Goal: Task Accomplishment & Management: Use online tool/utility

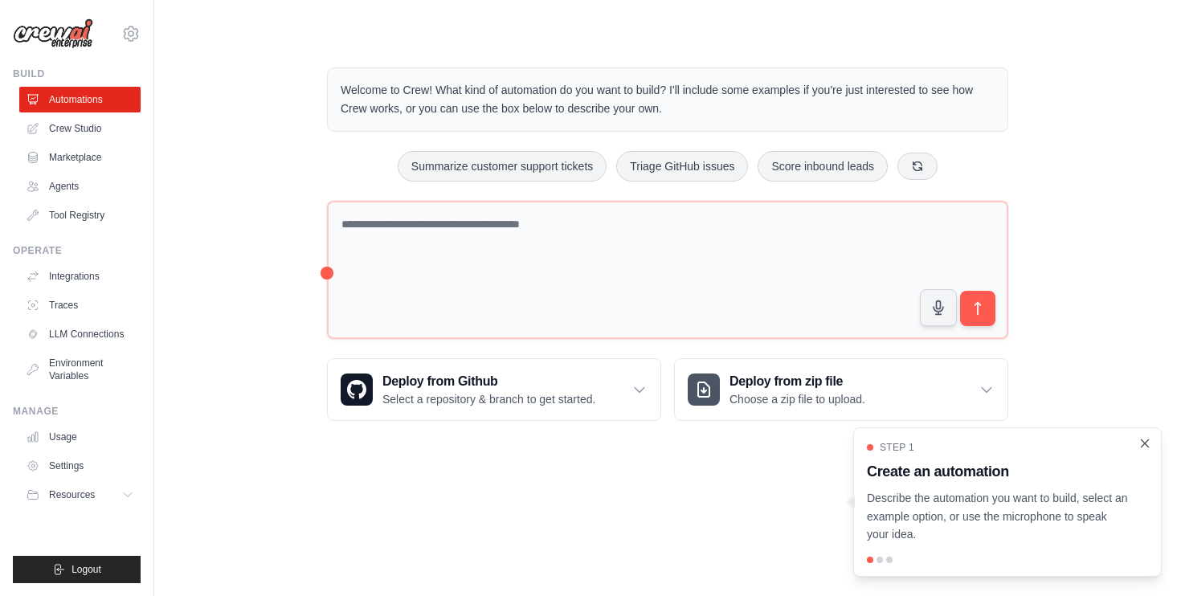
click at [1140, 445] on icon "Close walkthrough" at bounding box center [1144, 443] width 14 height 14
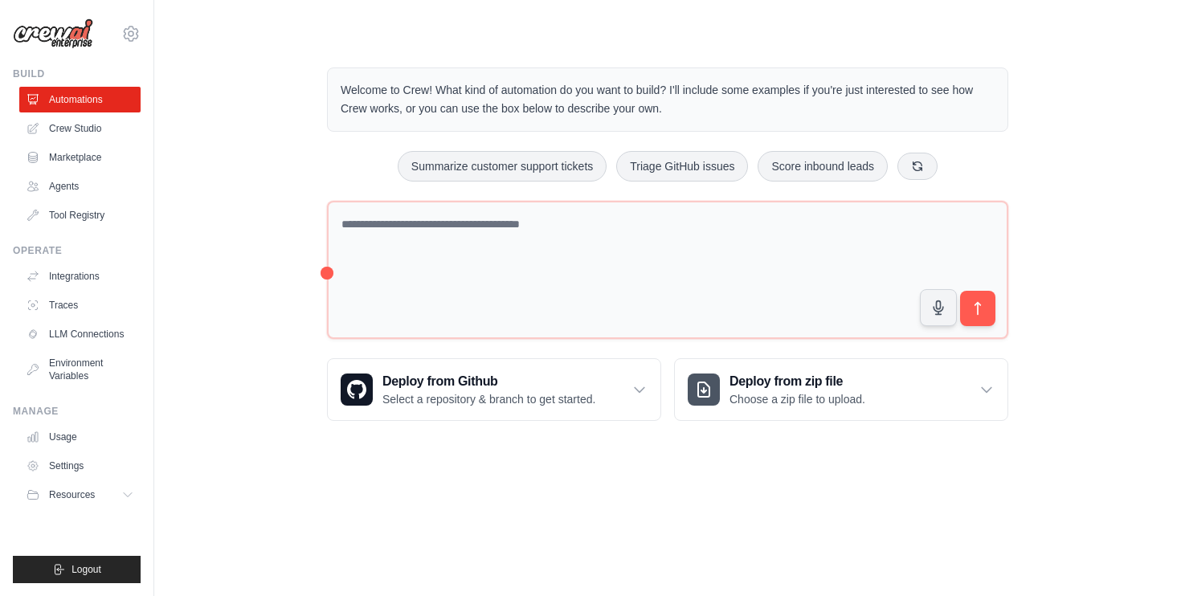
drag, startPoint x: 457, startPoint y: 91, endPoint x: 648, endPoint y: 112, distance: 192.4
click at [648, 112] on p "Welcome to Crew! What kind of automation do you want to build? I'll include som…" at bounding box center [668, 99] width 654 height 37
click at [526, 447] on main "Welcome to Crew! What kind of automation do you want to build? I'll include som…" at bounding box center [667, 231] width 1026 height 463
click at [621, 386] on div "Deploy from Github Select a repository & branch to get started." at bounding box center [494, 389] width 332 height 61
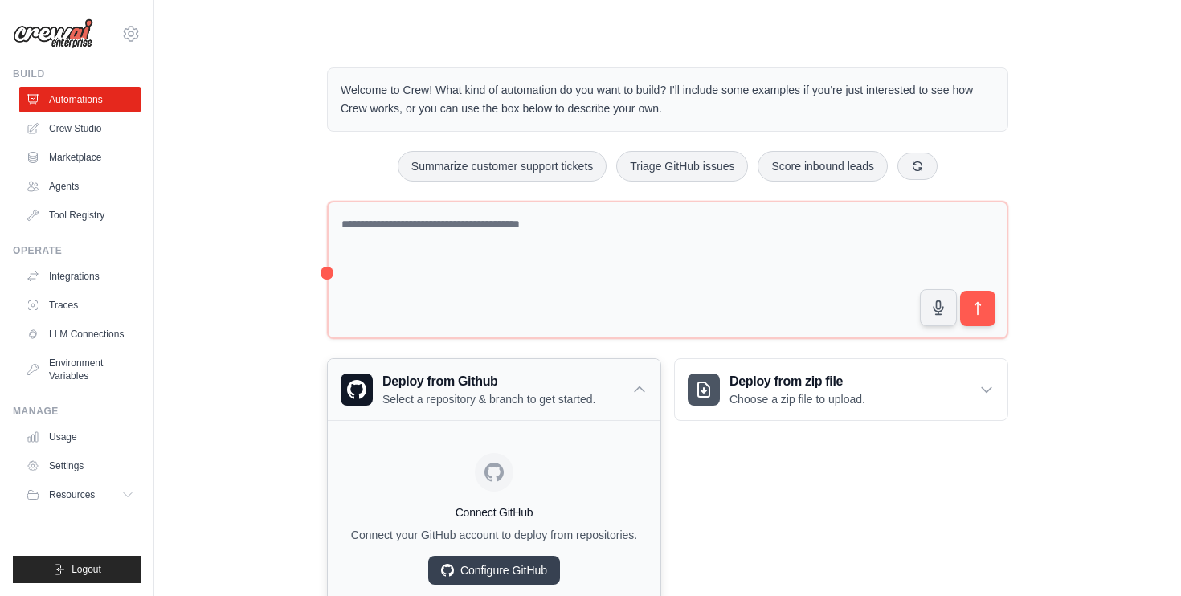
scroll to position [63, 0]
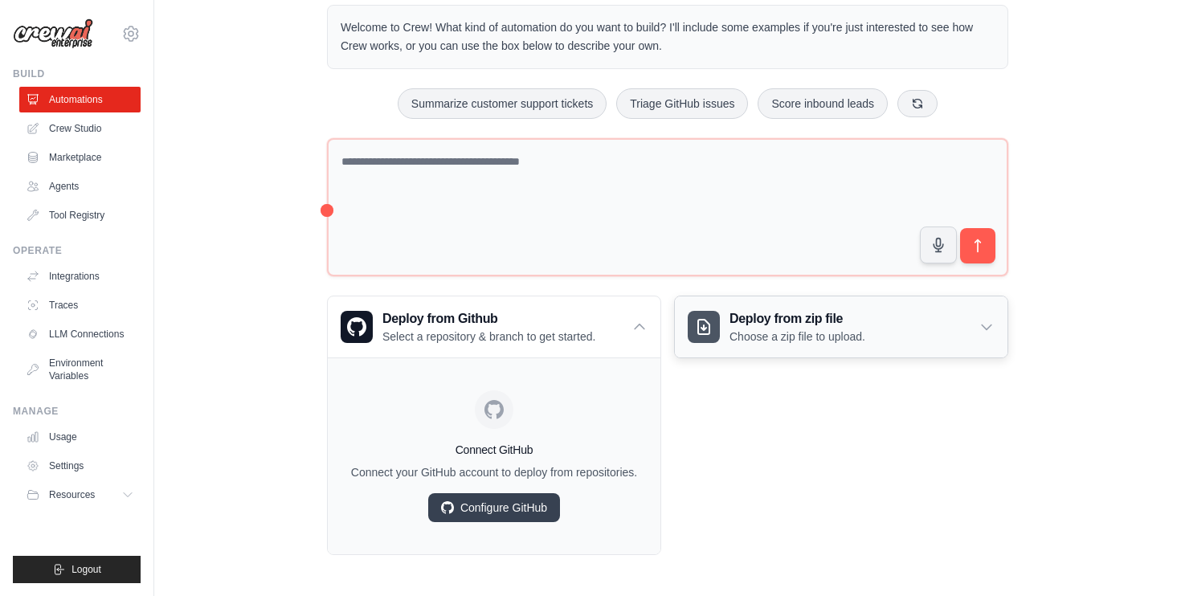
click at [965, 328] on div "Deploy from zip file Choose a zip file to upload." at bounding box center [841, 326] width 332 height 61
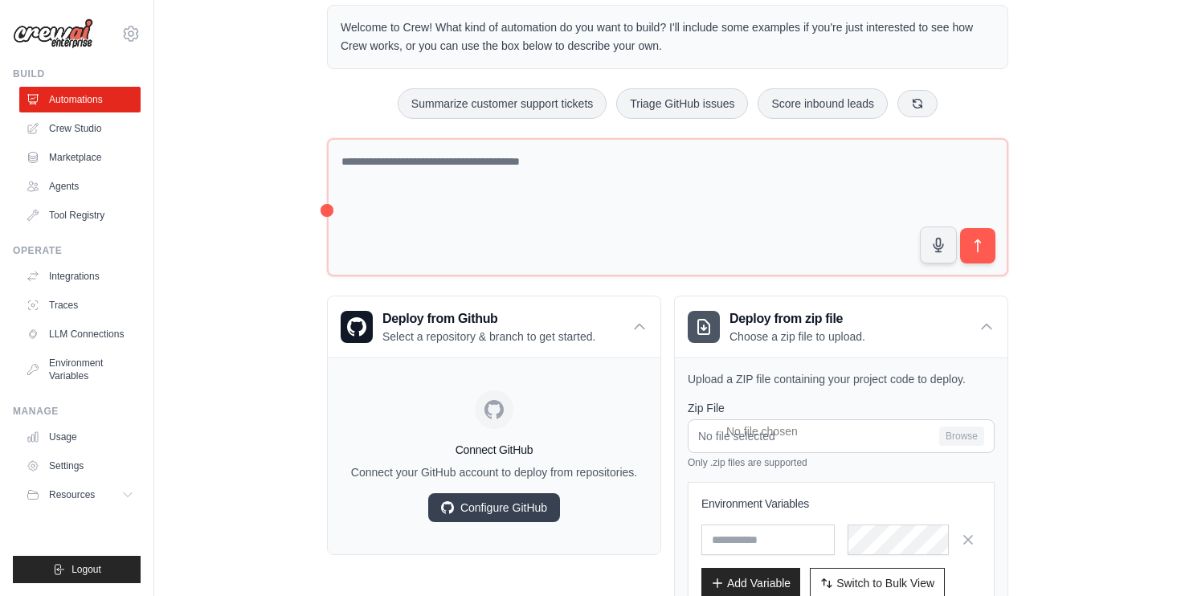
click at [1131, 453] on div "Welcome to Crew! What kind of automation do you want to build? I'll include som…" at bounding box center [667, 339] width 975 height 720
click at [265, 394] on div "Welcome to Crew! What kind of automation do you want to build? I'll include som…" at bounding box center [667, 339] width 975 height 720
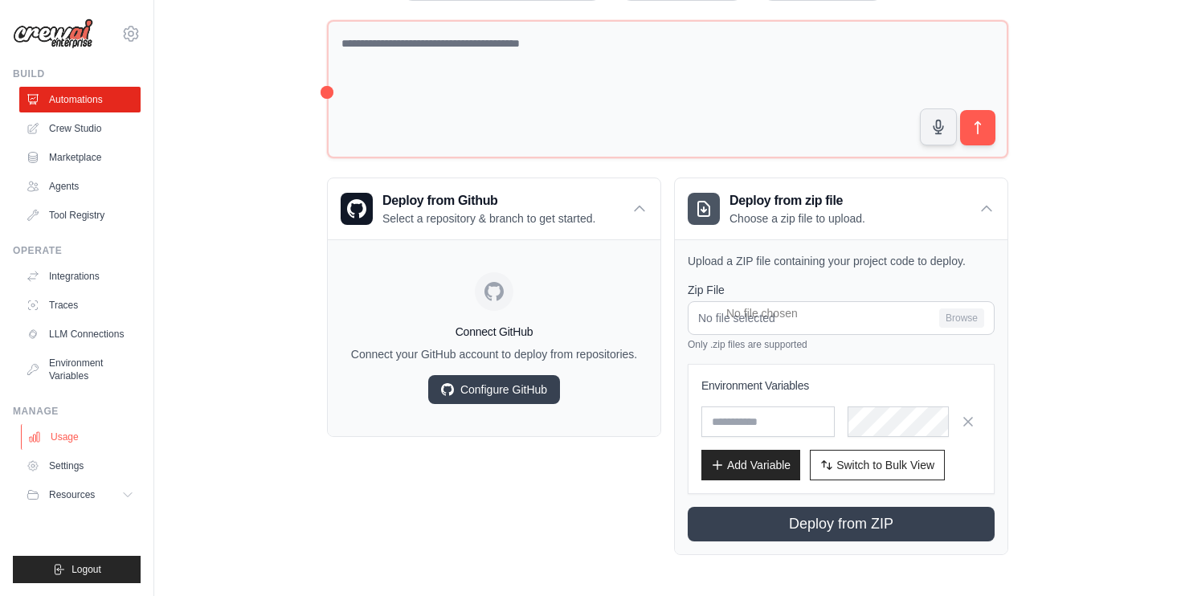
scroll to position [0, 0]
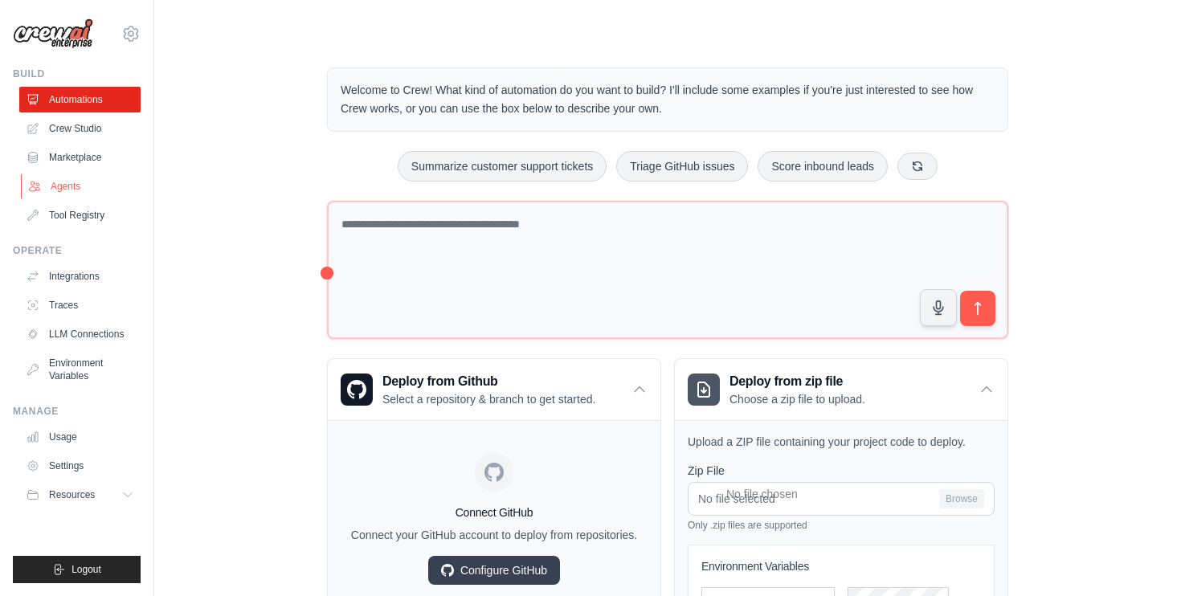
click at [74, 186] on link "Agents" at bounding box center [81, 186] width 121 height 26
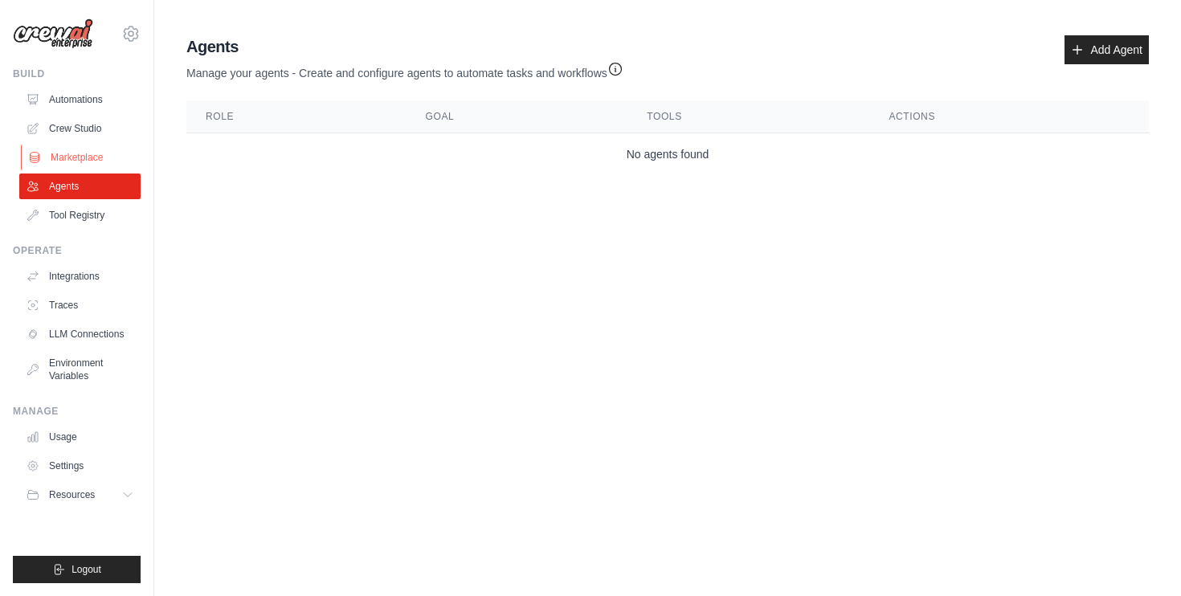
click at [79, 157] on link "Marketplace" at bounding box center [81, 158] width 121 height 26
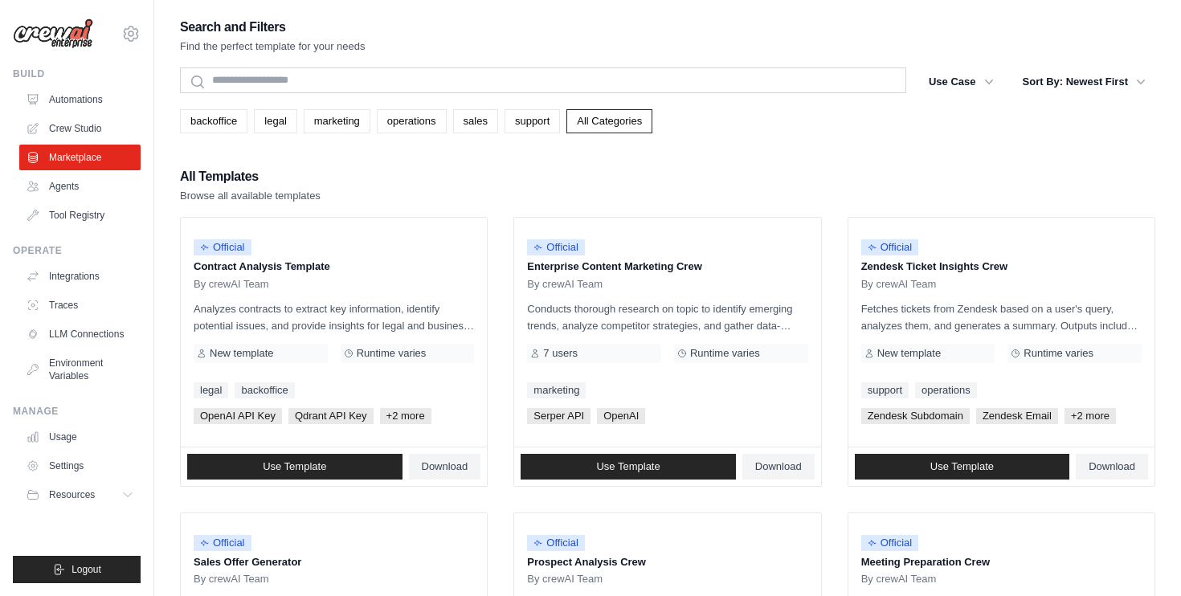
click at [513, 191] on div "All Templates Browse all available templates" at bounding box center [667, 184] width 975 height 39
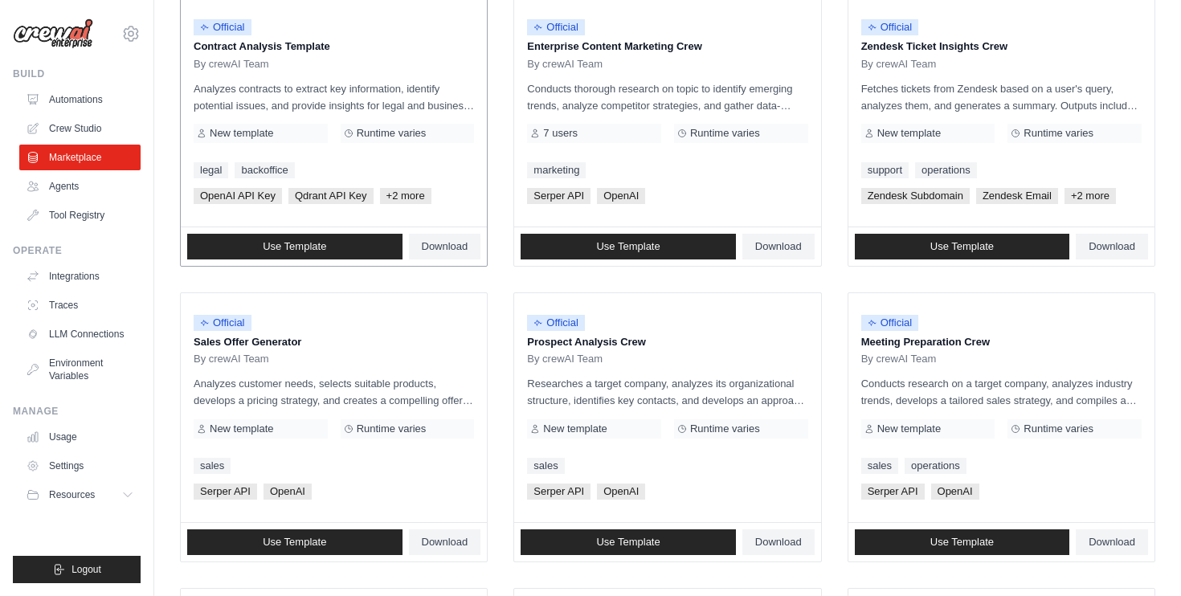
scroll to position [278, 0]
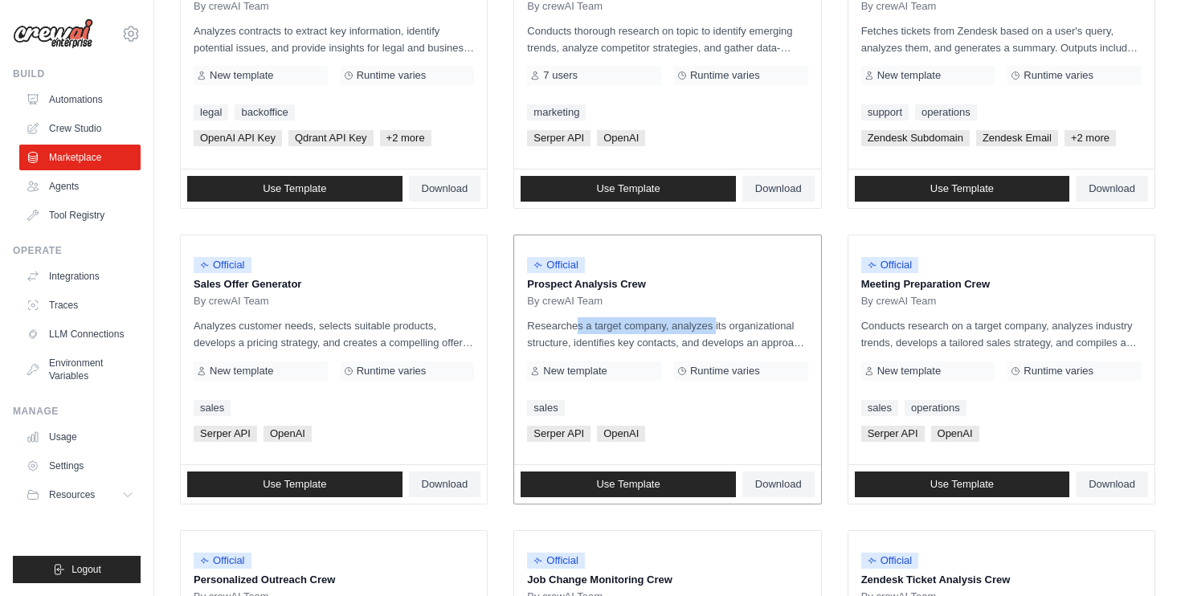
drag, startPoint x: 529, startPoint y: 325, endPoint x: 674, endPoint y: 329, distance: 144.6
click at [672, 328] on p "Researches a target company, analyzes its organizational structure, identifies …" at bounding box center [667, 334] width 280 height 34
click at [691, 397] on div "Official Prospect Analysis Crew By crewAI Team Researches a target company, ana…" at bounding box center [667, 349] width 306 height 229
click at [639, 479] on span "Use Template" at bounding box center [627, 484] width 63 height 13
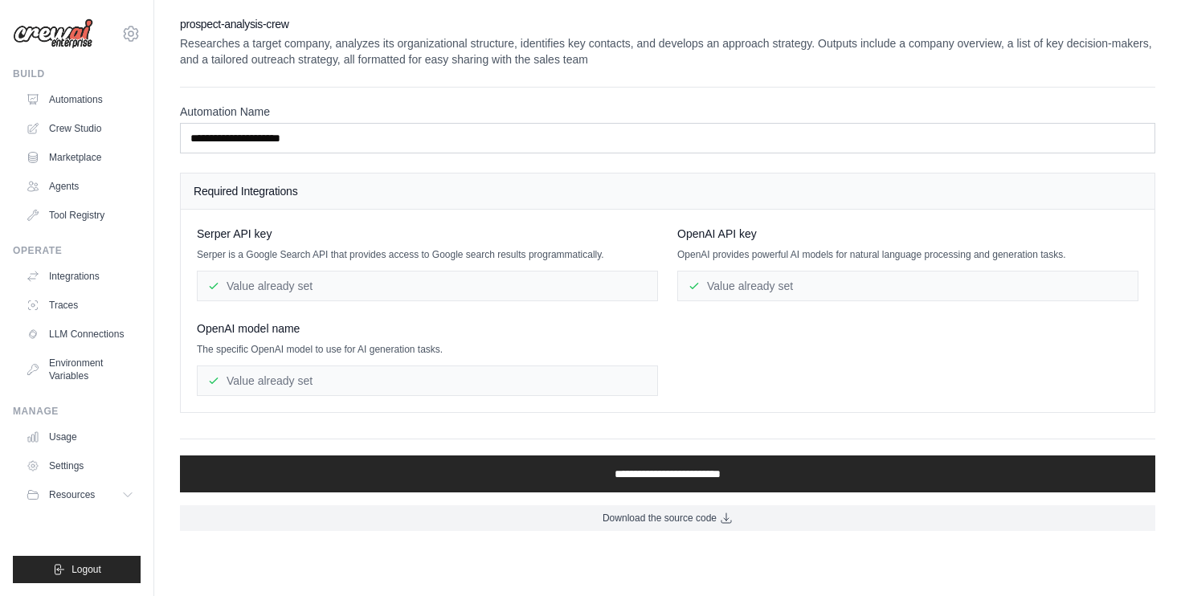
click at [381, 282] on div "Value already set" at bounding box center [427, 286] width 461 height 31
click at [766, 286] on div "Value already set" at bounding box center [907, 286] width 461 height 31
click at [377, 373] on div "Value already set" at bounding box center [427, 380] width 461 height 31
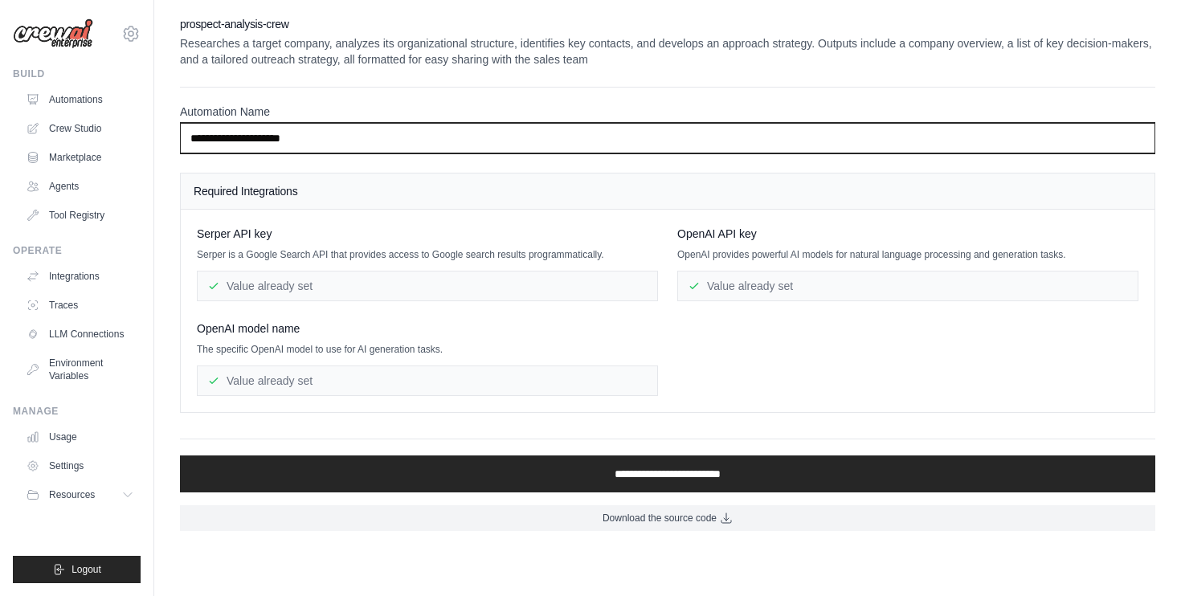
click at [320, 138] on input "**********" at bounding box center [667, 138] width 975 height 31
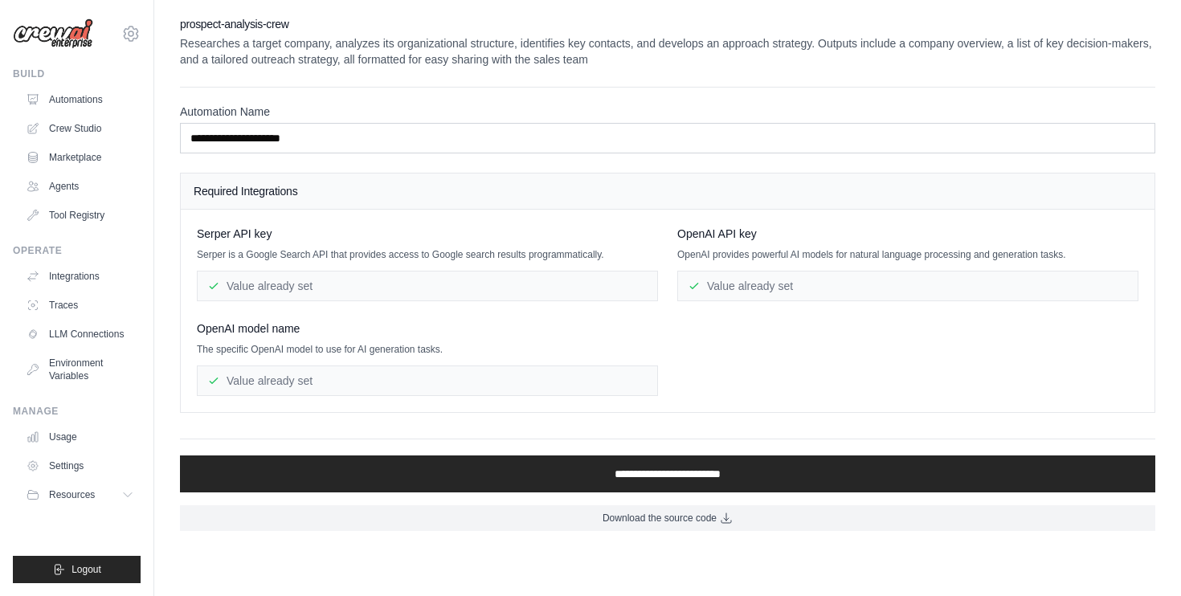
click at [763, 401] on div "Serper API key Serper is a Google Search API that provides access to Google sea…" at bounding box center [667, 311] width 973 height 202
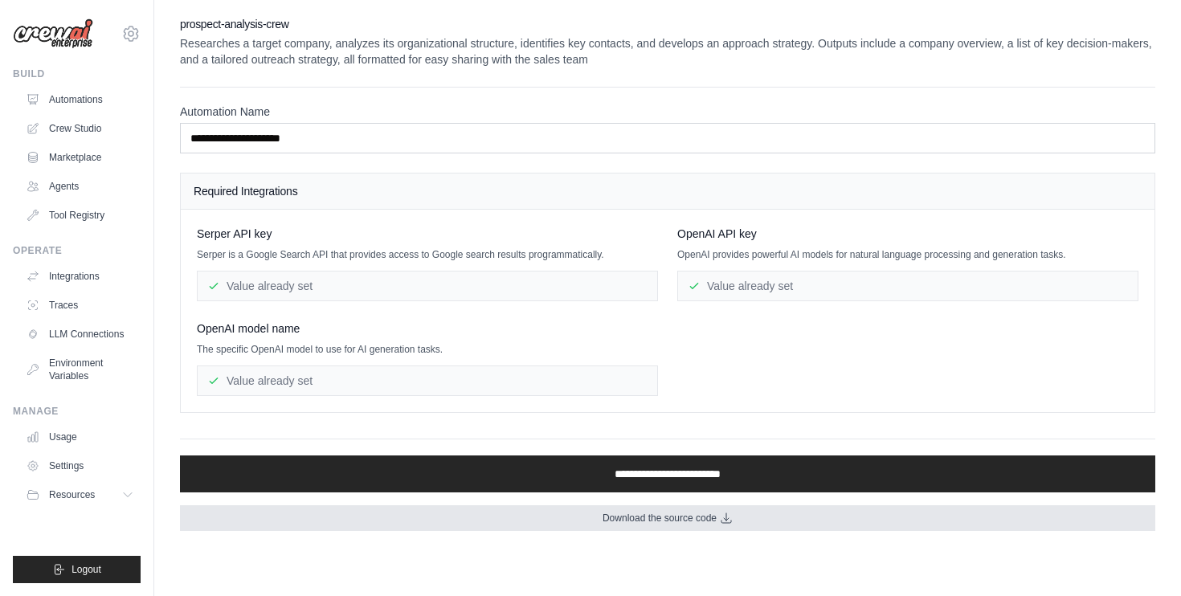
click at [701, 516] on span "Download the source code" at bounding box center [659, 518] width 114 height 13
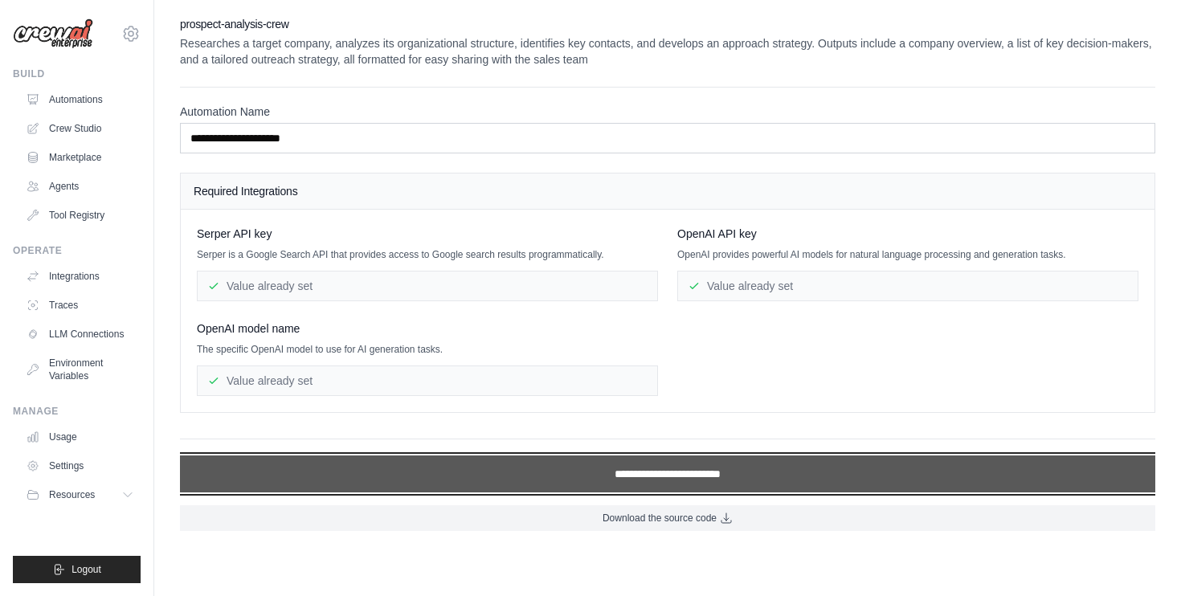
click at [679, 483] on input "**********" at bounding box center [667, 473] width 975 height 37
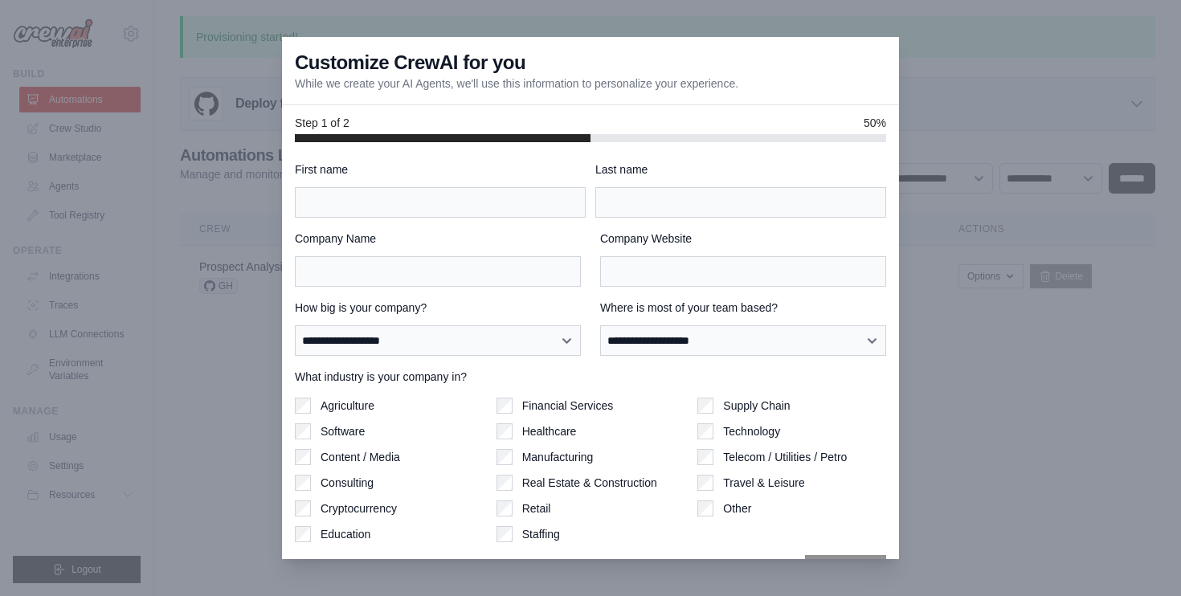
drag, startPoint x: 400, startPoint y: 55, endPoint x: 553, endPoint y: 55, distance: 152.6
click at [551, 55] on div "Customize CrewAI for you While we create your AI Agents, we'll use this informa…" at bounding box center [590, 71] width 617 height 68
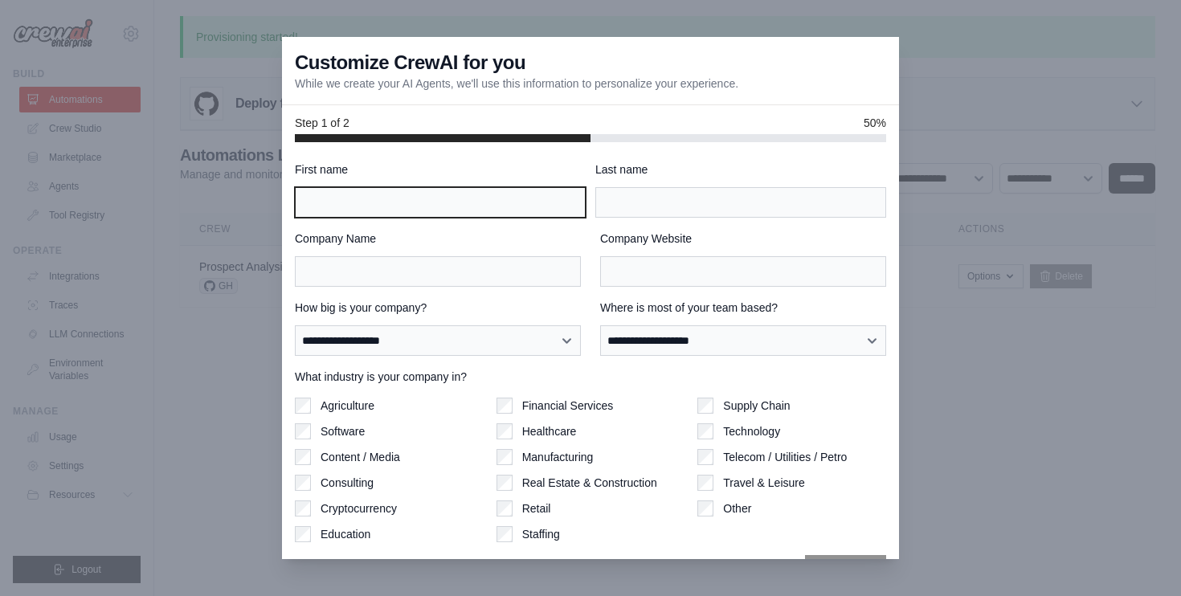
click at [450, 194] on input "First name" at bounding box center [440, 202] width 291 height 31
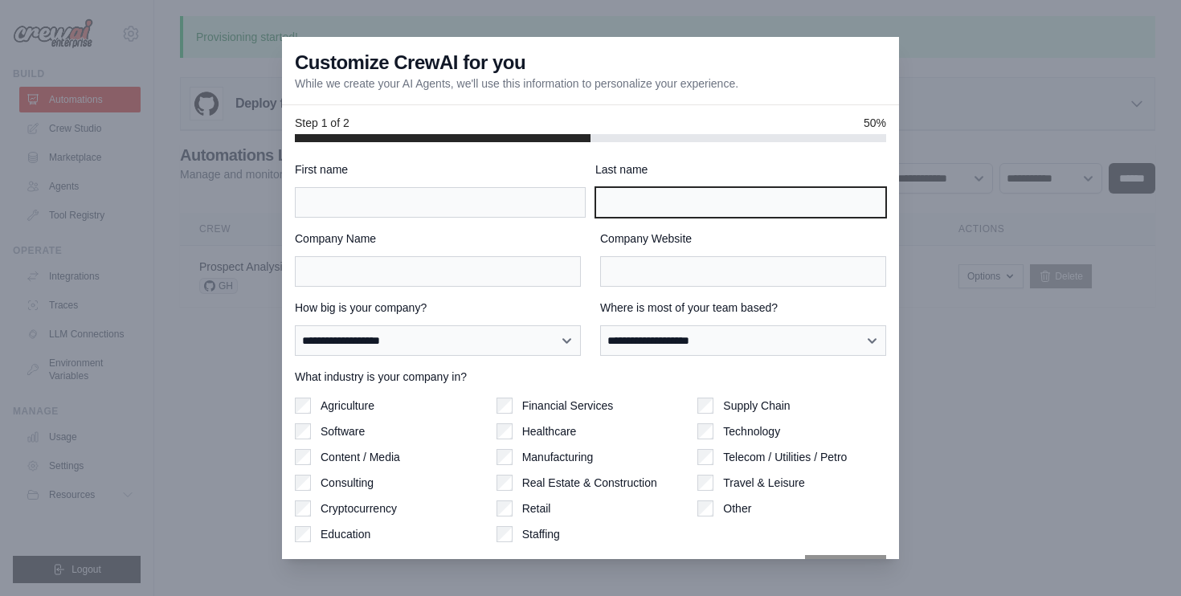
click at [713, 196] on input "Last name" at bounding box center [740, 202] width 291 height 31
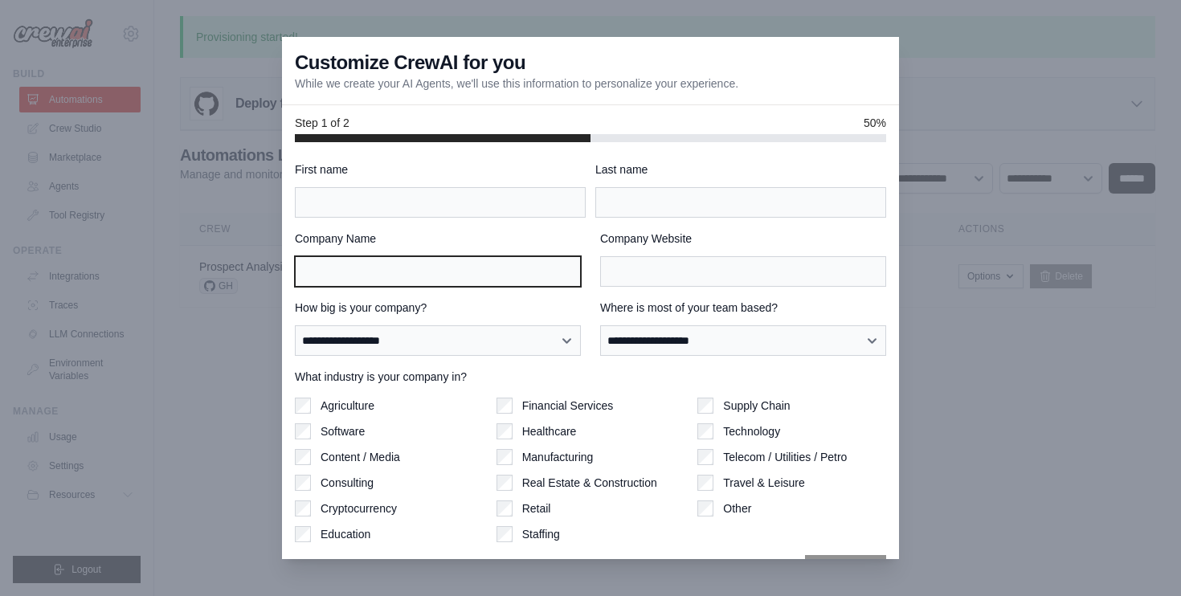
click at [462, 267] on input "Company Name" at bounding box center [438, 271] width 286 height 31
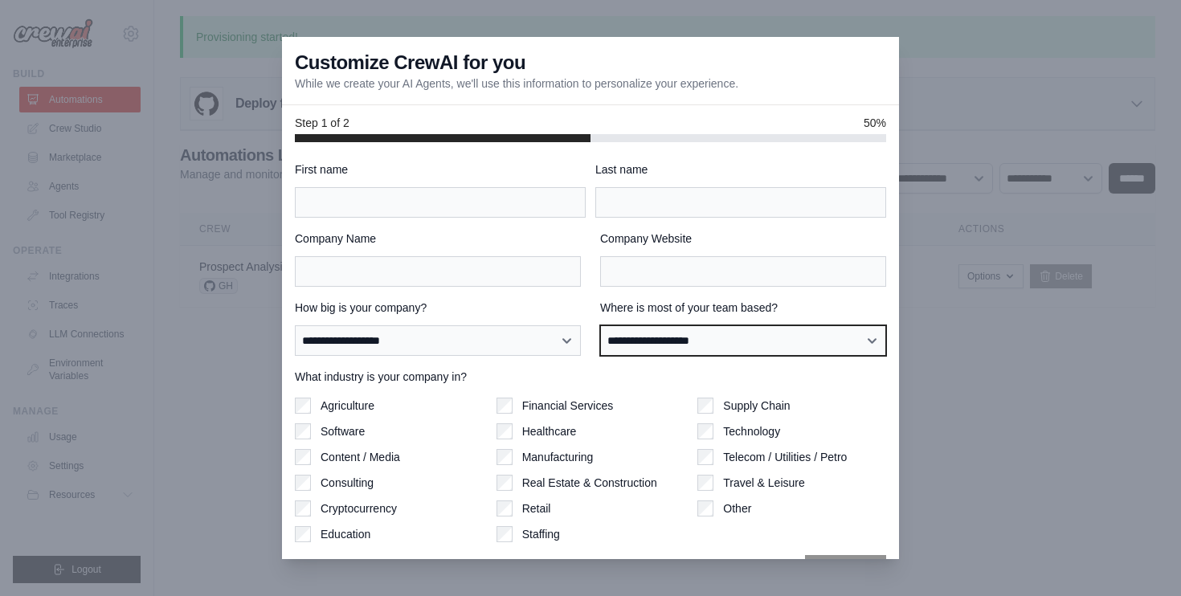
click at [712, 332] on select "**********" at bounding box center [743, 340] width 286 height 31
select select "**********"
click at [600, 325] on select "**********" at bounding box center [743, 340] width 286 height 31
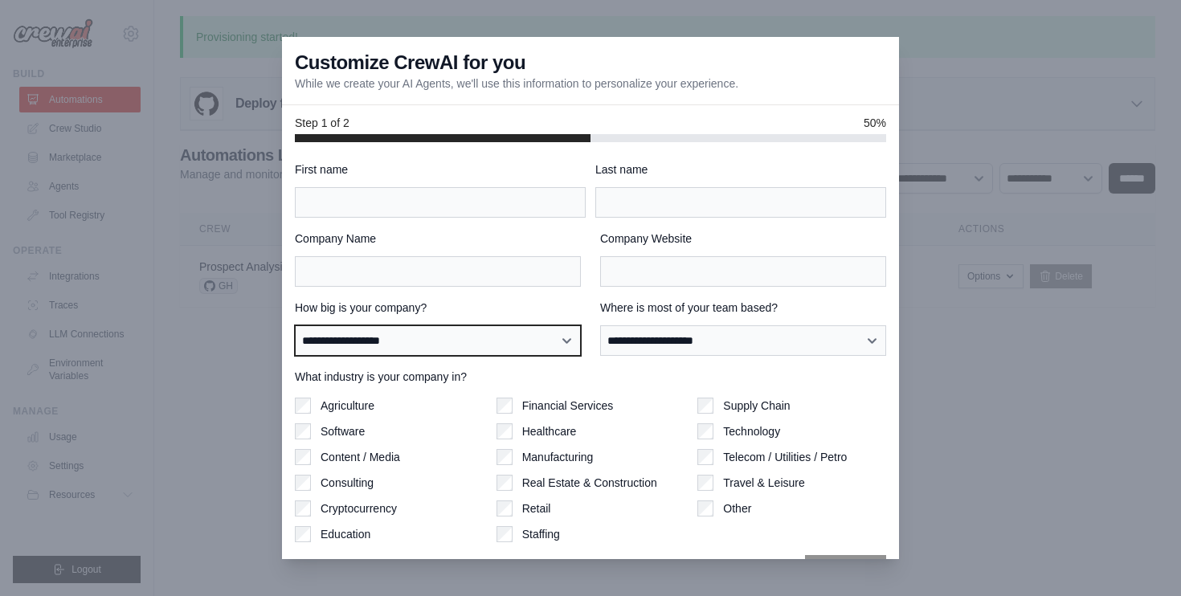
click at [479, 338] on select "**********" at bounding box center [438, 340] width 286 height 31
select select "**********"
click at [295, 325] on select "**********" at bounding box center [438, 340] width 286 height 31
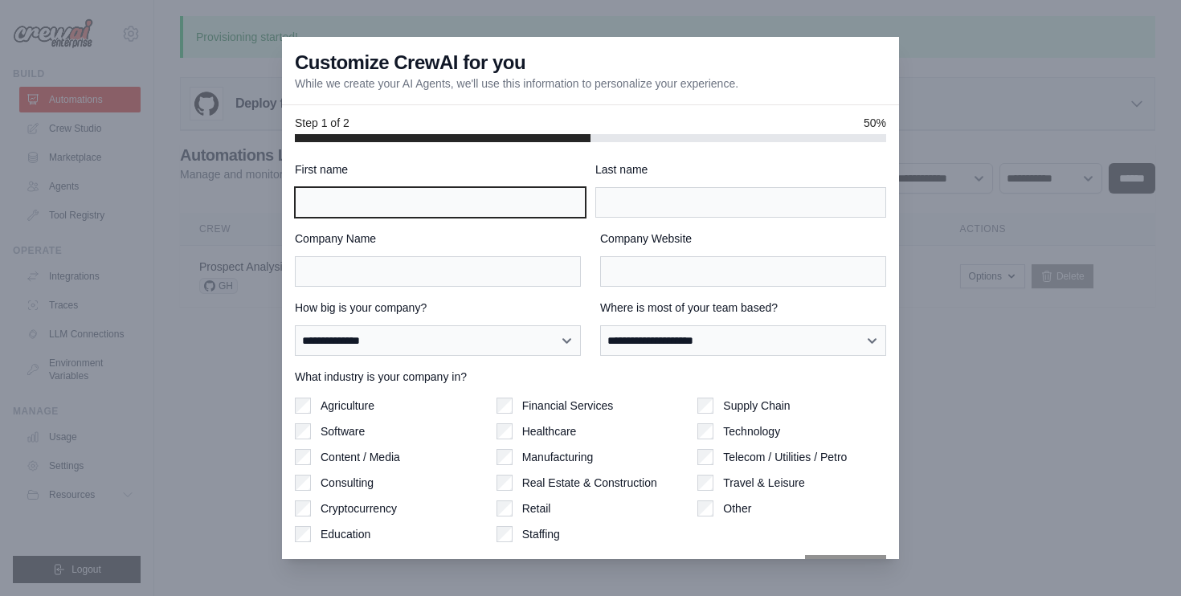
click at [410, 205] on input "First name" at bounding box center [440, 202] width 291 height 31
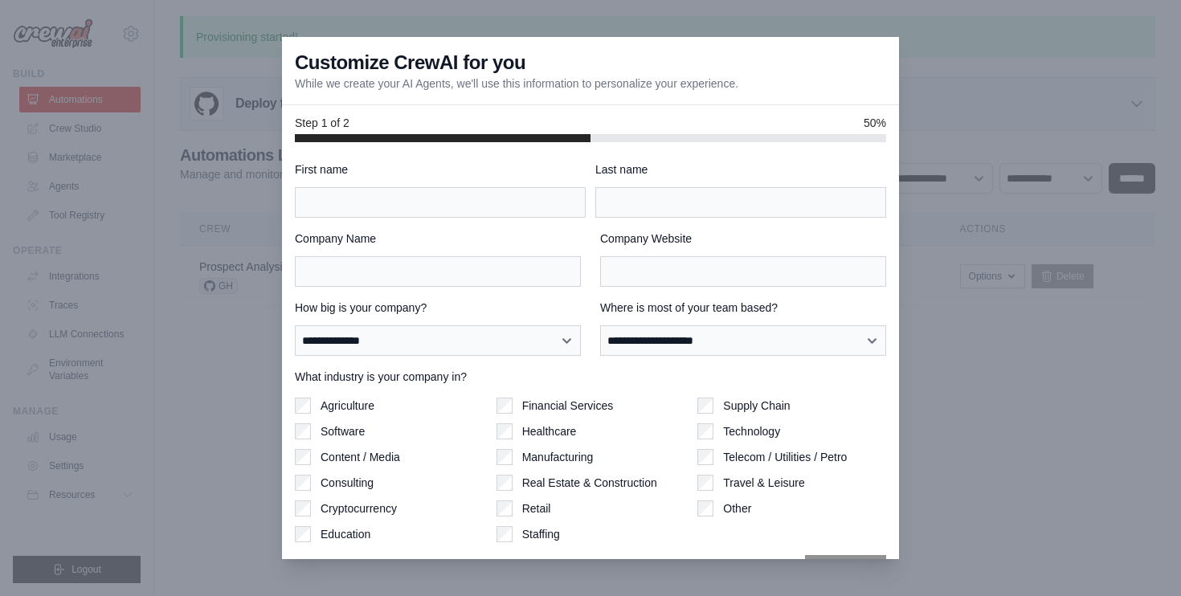
click at [714, 429] on div "Technology" at bounding box center [791, 431] width 189 height 16
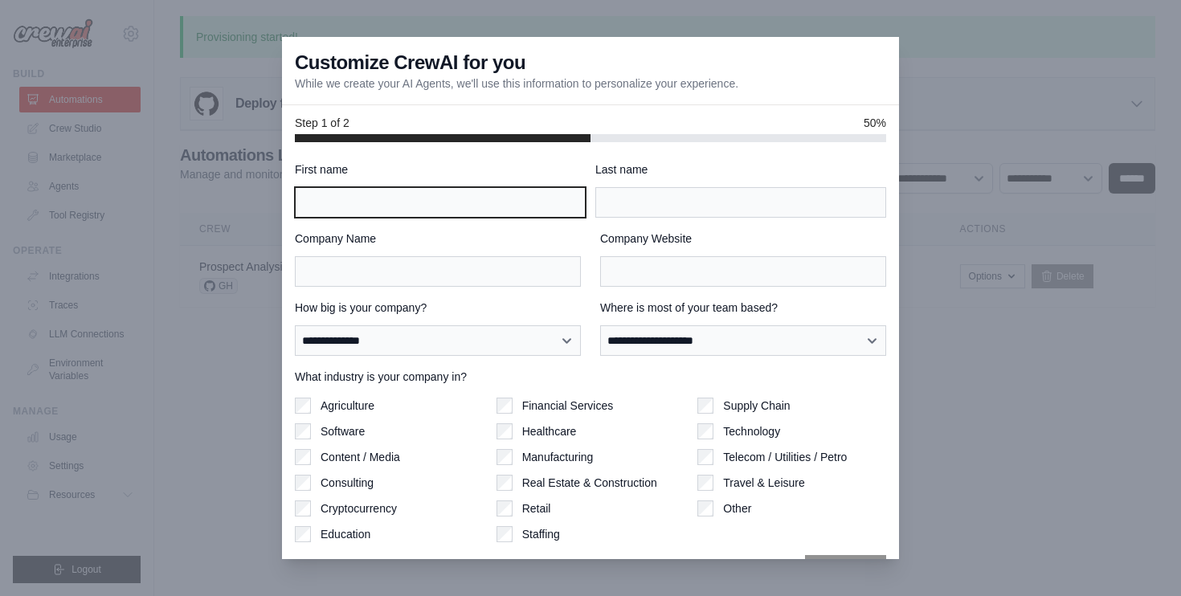
click at [426, 204] on input "First name" at bounding box center [440, 202] width 291 height 31
type input "*******"
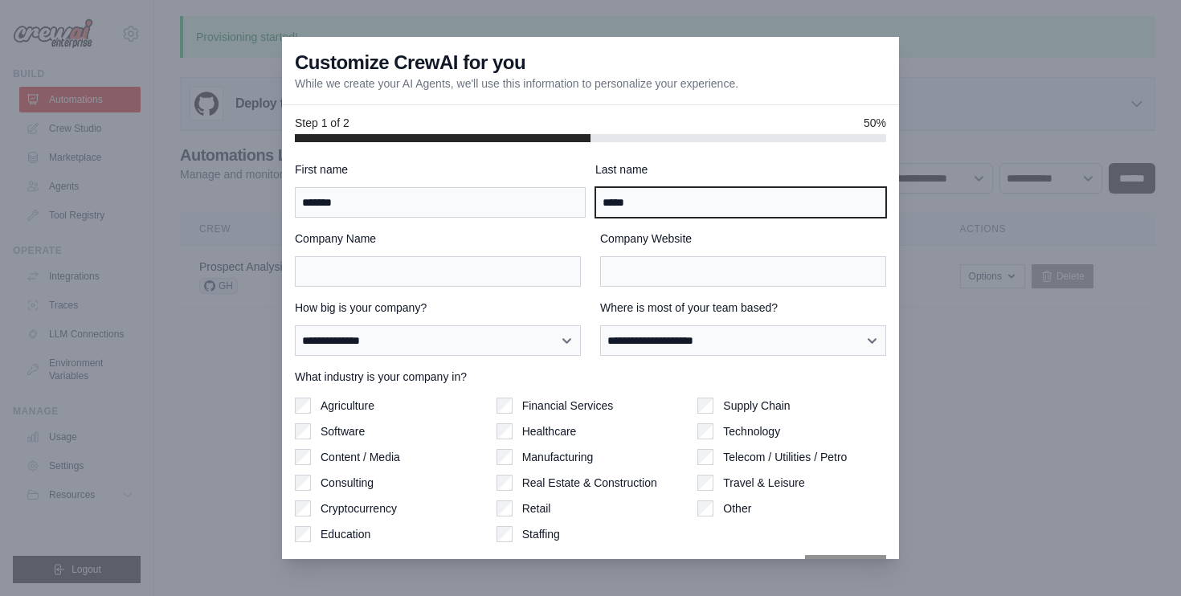
type input "*****"
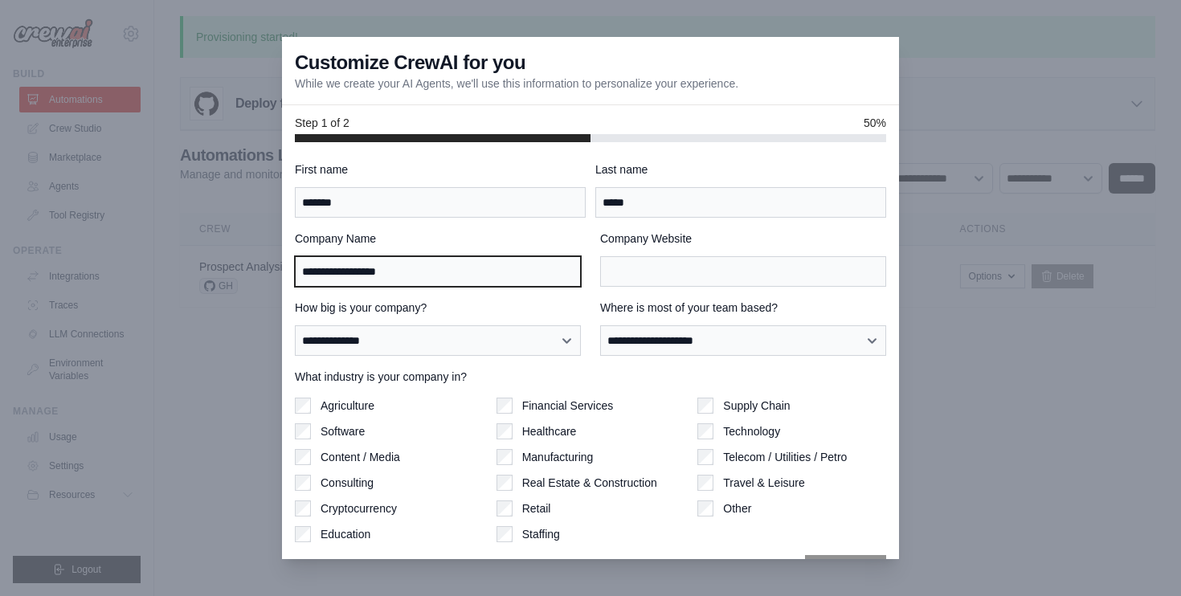
type input "**********"
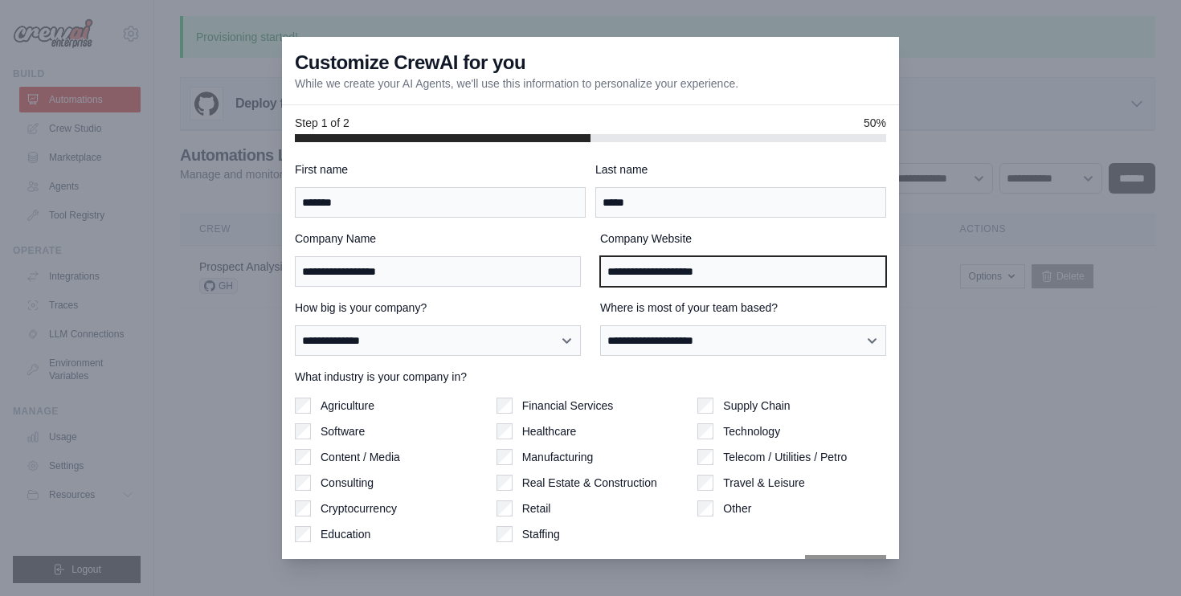
scroll to position [43, 0]
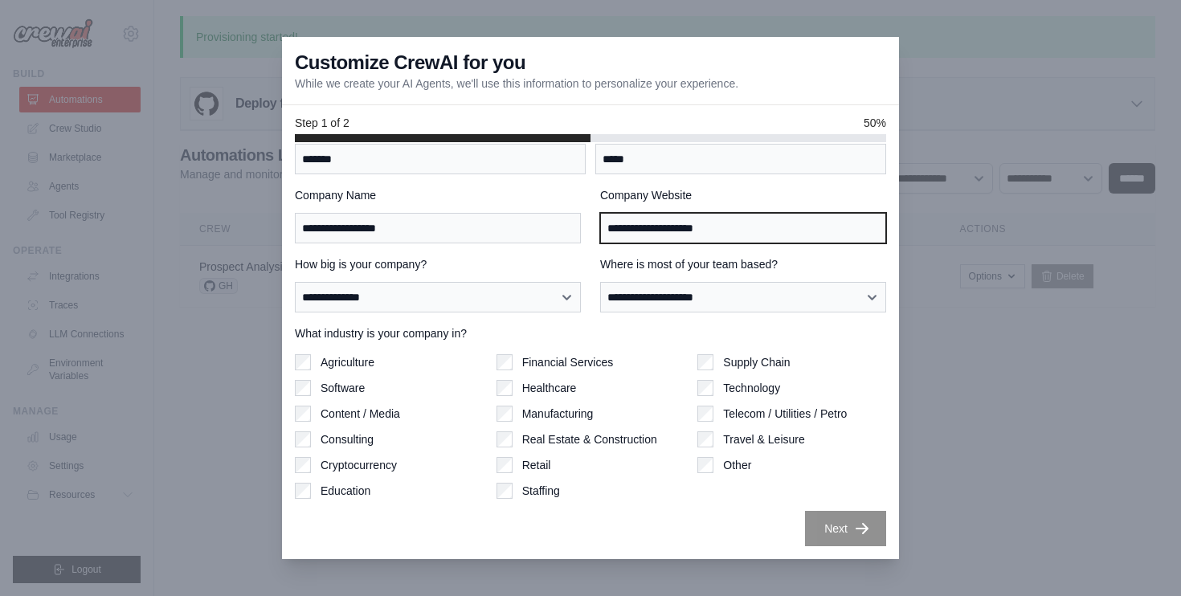
type input "**********"
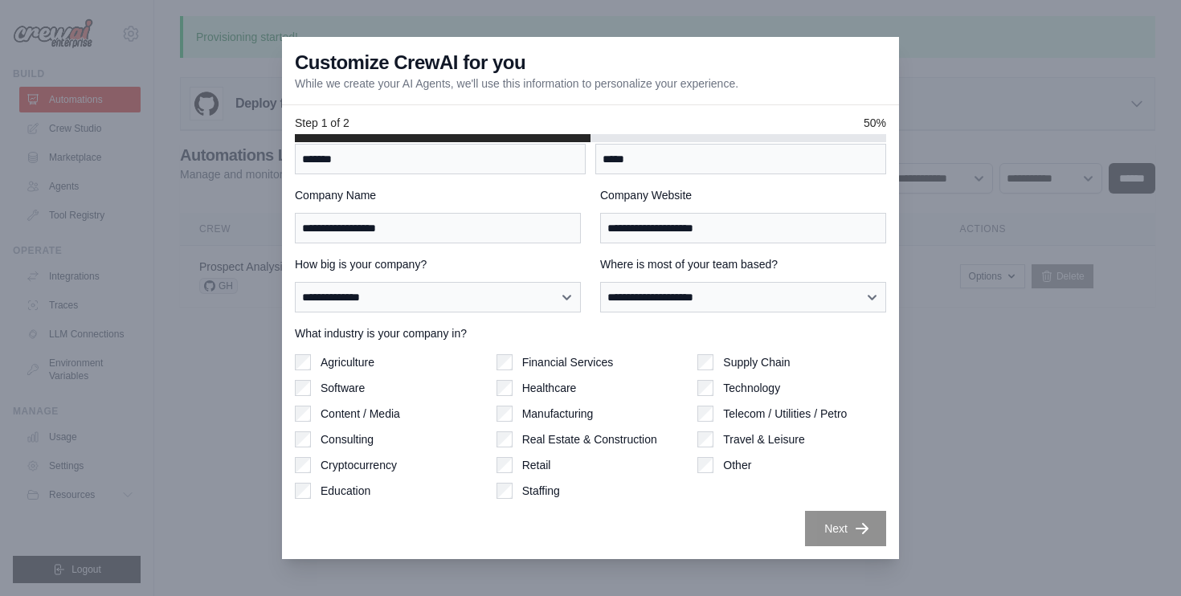
click at [834, 512] on button "Next" at bounding box center [845, 528] width 81 height 35
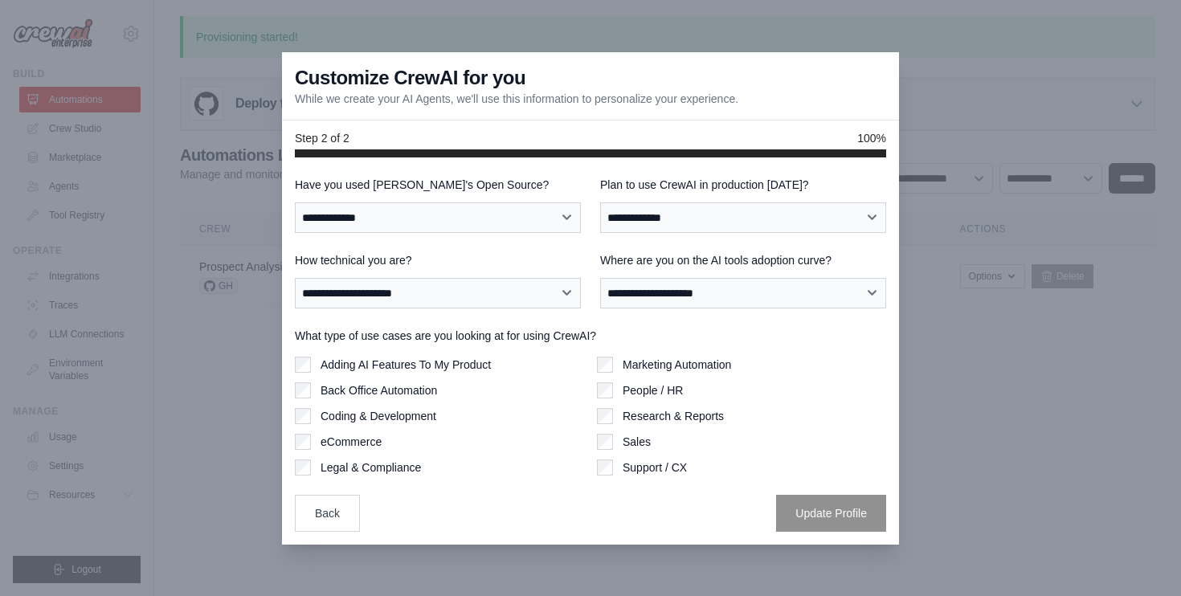
scroll to position [0, 0]
click at [487, 214] on select "**********" at bounding box center [438, 217] width 286 height 31
select select "**"
click at [295, 202] on select "**********" at bounding box center [438, 217] width 286 height 31
click at [687, 221] on select "**********" at bounding box center [743, 217] width 286 height 31
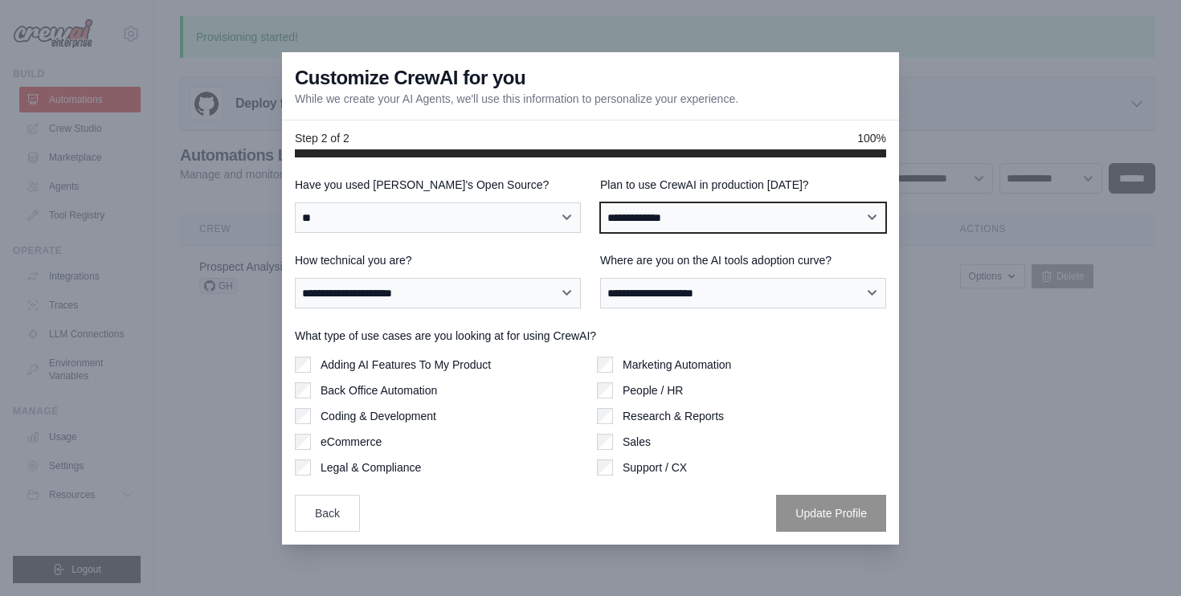
select select "****"
click at [600, 202] on select "**********" at bounding box center [743, 217] width 286 height 31
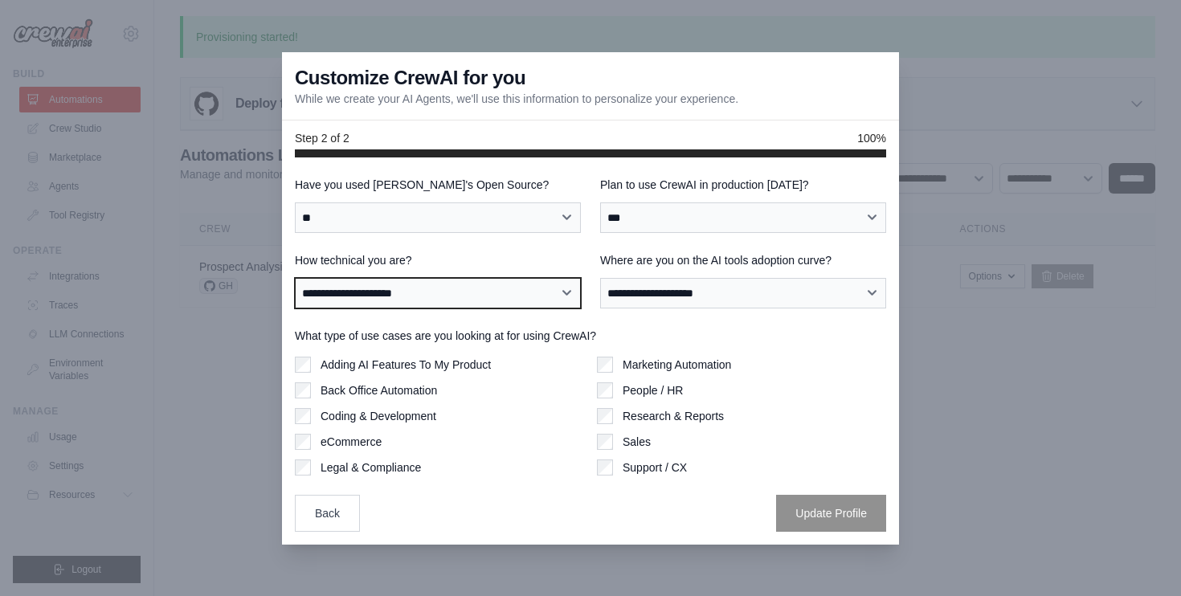
click at [427, 300] on select "**********" at bounding box center [438, 293] width 286 height 31
select select "**********"
click at [295, 278] on select "**********" at bounding box center [438, 293] width 286 height 31
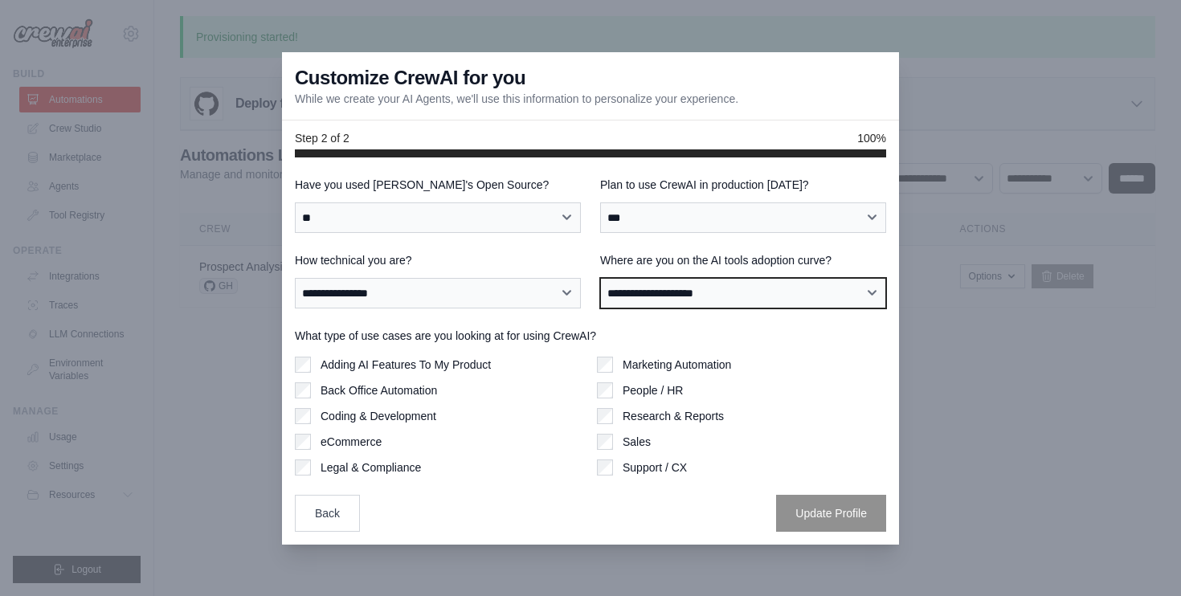
click at [691, 302] on select "**********" at bounding box center [743, 293] width 286 height 31
select select "**********"
click at [600, 278] on select "**********" at bounding box center [743, 293] width 286 height 31
click at [296, 381] on div "Adding AI Features To My Product Back Office Automation Coding & Development eC…" at bounding box center [439, 416] width 289 height 119
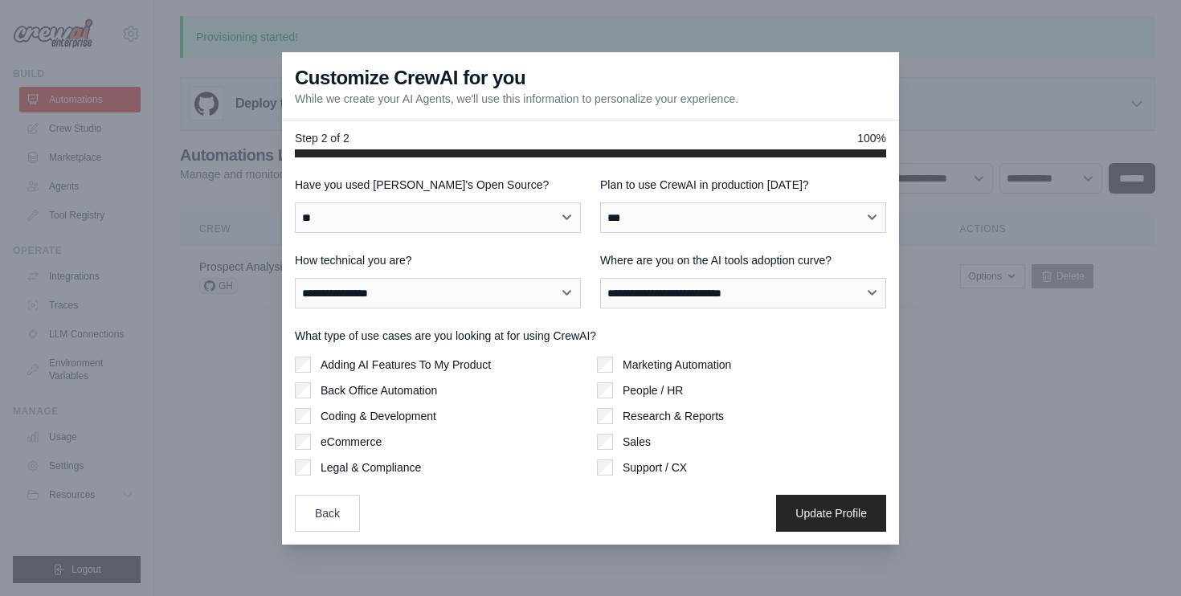
click at [302, 342] on label "What type of use cases are you looking at for using CrewAI?" at bounding box center [590, 336] width 591 height 16
click at [303, 351] on div "What type of use cases are you looking at for using CrewAI? Adding AI Features …" at bounding box center [590, 402] width 591 height 148
click at [303, 355] on div "What type of use cases are you looking at for using CrewAI? Adding AI Features …" at bounding box center [590, 402] width 591 height 148
click at [303, 404] on div "Adding AI Features To My Product Back Office Automation Coding & Development eC…" at bounding box center [439, 416] width 289 height 119
click at [853, 497] on button "Update Profile" at bounding box center [831, 512] width 110 height 37
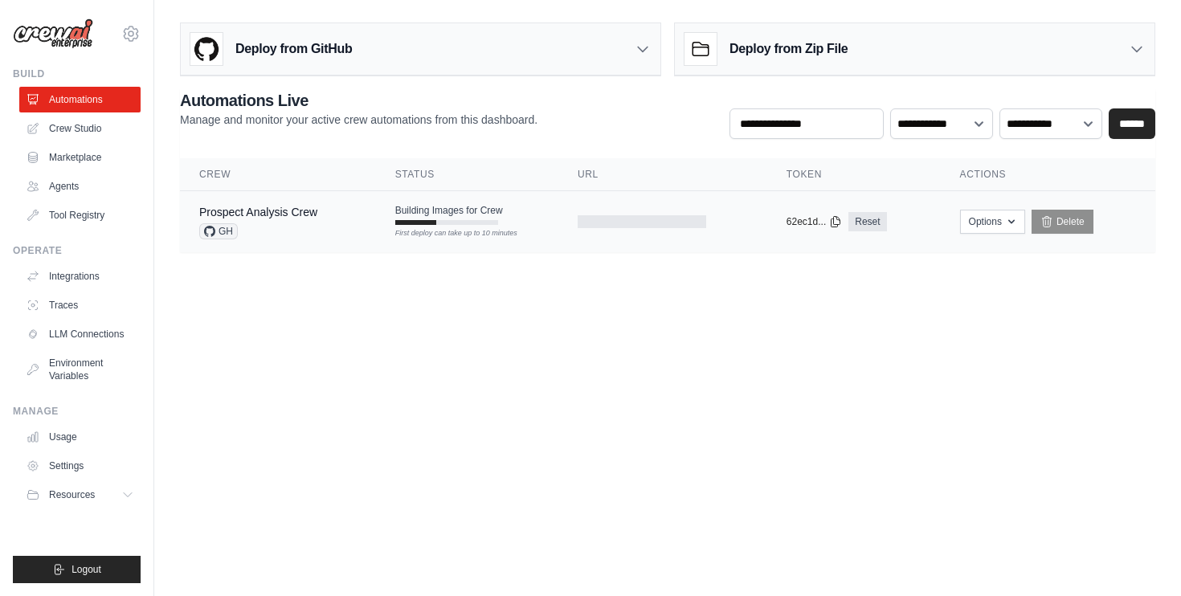
click at [218, 230] on span "GH" at bounding box center [218, 231] width 39 height 16
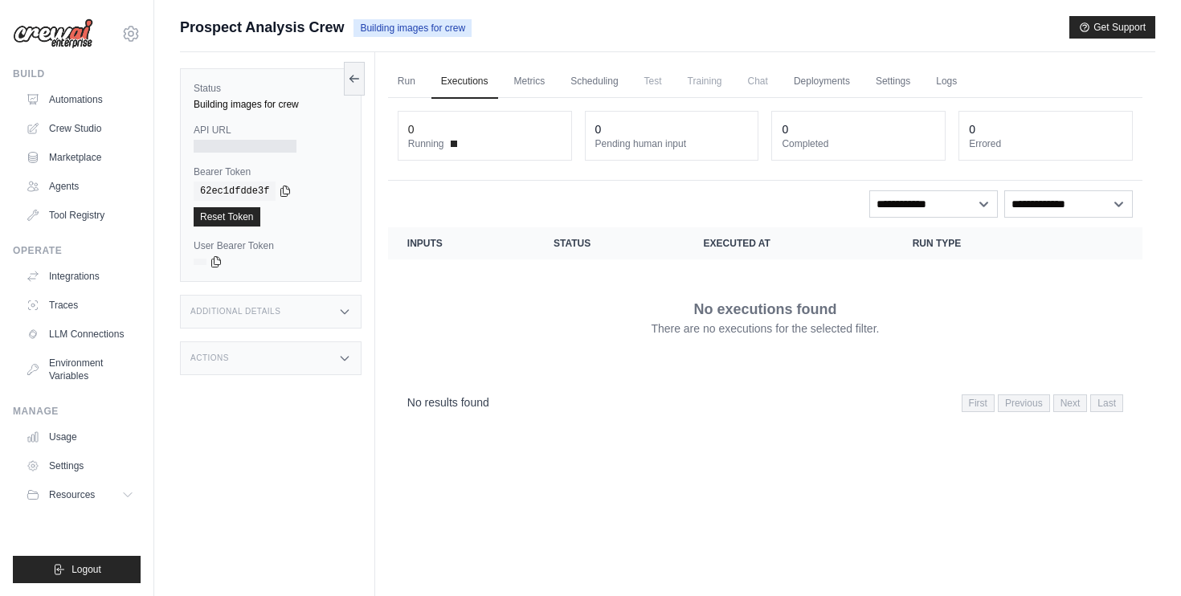
drag, startPoint x: 711, startPoint y: 152, endPoint x: 593, endPoint y: 152, distance: 117.3
click at [593, 152] on div "0 Pending human input" at bounding box center [671, 136] width 173 height 48
drag, startPoint x: 846, startPoint y: 152, endPoint x: 781, endPoint y: 152, distance: 64.2
click at [783, 152] on div "0 Completed" at bounding box center [858, 136] width 173 height 48
click at [817, 396] on div "No results found First Previous Next Last" at bounding box center [765, 402] width 716 height 22
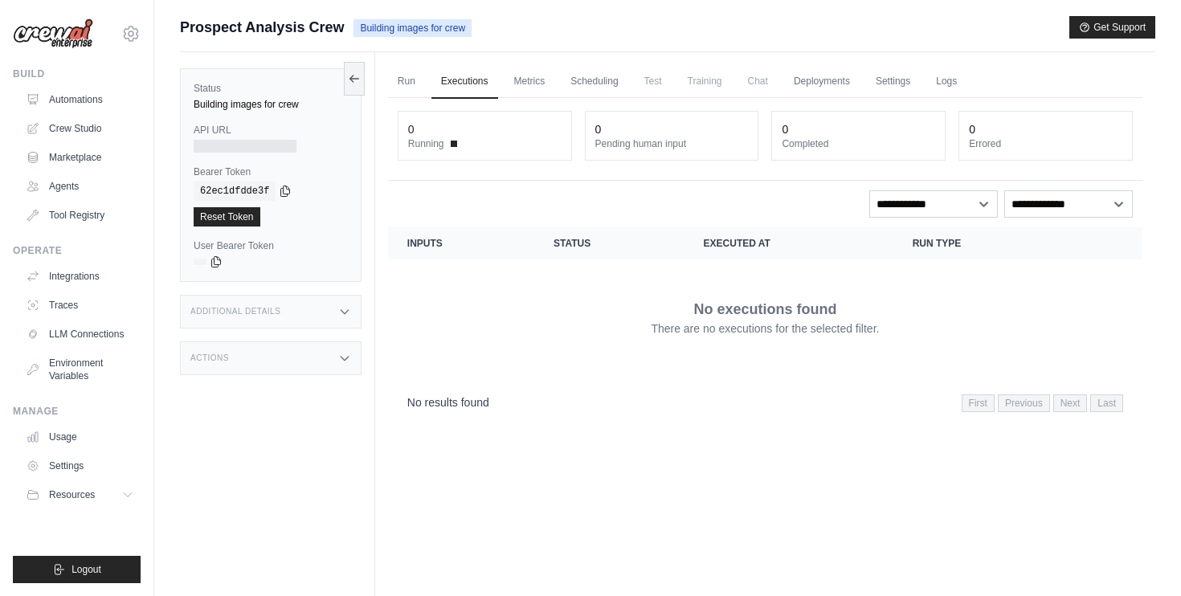
click at [693, 89] on span "Training" at bounding box center [705, 81] width 54 height 32
click at [406, 84] on link "Run" at bounding box center [406, 82] width 37 height 34
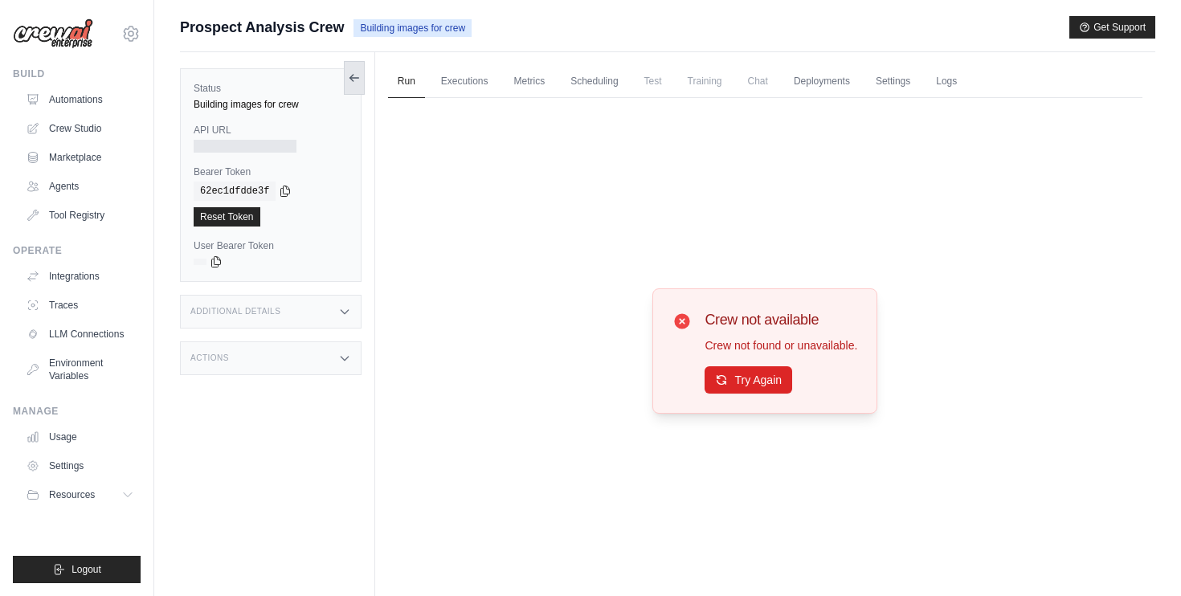
click at [355, 71] on icon at bounding box center [354, 77] width 13 height 13
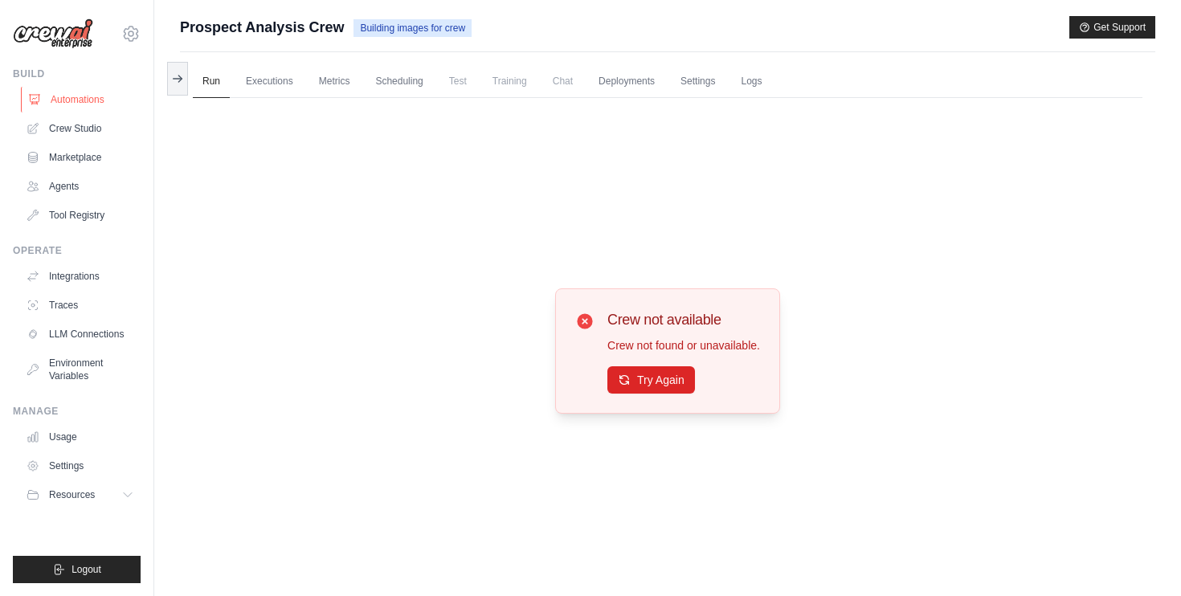
click at [89, 87] on link "Automations" at bounding box center [81, 100] width 121 height 26
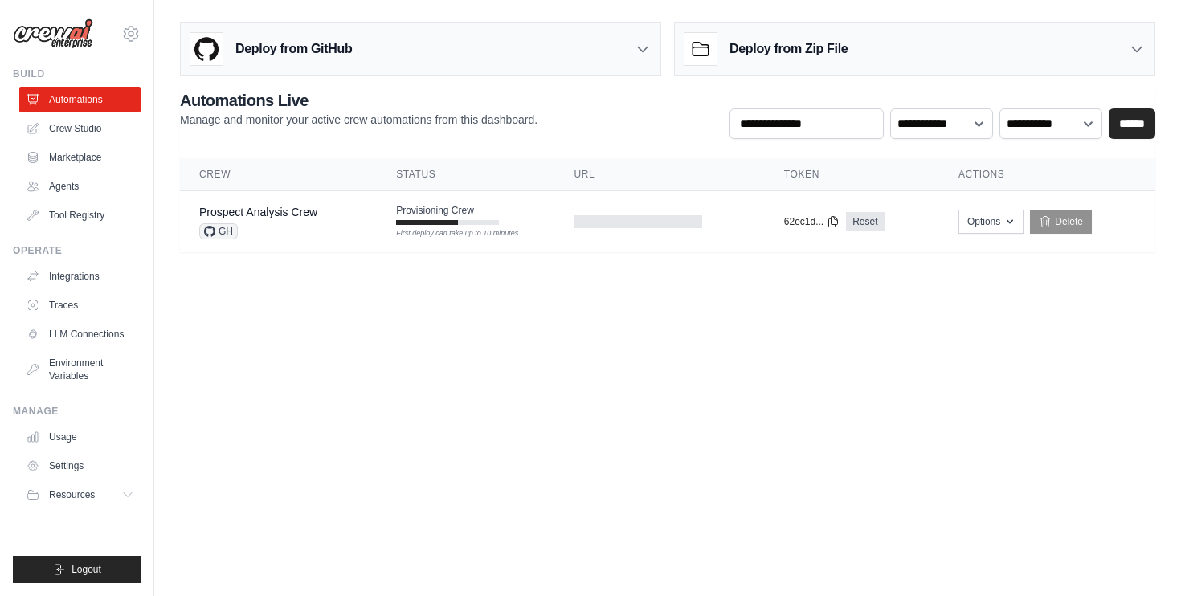
click at [87, 116] on link "Crew Studio" at bounding box center [79, 129] width 121 height 26
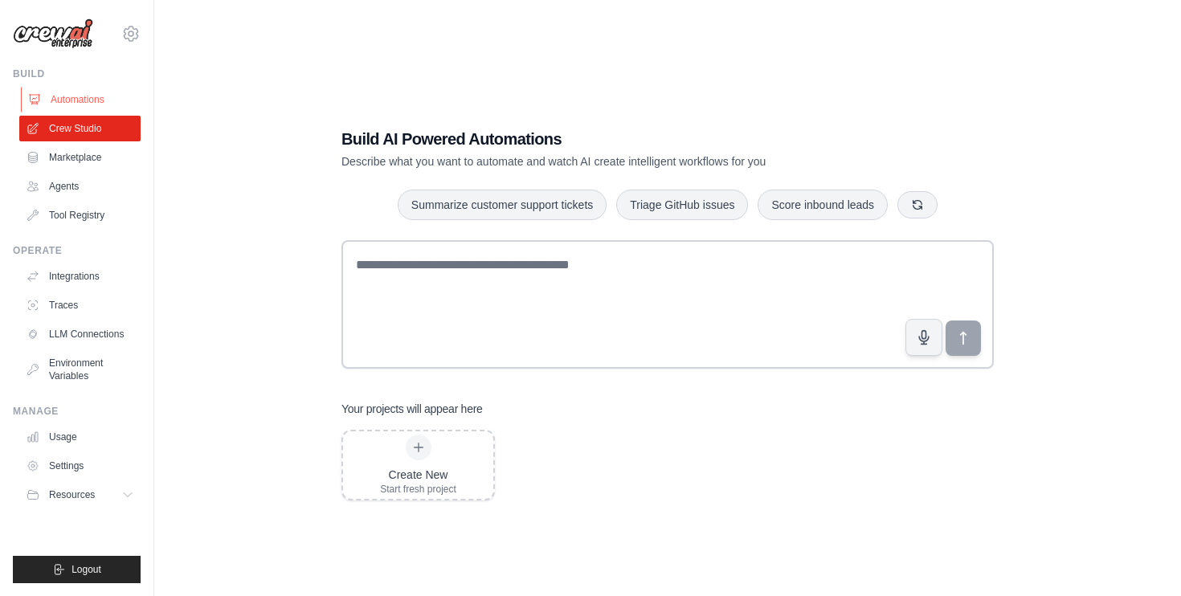
click at [88, 102] on link "Automations" at bounding box center [81, 100] width 121 height 26
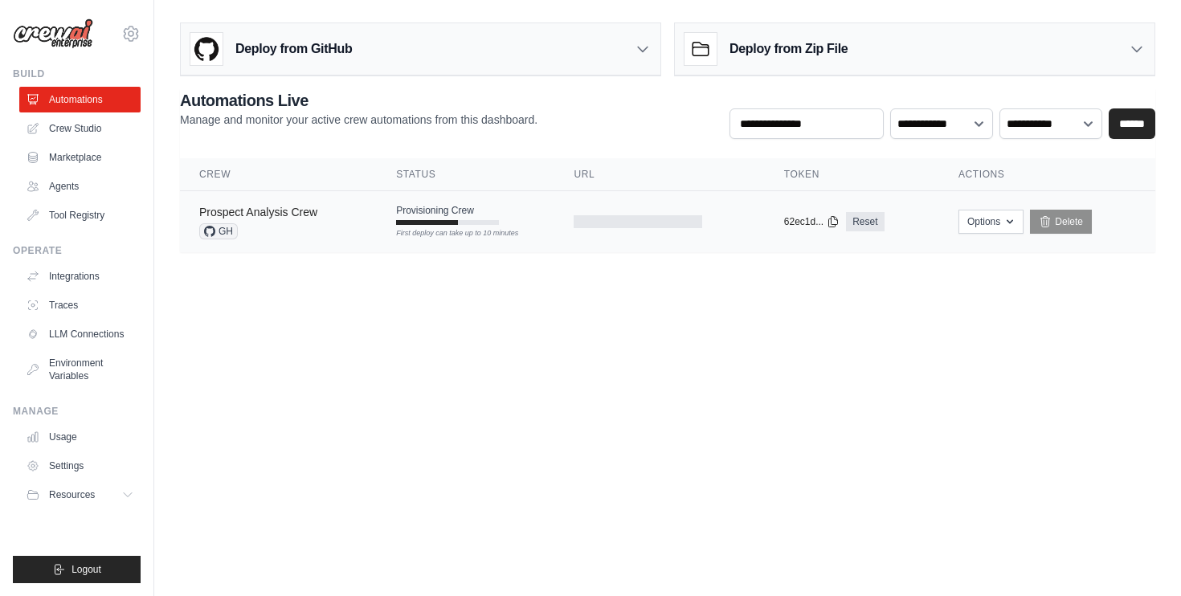
click at [275, 217] on link "Prospect Analysis Crew" at bounding box center [258, 212] width 118 height 13
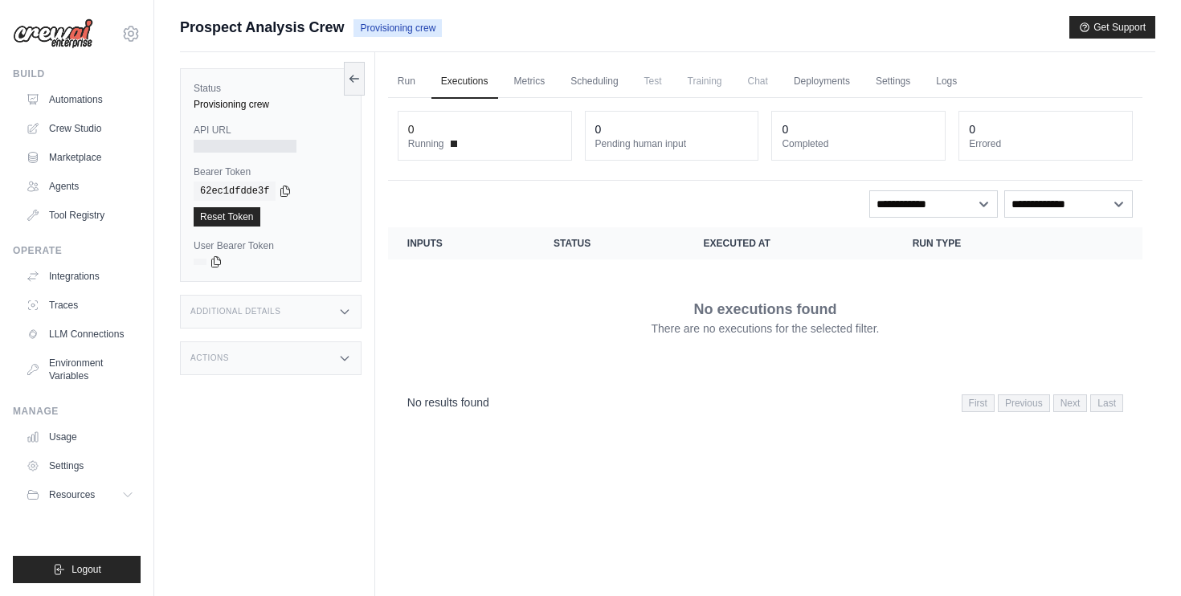
click at [369, 79] on div "Status Provisioning crew API URL Bearer Token copied 62ec1dfdde3f Reset Token U…" at bounding box center [277, 350] width 195 height 596
click at [361, 79] on button at bounding box center [354, 78] width 21 height 34
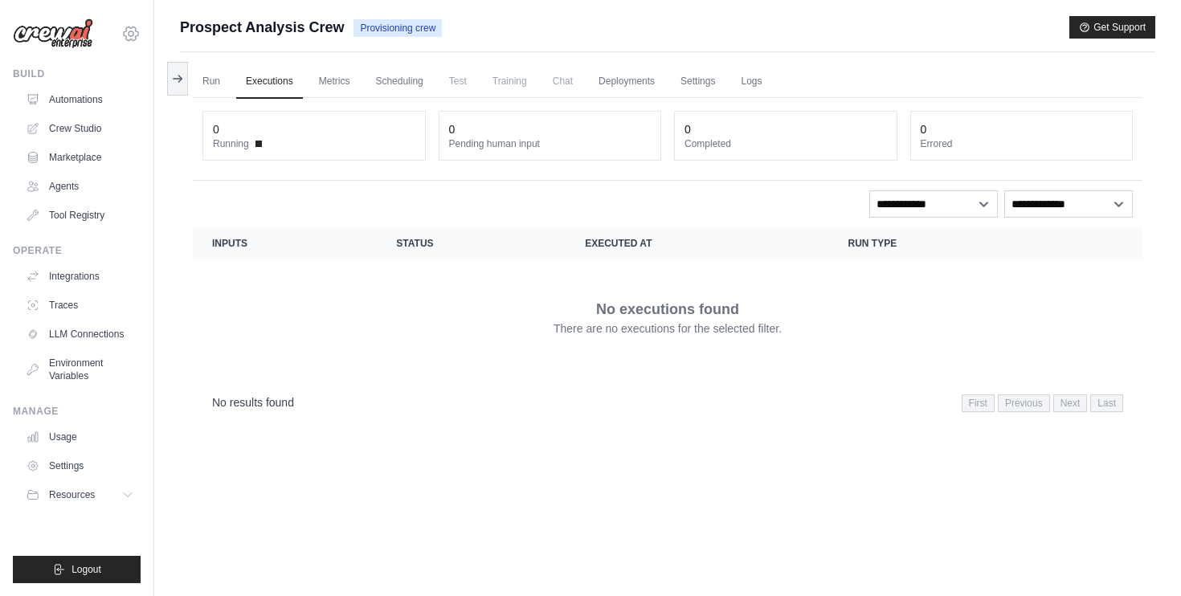
click at [133, 35] on icon at bounding box center [130, 33] width 5 height 5
click at [565, 403] on div "No results found First Previous Next Last" at bounding box center [667, 402] width 911 height 22
click at [207, 88] on link "Run" at bounding box center [211, 82] width 37 height 34
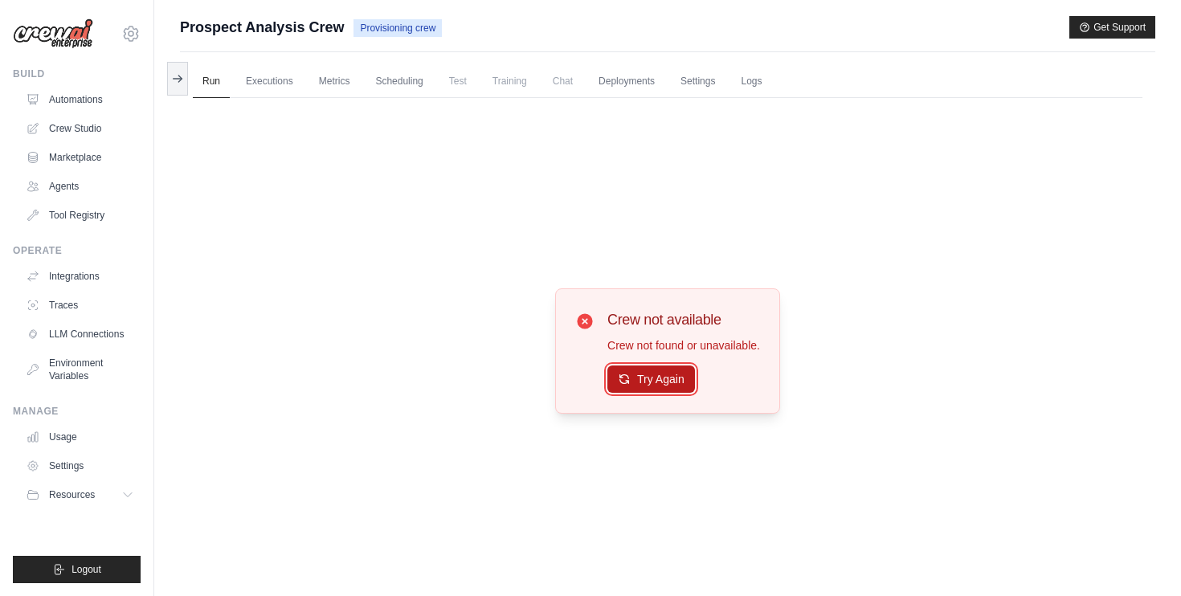
click at [646, 374] on button "Try Again" at bounding box center [651, 378] width 88 height 27
click at [181, 78] on icon at bounding box center [179, 78] width 3 height 6
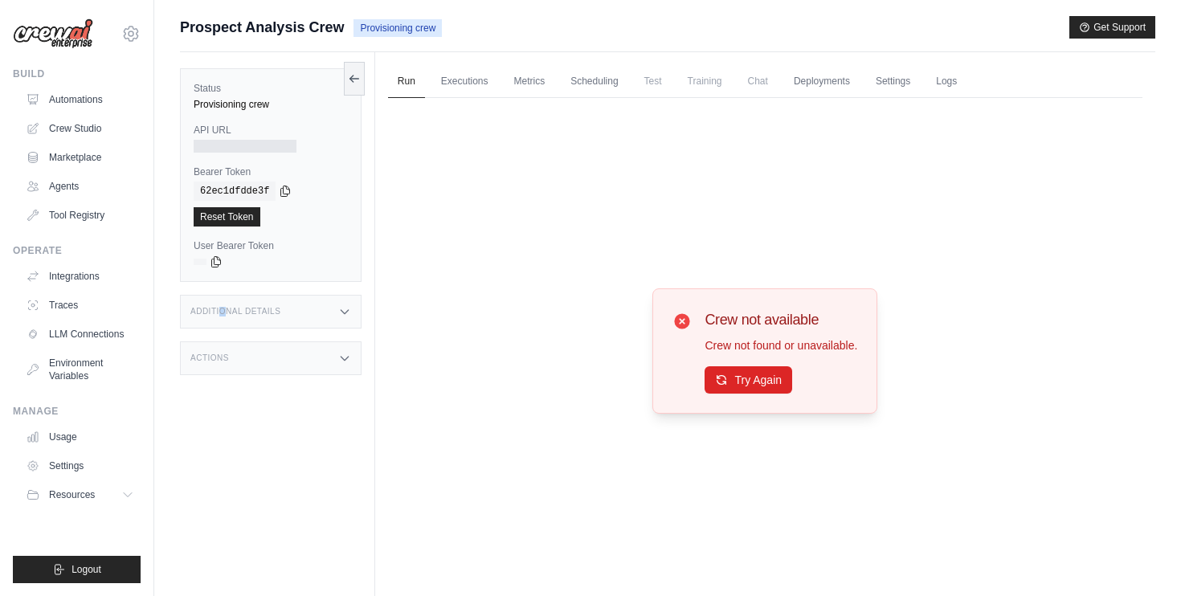
click at [222, 312] on h3 "Additional Details" at bounding box center [235, 312] width 90 height 10
click at [274, 450] on div "Actions" at bounding box center [270, 453] width 181 height 34
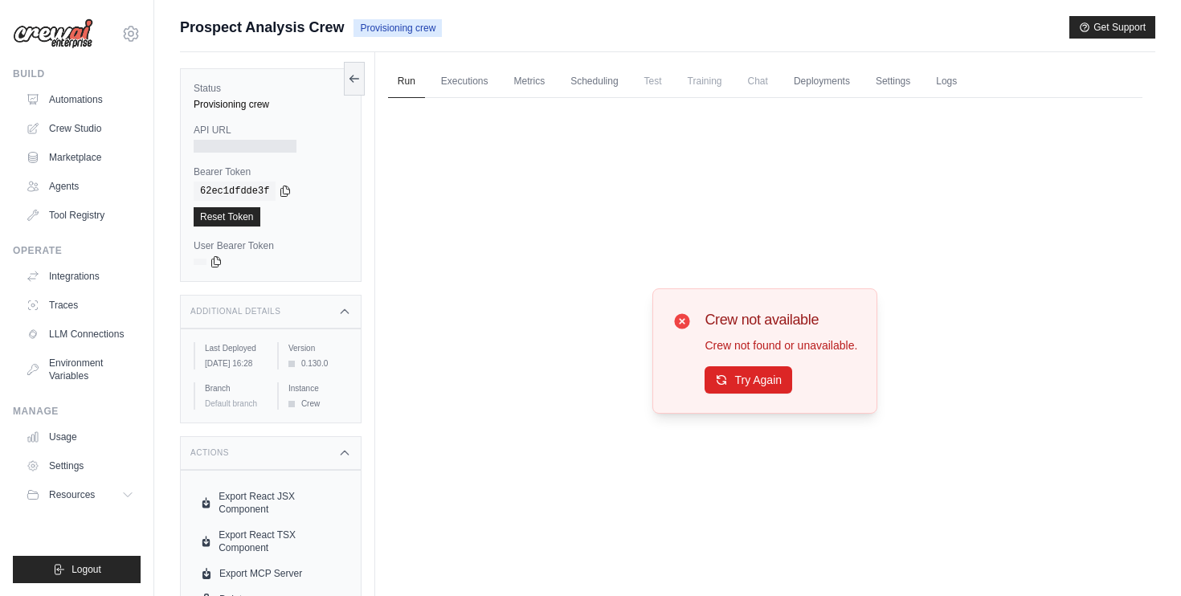
scroll to position [68, 0]
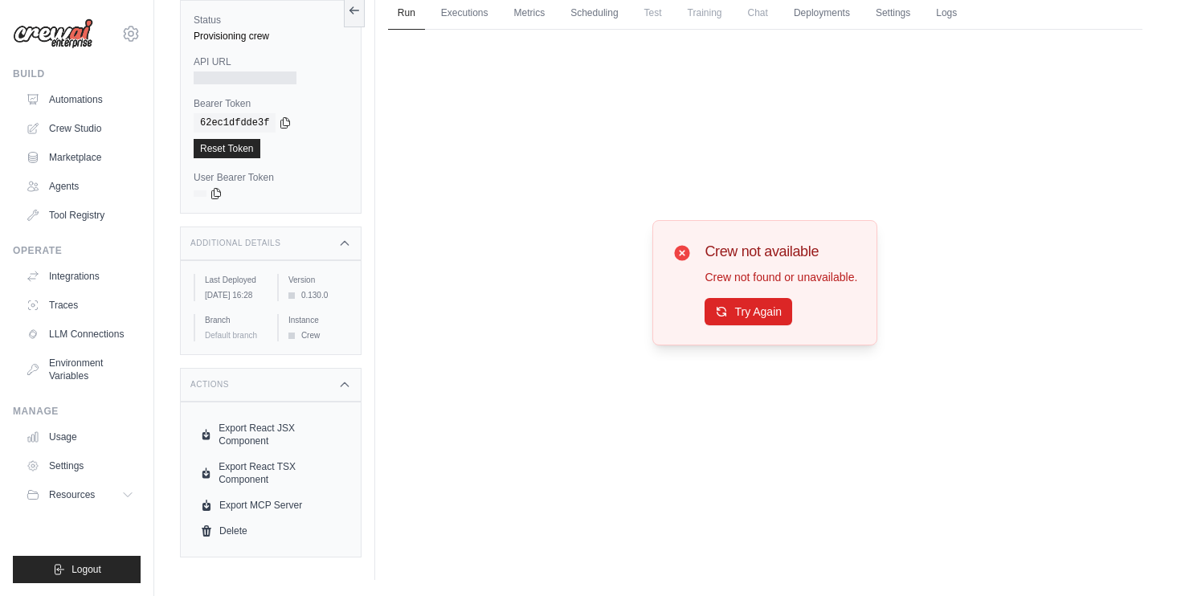
click at [310, 402] on div "Actions" at bounding box center [270, 385] width 181 height 34
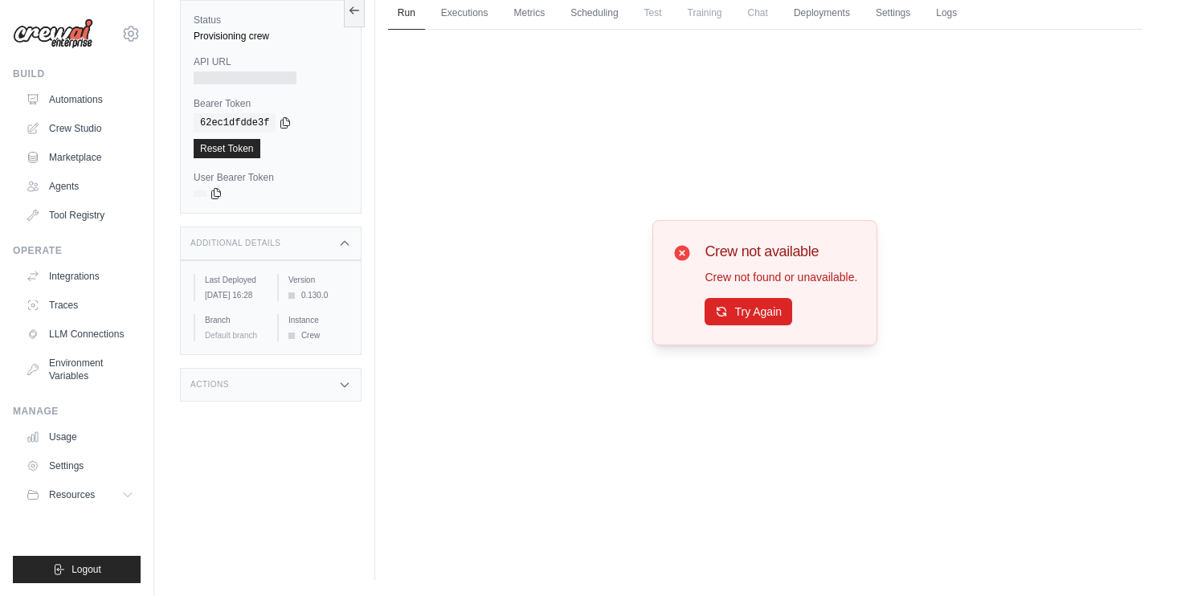
scroll to position [0, 0]
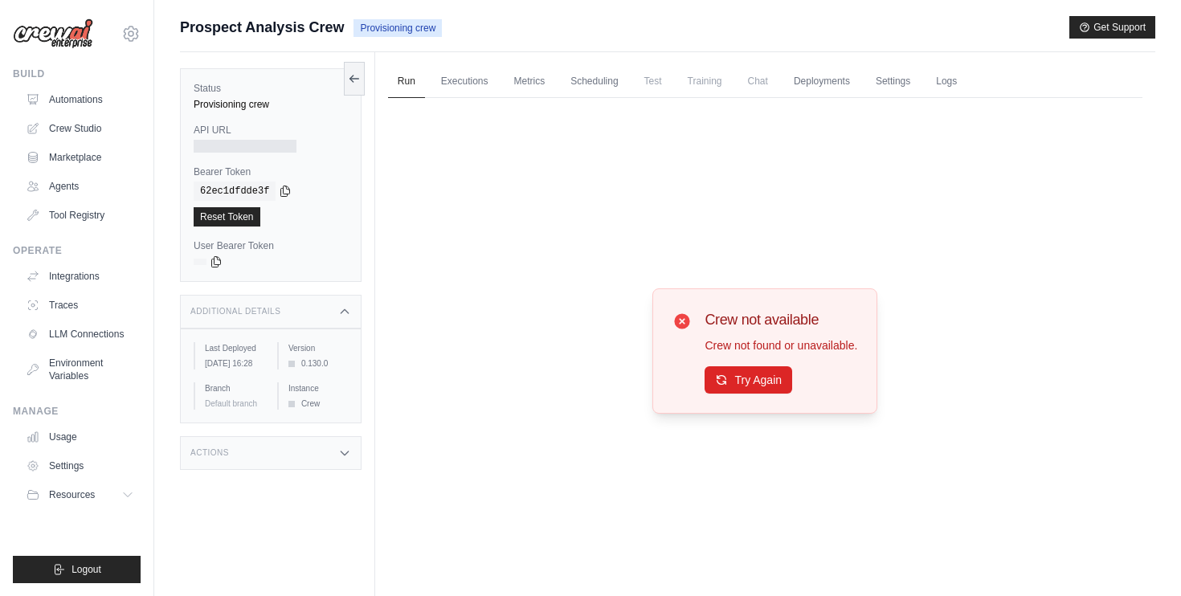
drag, startPoint x: 342, startPoint y: 26, endPoint x: 562, endPoint y: 18, distance: 220.2
click at [562, 24] on div "Prospect Analysis Crew Provisioning crew Get Support" at bounding box center [667, 27] width 975 height 22
click at [342, 71] on div "Status Provisioning crew API URL Bearer Token copied 62ec1dfdde3f Reset Token U…" at bounding box center [270, 175] width 181 height 214
click at [365, 73] on div "Status Provisioning crew API URL Bearer Token copied 62ec1dfdde3f Reset Token U…" at bounding box center [277, 350] width 195 height 596
click at [357, 73] on icon at bounding box center [354, 77] width 13 height 13
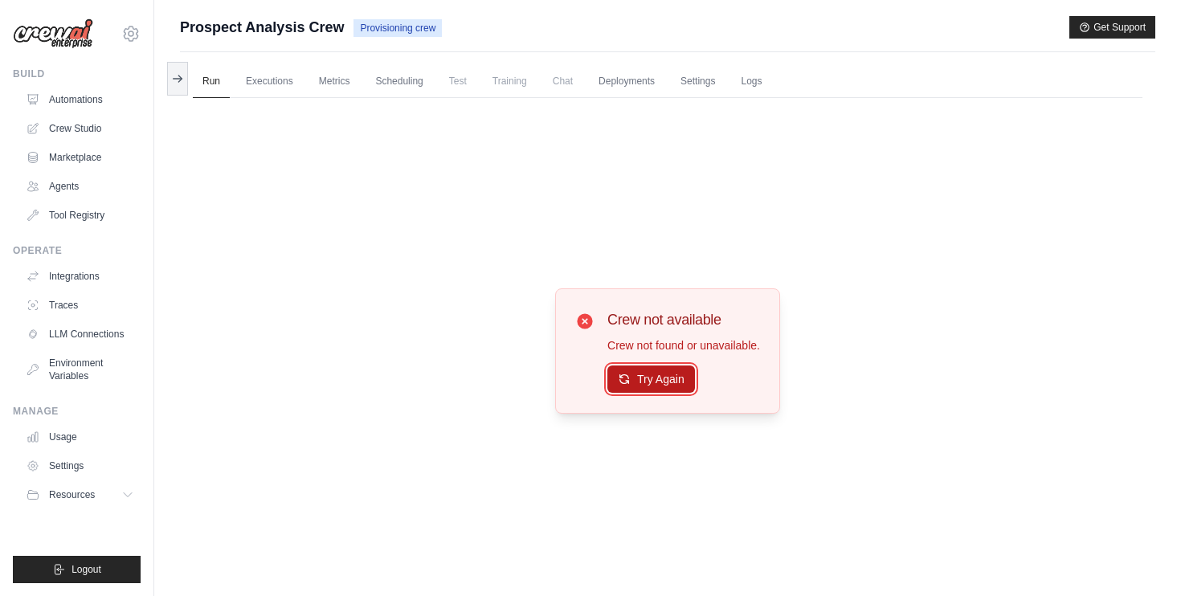
click at [650, 368] on button "Try Again" at bounding box center [651, 378] width 88 height 27
click at [50, 153] on link "Marketplace" at bounding box center [81, 158] width 121 height 26
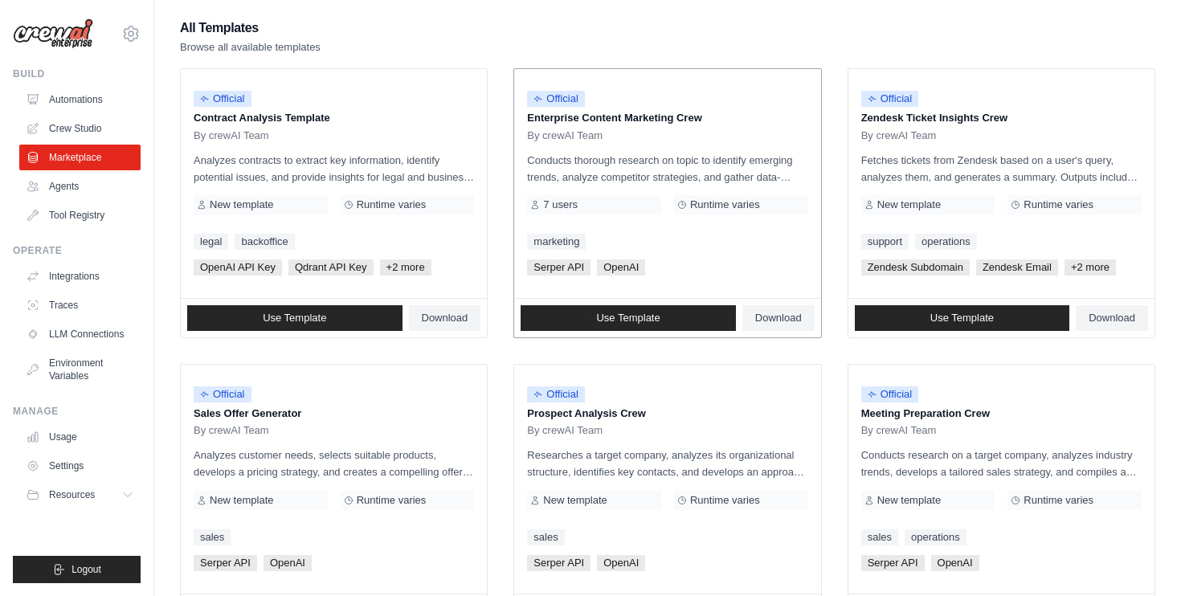
scroll to position [144, 0]
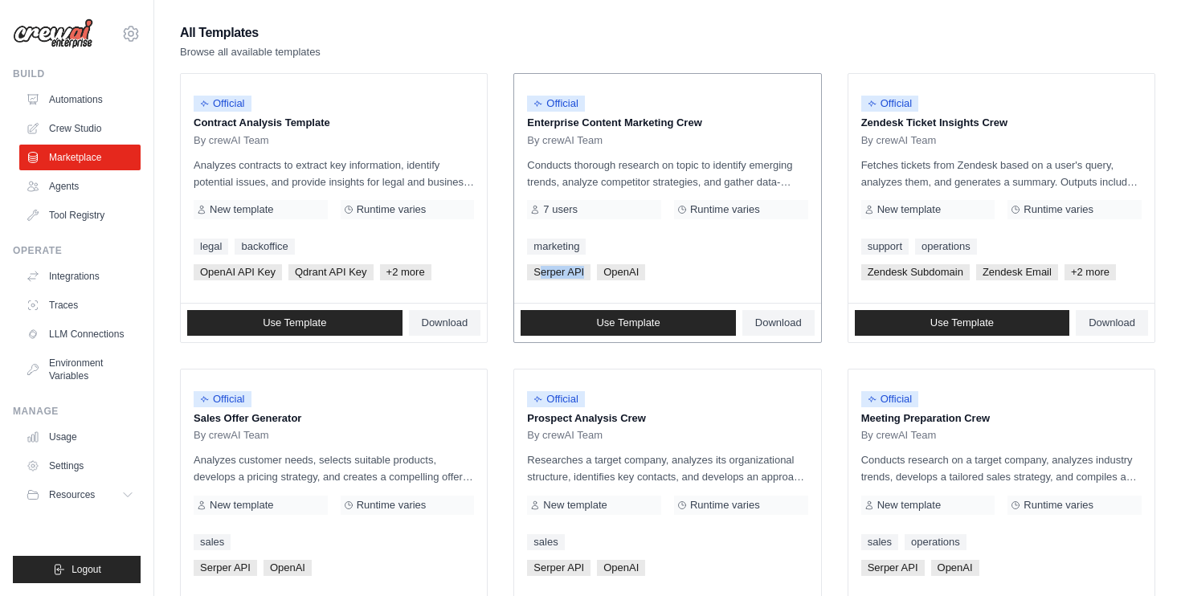
drag, startPoint x: 583, startPoint y: 270, endPoint x: 540, endPoint y: 269, distance: 42.6
click at [540, 270] on span "Serper API" at bounding box center [558, 272] width 63 height 16
click at [76, 104] on link "Automations" at bounding box center [81, 100] width 121 height 26
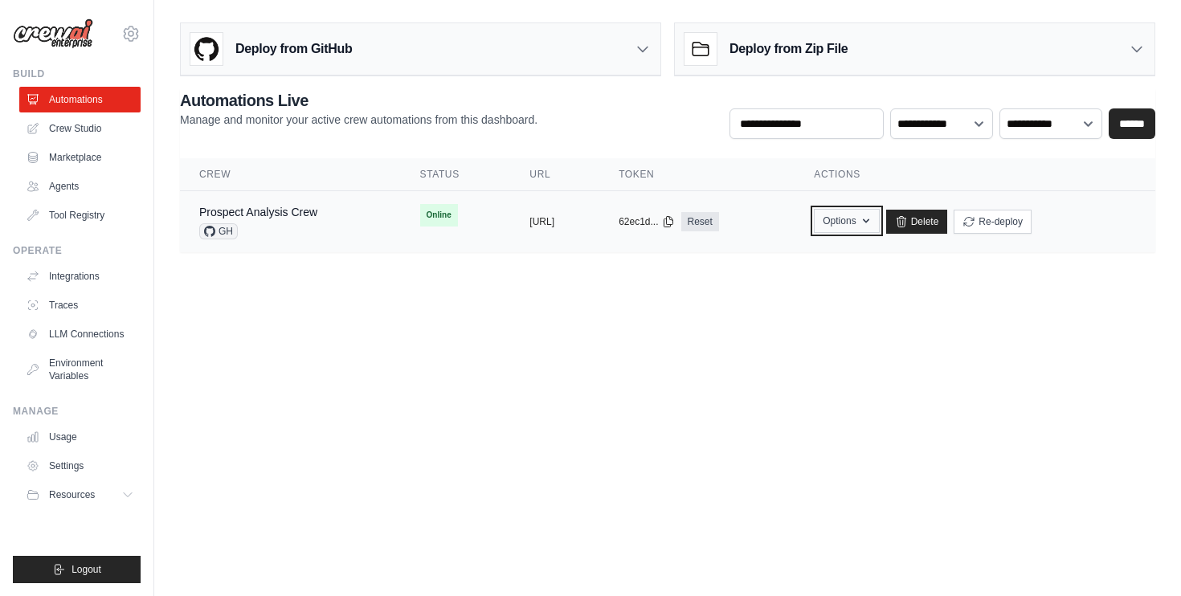
click at [879, 225] on button "Options" at bounding box center [846, 221] width 65 height 24
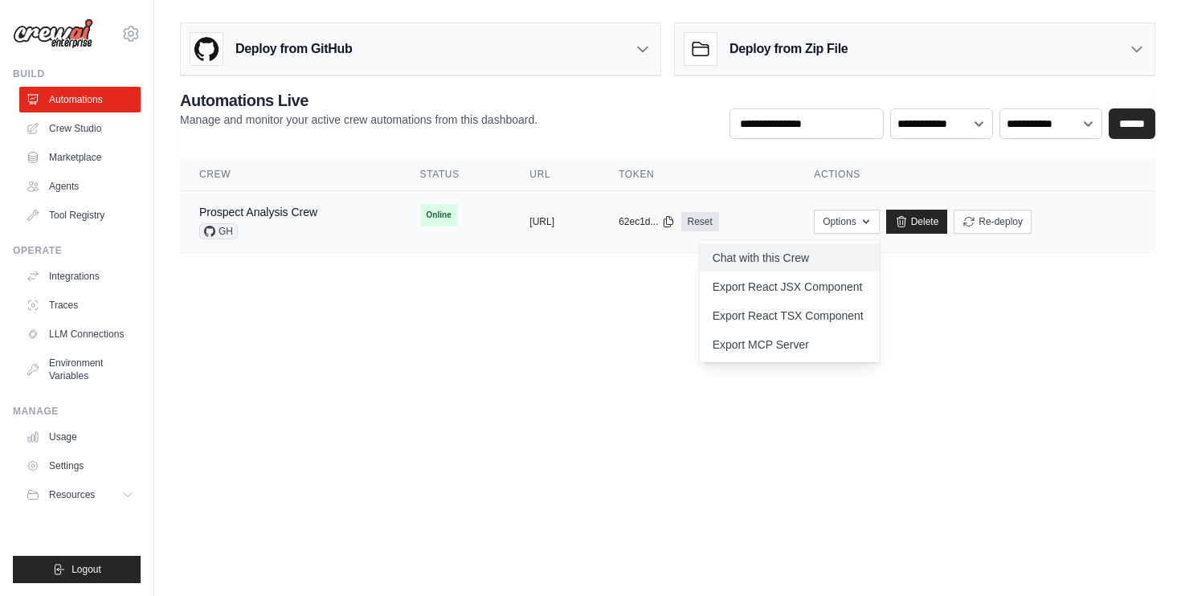
click at [844, 260] on link "Chat with this Crew" at bounding box center [789, 257] width 180 height 29
click at [554, 358] on body "sudheer@markitome.com Settings Build Automations Crew Studio" at bounding box center [590, 298] width 1181 height 596
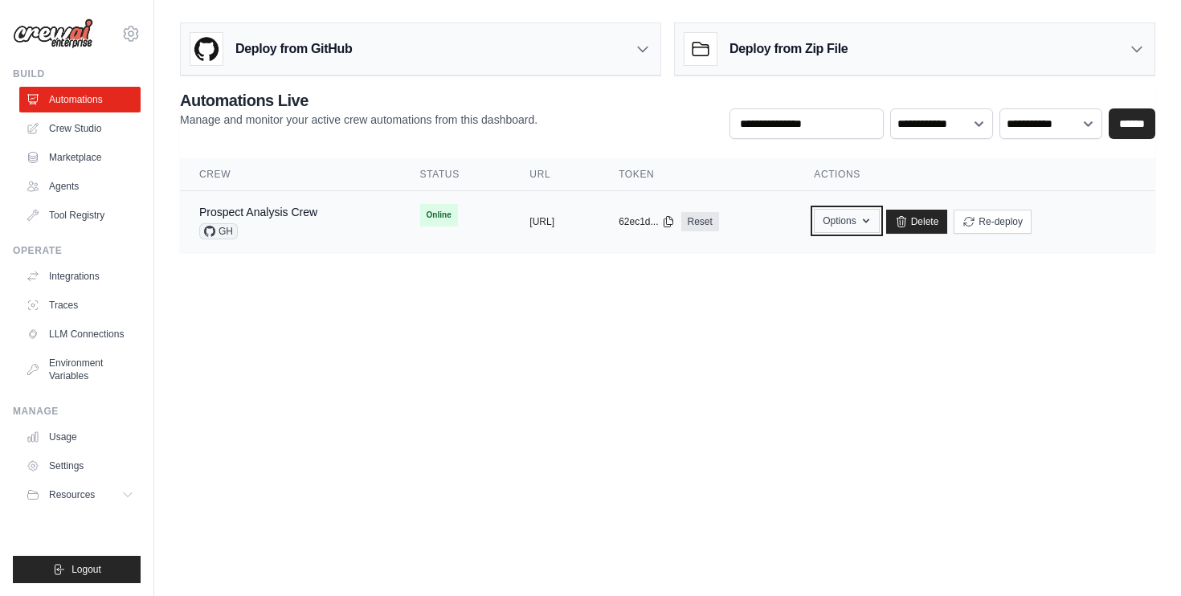
click at [879, 218] on button "Options" at bounding box center [846, 221] width 65 height 24
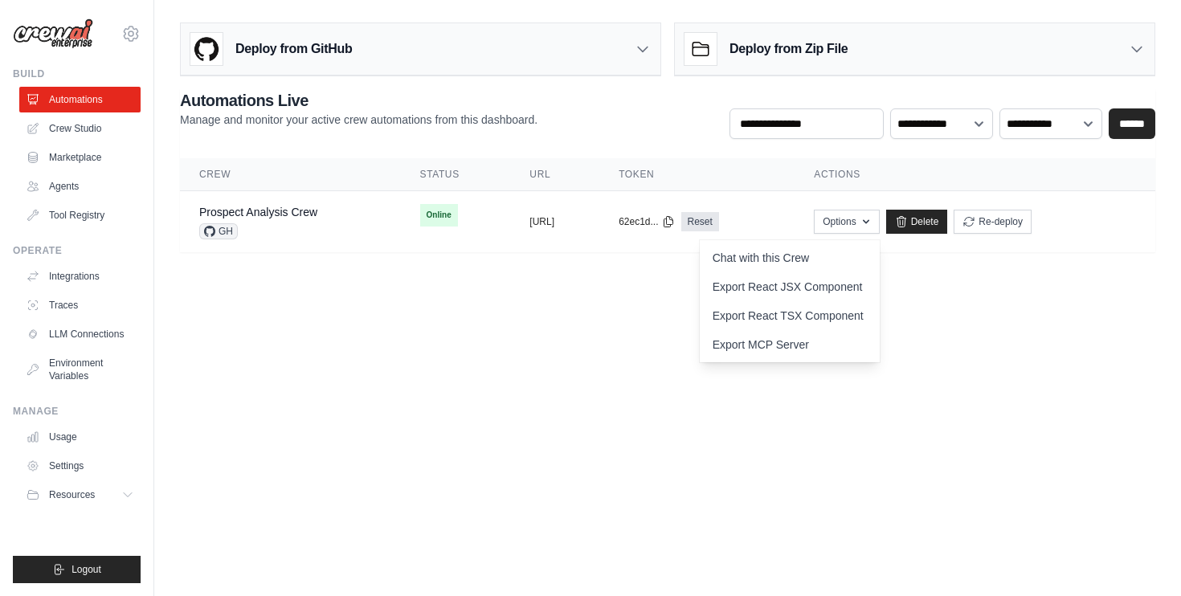
click at [528, 393] on body "sudheer@markitome.com Settings Build Automations Crew Studio" at bounding box center [590, 298] width 1181 height 596
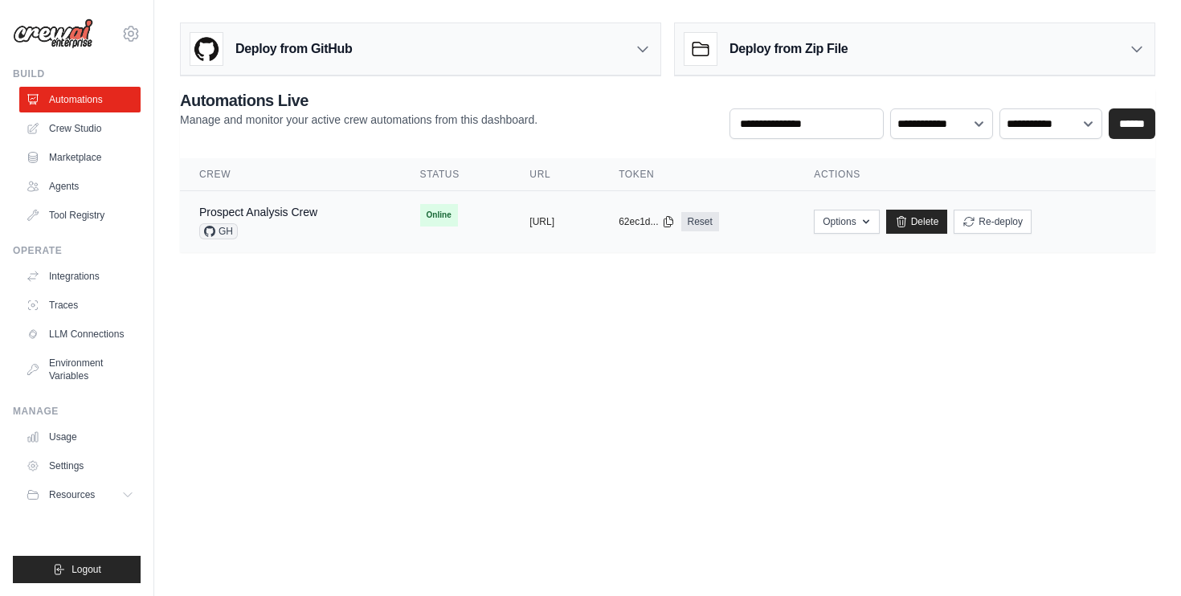
click at [226, 231] on span "GH" at bounding box center [218, 231] width 39 height 16
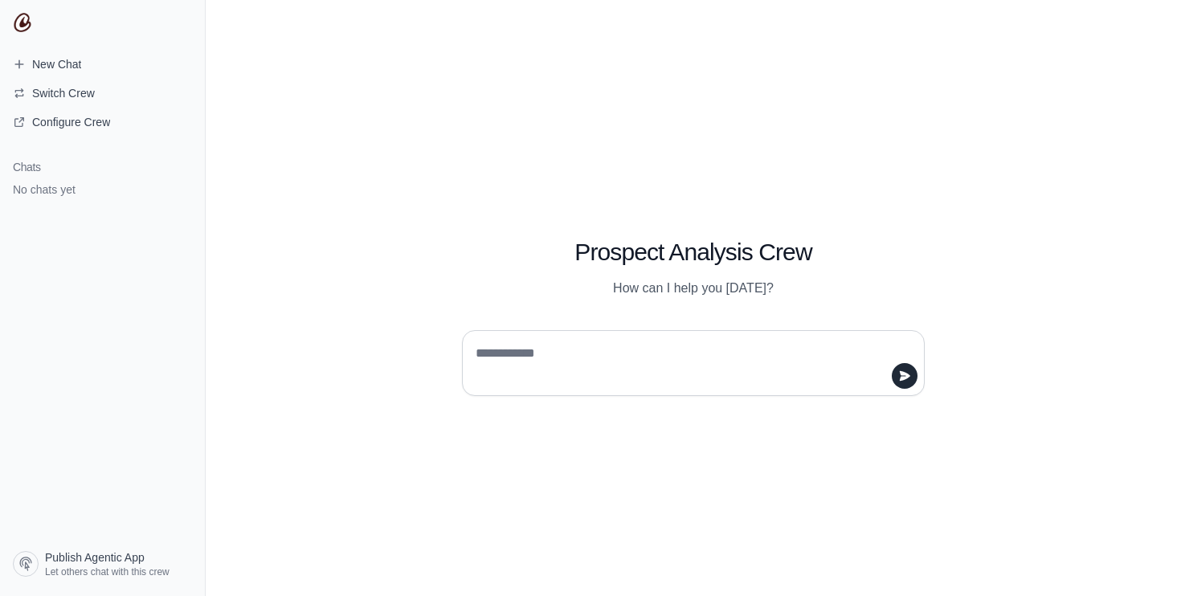
click at [655, 319] on div at bounding box center [693, 356] width 540 height 79
click at [652, 337] on div at bounding box center [693, 363] width 463 height 66
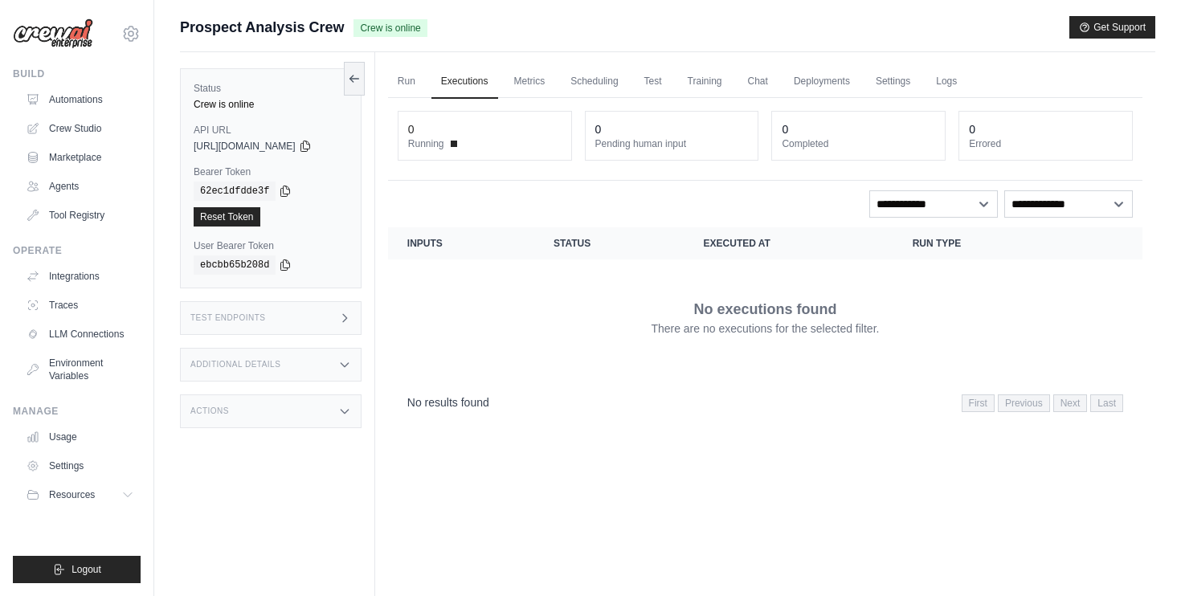
click at [361, 312] on div "Test Endpoints" at bounding box center [270, 318] width 181 height 34
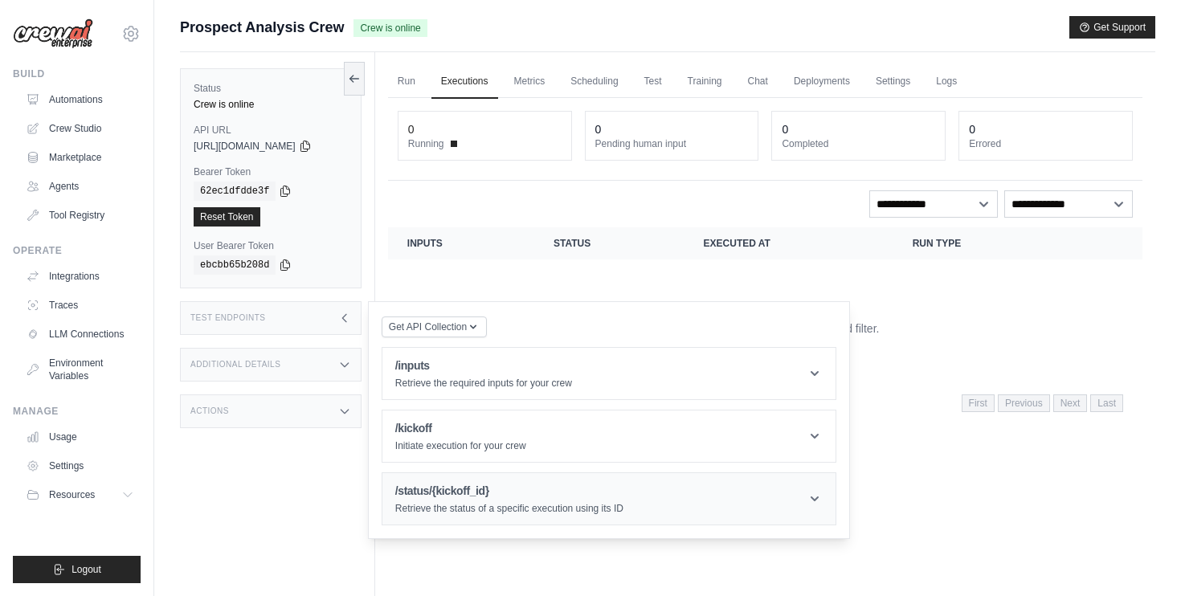
click at [810, 499] on header "/status/{kickoff_id} Retrieve the status of a specific execution using its ID" at bounding box center [608, 498] width 453 height 51
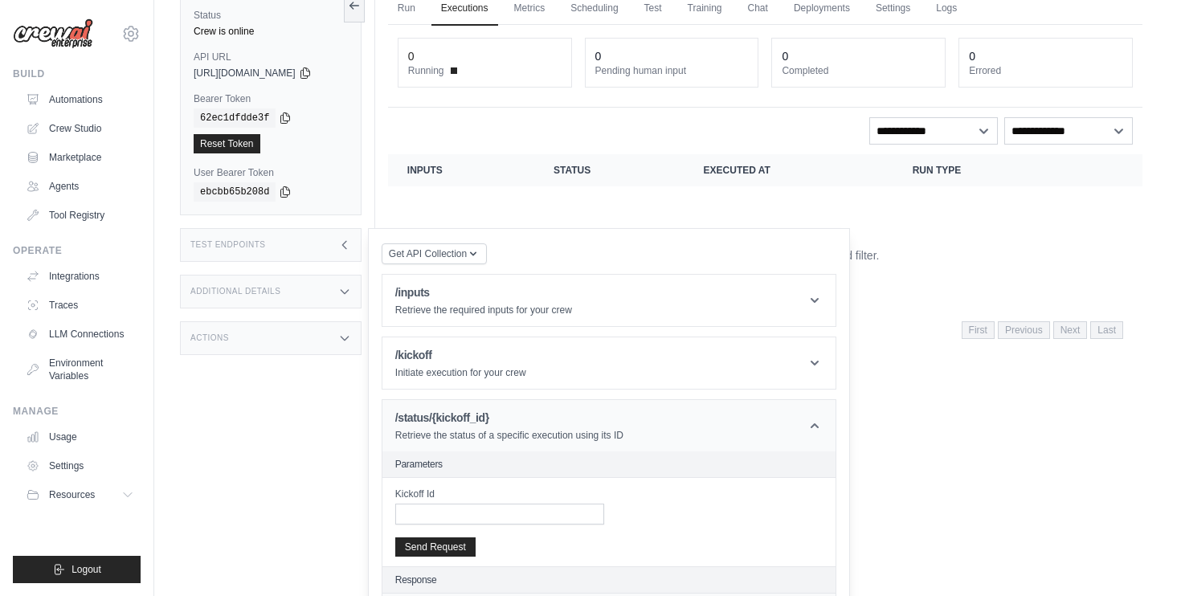
scroll to position [112, 0]
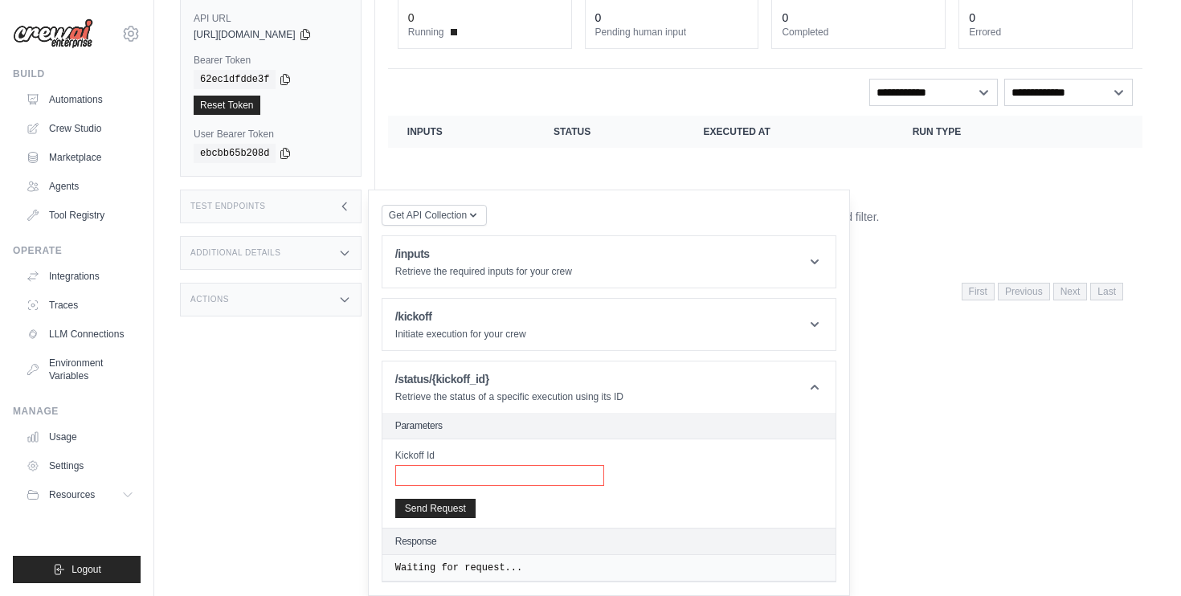
click at [537, 477] on input "Kickoff Id" at bounding box center [499, 475] width 209 height 21
click at [742, 477] on div "Kickoff Id" at bounding box center [608, 467] width 427 height 37
click at [818, 386] on icon at bounding box center [814, 387] width 8 height 5
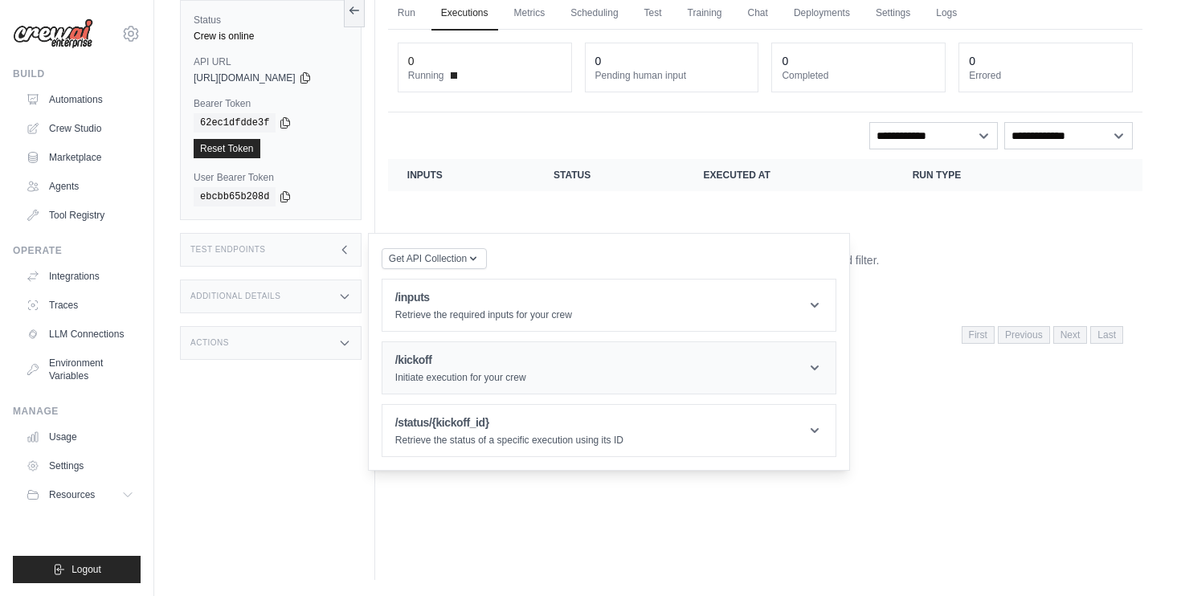
click at [818, 362] on icon at bounding box center [814, 368] width 16 height 16
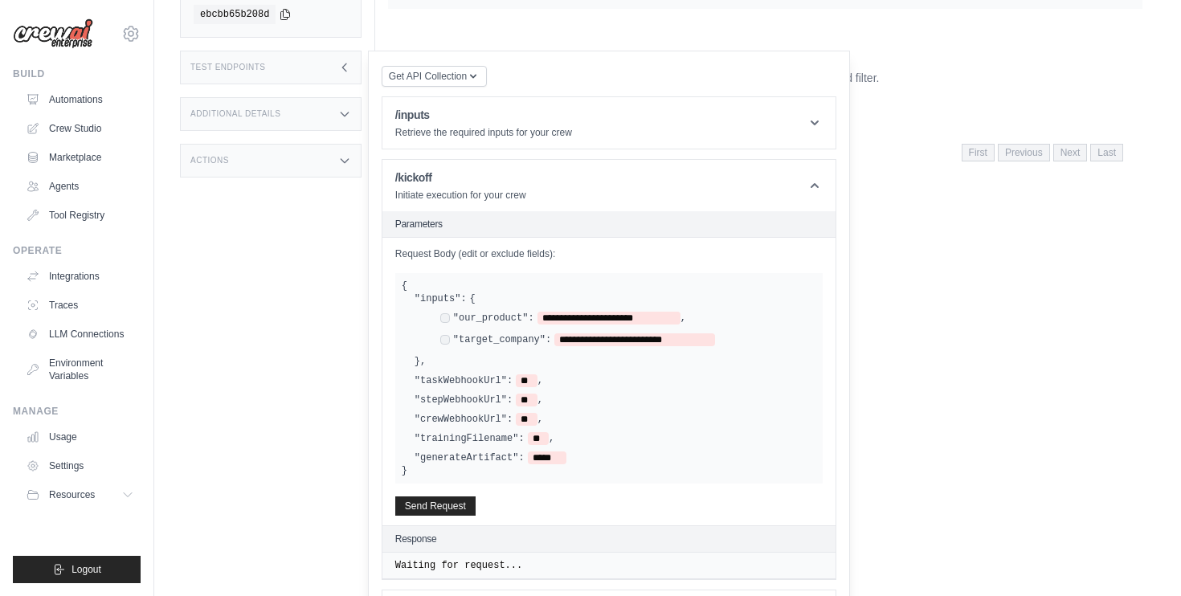
scroll to position [249, 0]
click at [534, 124] on h1 "/inputs" at bounding box center [483, 116] width 177 height 16
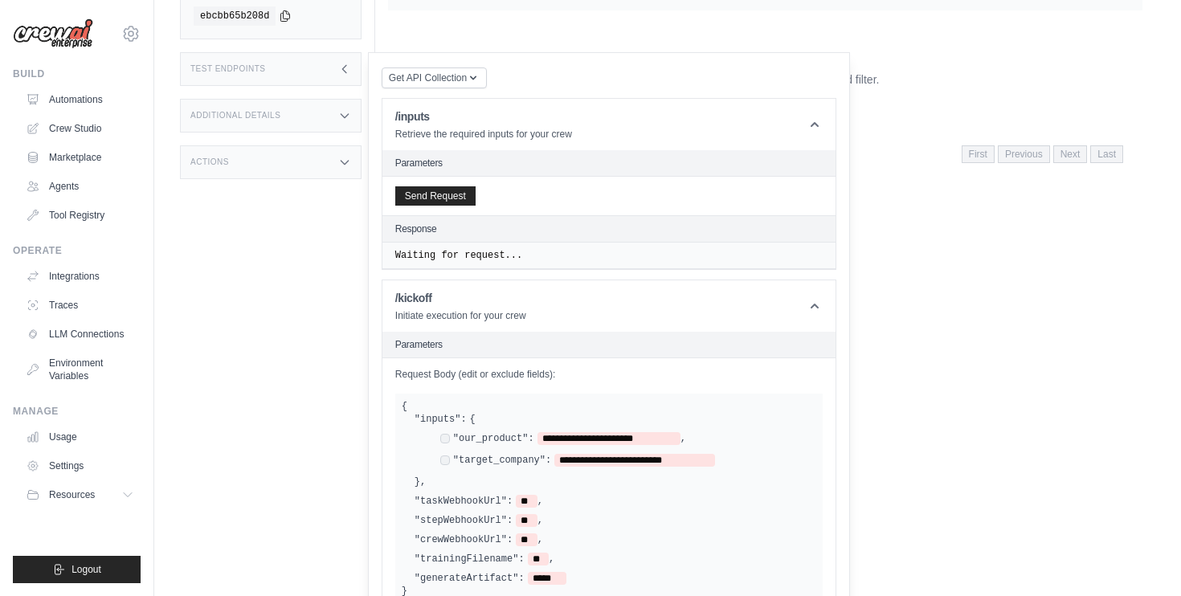
click at [487, 168] on h2 "Parameters" at bounding box center [608, 163] width 427 height 13
click at [468, 205] on div "Send Request" at bounding box center [608, 196] width 453 height 39
click at [820, 124] on icon at bounding box center [814, 124] width 16 height 16
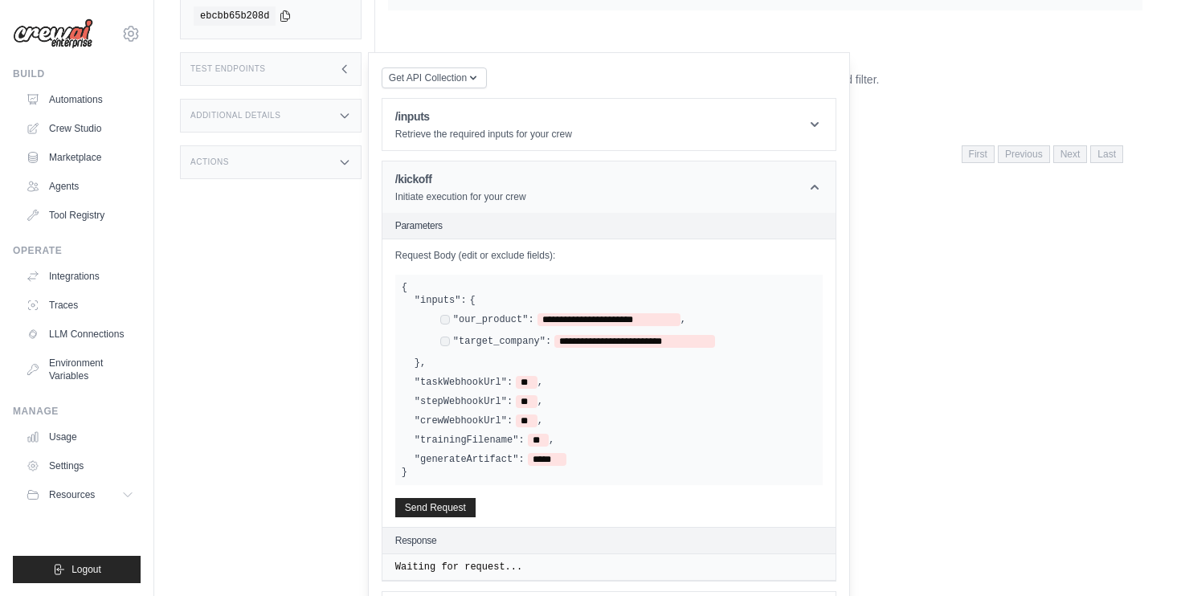
click at [829, 186] on header "/kickoff Initiate execution for your crew" at bounding box center [608, 186] width 453 height 51
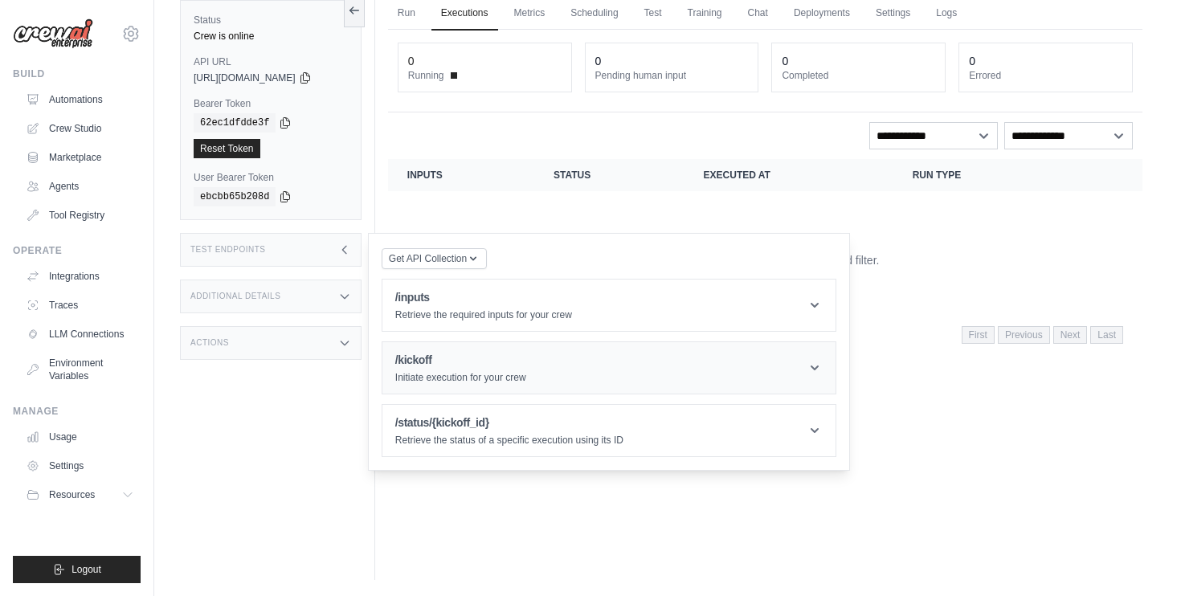
scroll to position [68, 0]
click at [916, 390] on div "Run Executions Metrics Scheduling Test Training Chat Deployments Settings Logs …" at bounding box center [765, 282] width 780 height 596
click at [867, 190] on th "Executed at" at bounding box center [788, 175] width 209 height 32
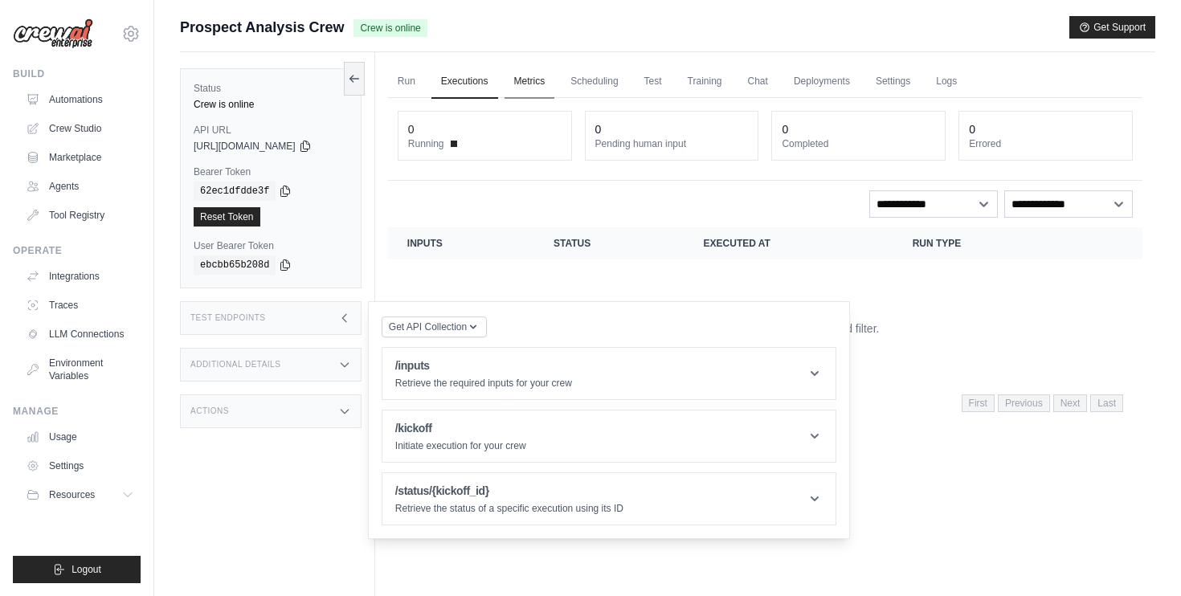
click at [527, 80] on link "Metrics" at bounding box center [529, 82] width 51 height 34
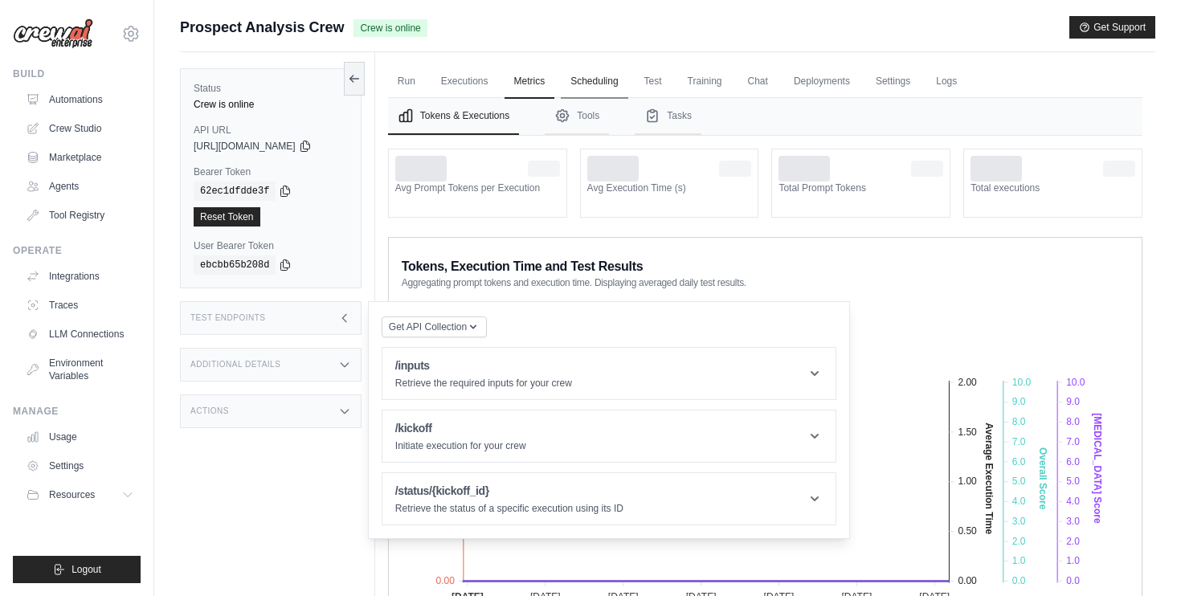
click at [593, 82] on link "Scheduling" at bounding box center [594, 82] width 67 height 34
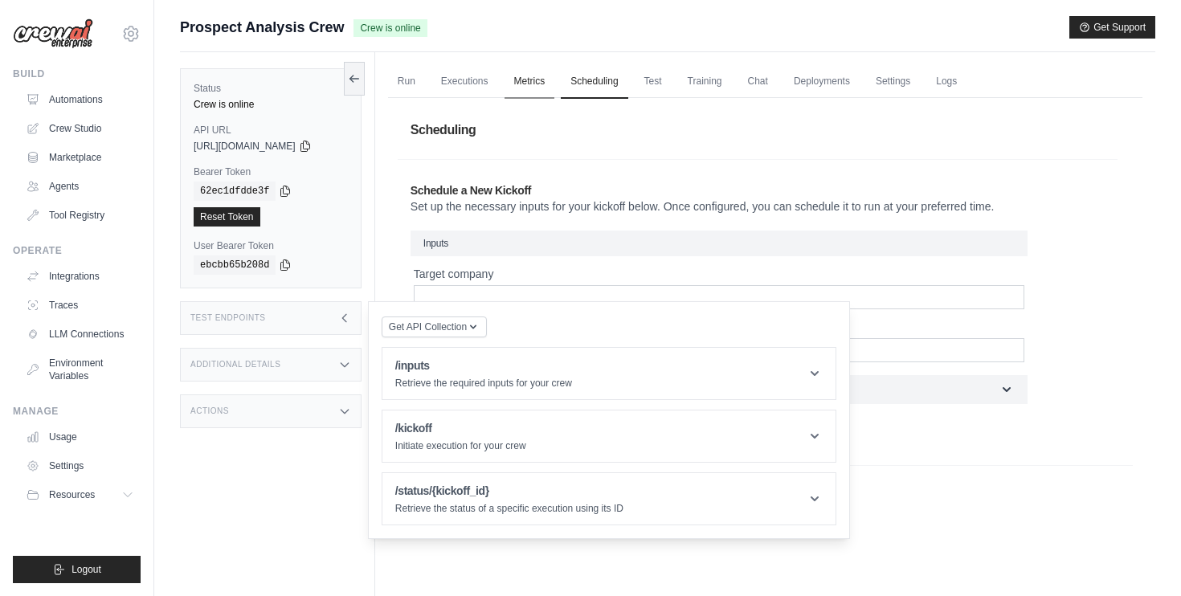
click at [555, 80] on link "Metrics" at bounding box center [529, 82] width 51 height 34
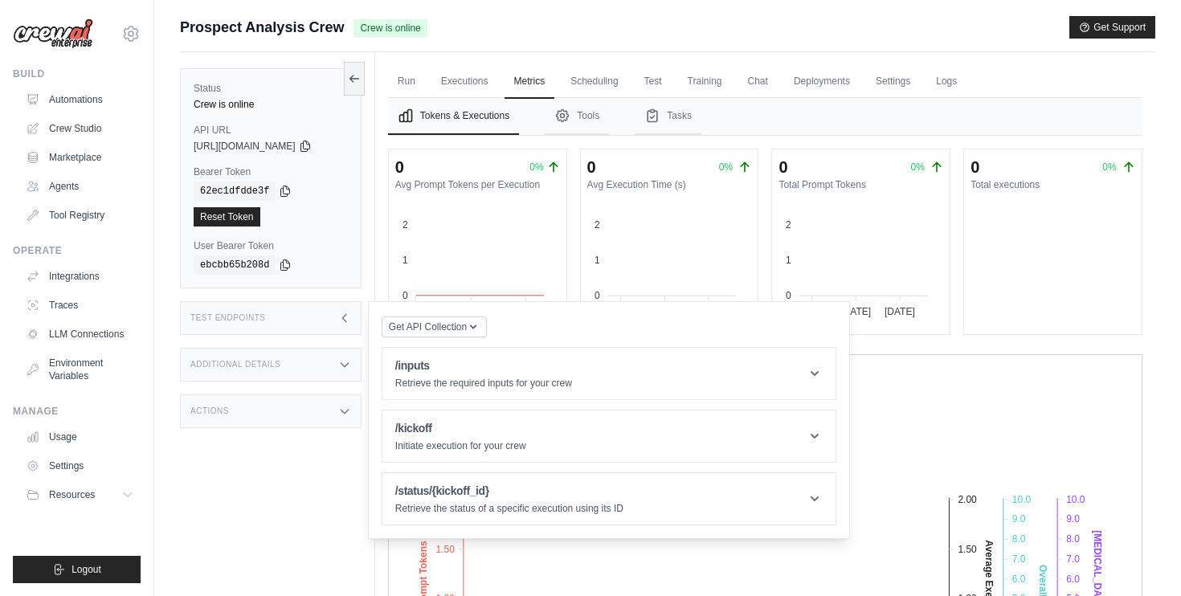
click at [956, 399] on div "Tokens, Execution Time and Test Results Aggregating prompt tokens and execution…" at bounding box center [765, 388] width 727 height 35
click at [604, 77] on link "Scheduling" at bounding box center [594, 82] width 67 height 34
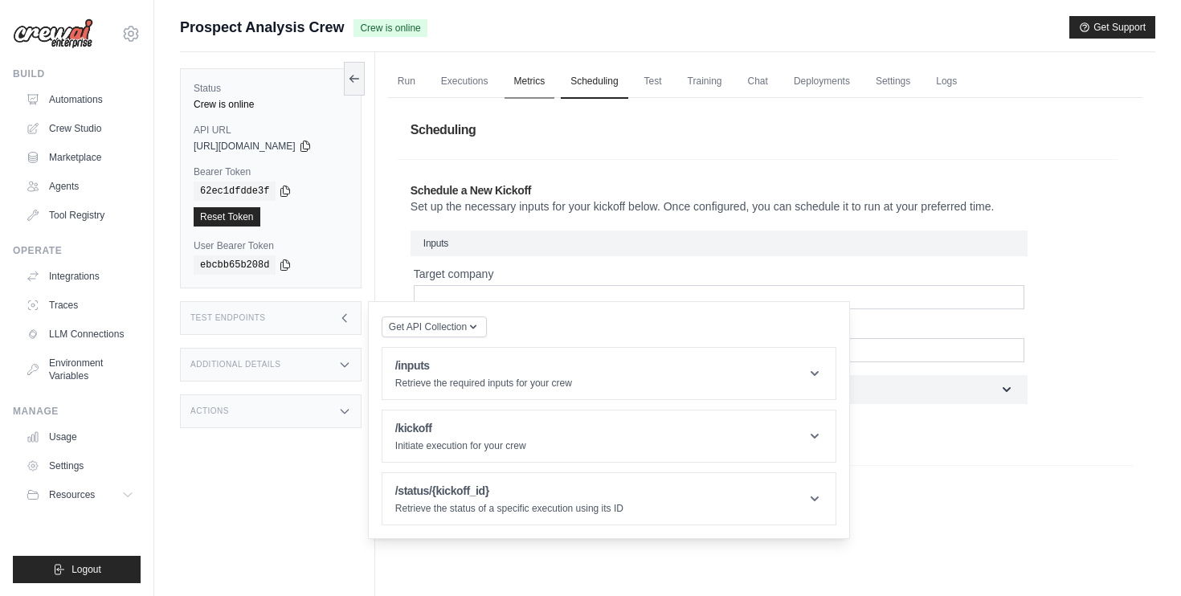
click at [543, 76] on link "Metrics" at bounding box center [529, 82] width 51 height 34
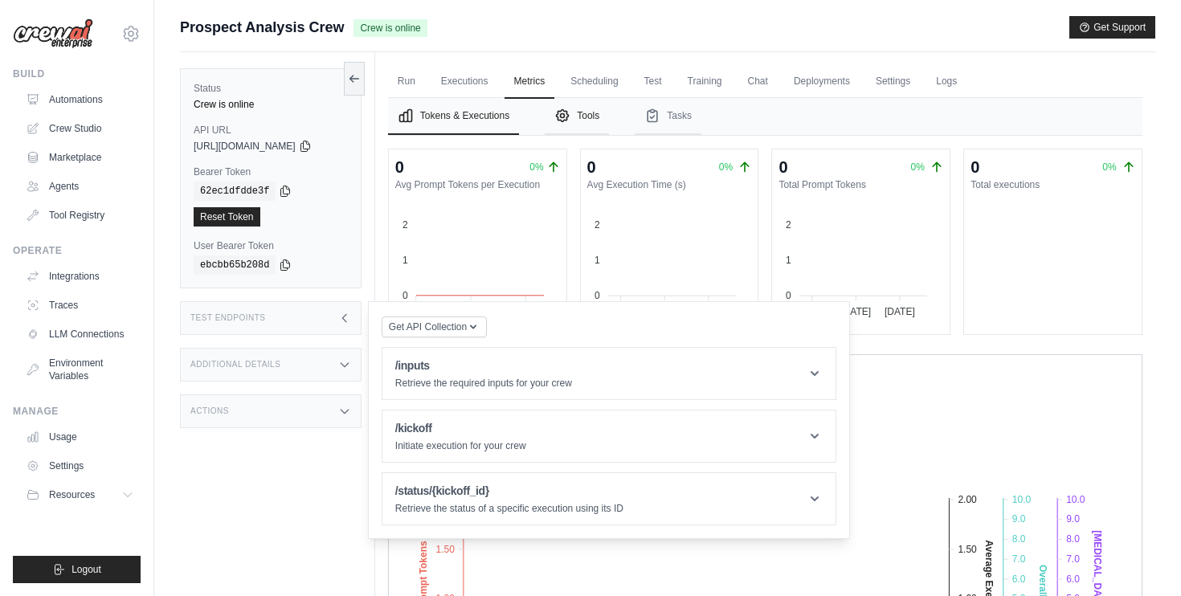
click at [588, 113] on button "Tools" at bounding box center [576, 116] width 64 height 37
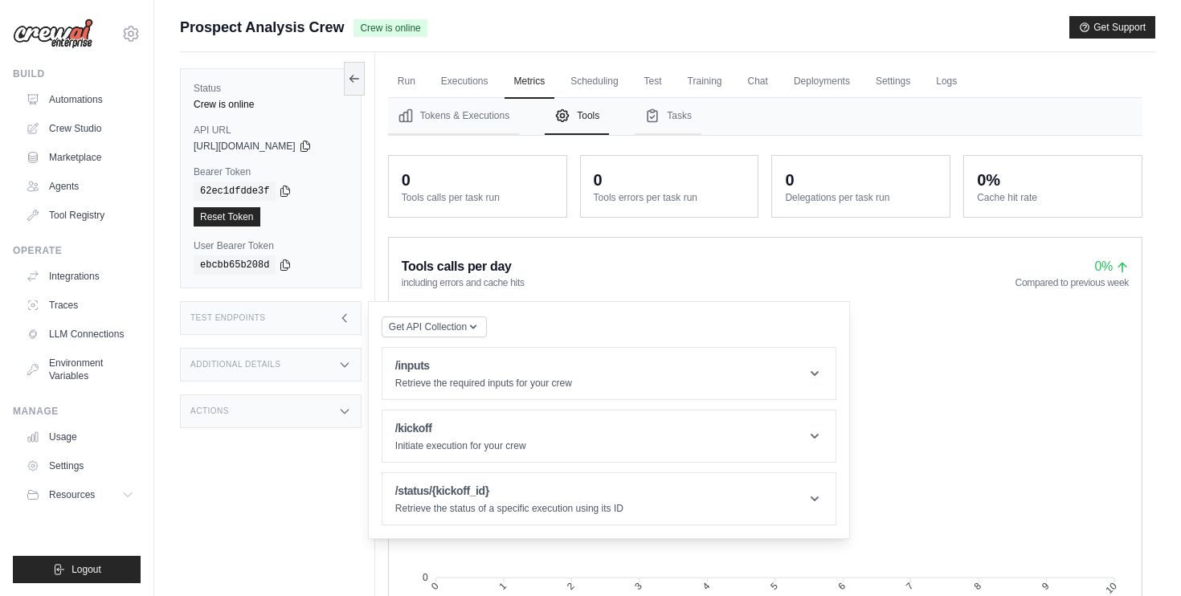
click at [527, 310] on div "Get API Collection Postman API Collection /inputs Retrieve the required inputs …" at bounding box center [609, 420] width 482 height 238
click at [632, 292] on div "Tools calls per day including errors and cache hits 0% Compared to previous wee…" at bounding box center [765, 441] width 754 height 409
click at [346, 320] on icon at bounding box center [344, 317] width 4 height 7
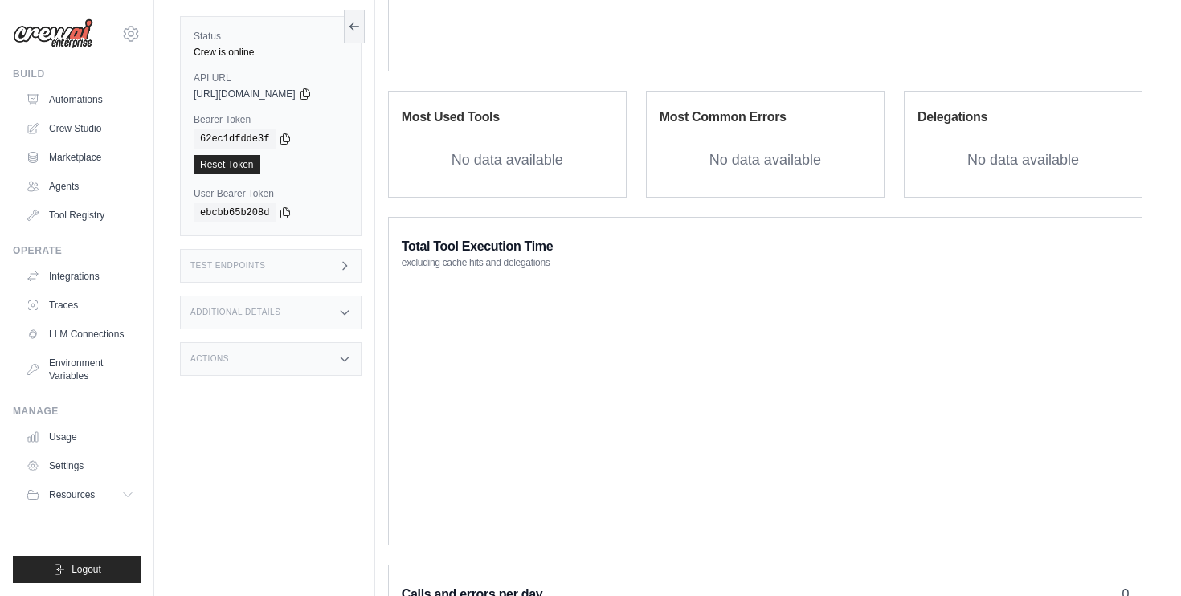
scroll to position [961, 0]
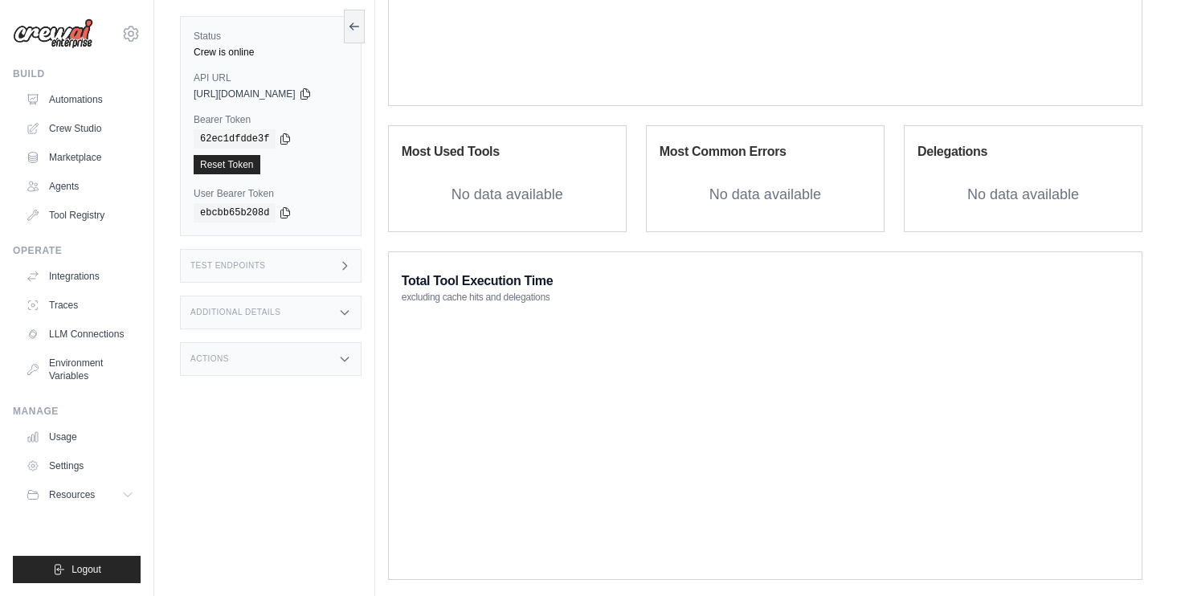
click at [351, 308] on icon at bounding box center [344, 312] width 13 height 13
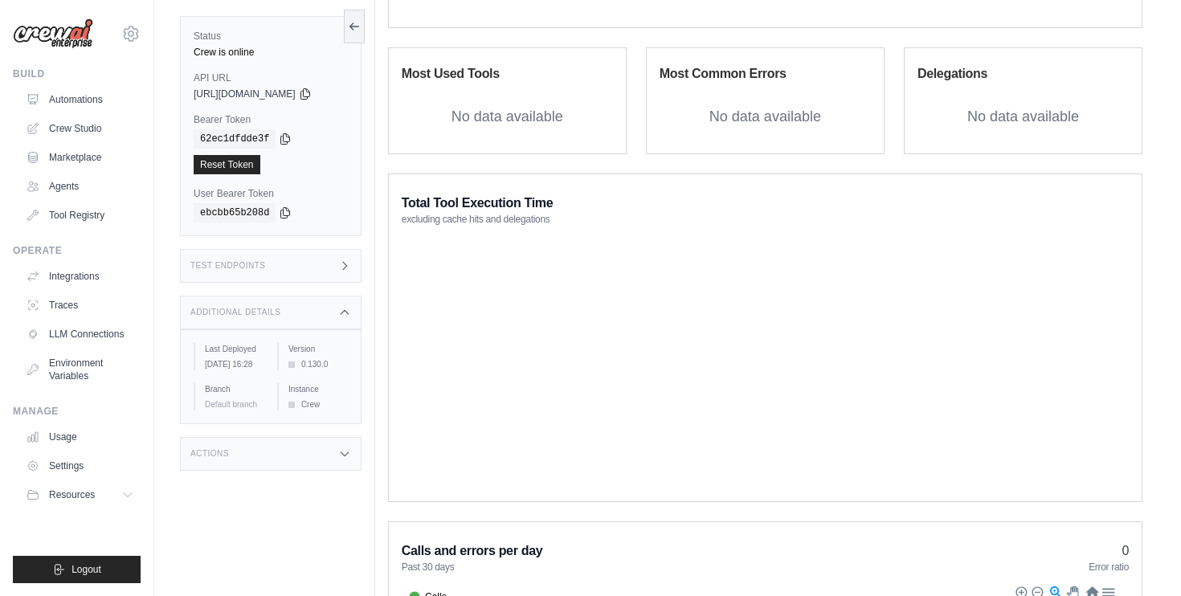
scroll to position [1061, 0]
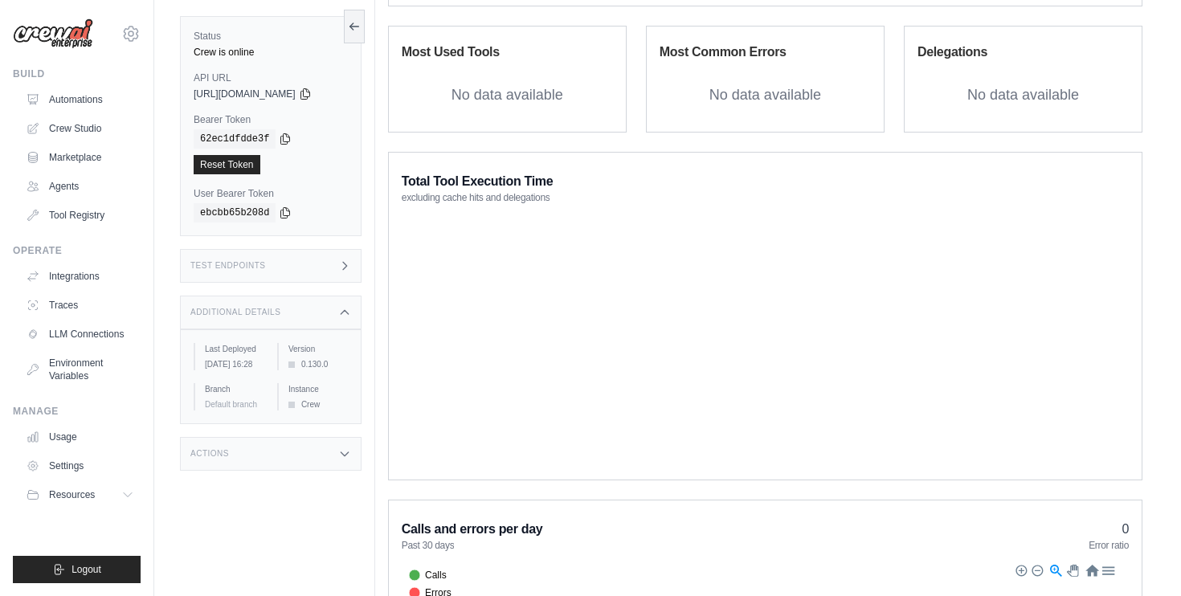
click at [345, 453] on div "Actions" at bounding box center [270, 454] width 181 height 34
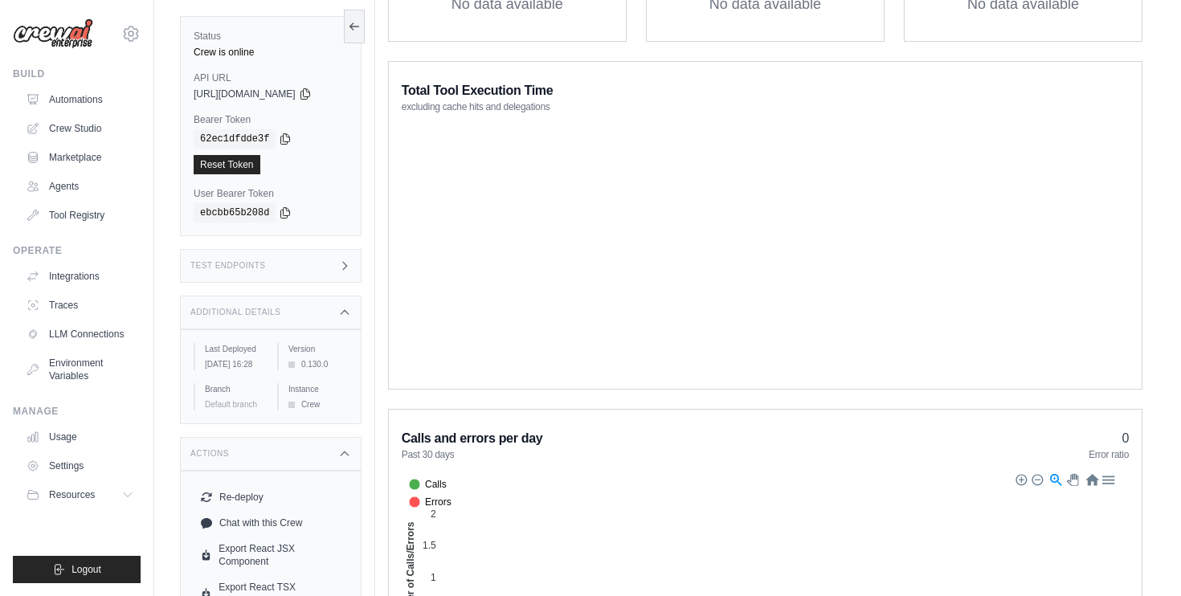
scroll to position [1034, 0]
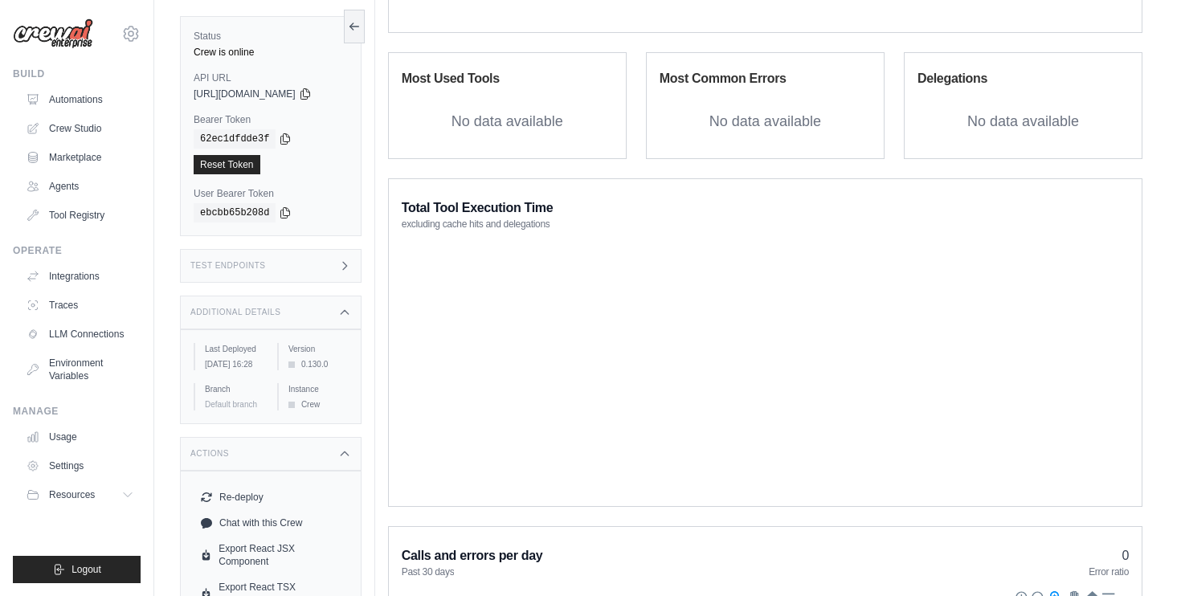
click at [346, 303] on div "Additional Details" at bounding box center [270, 313] width 181 height 34
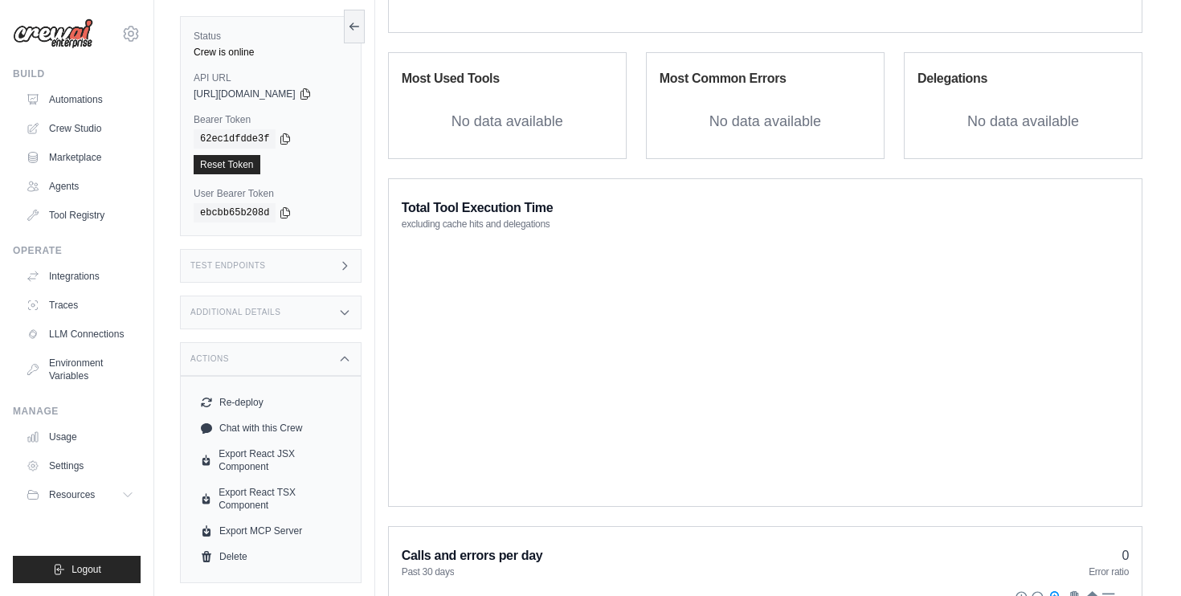
click at [344, 271] on div "Test Endpoints" at bounding box center [270, 266] width 181 height 34
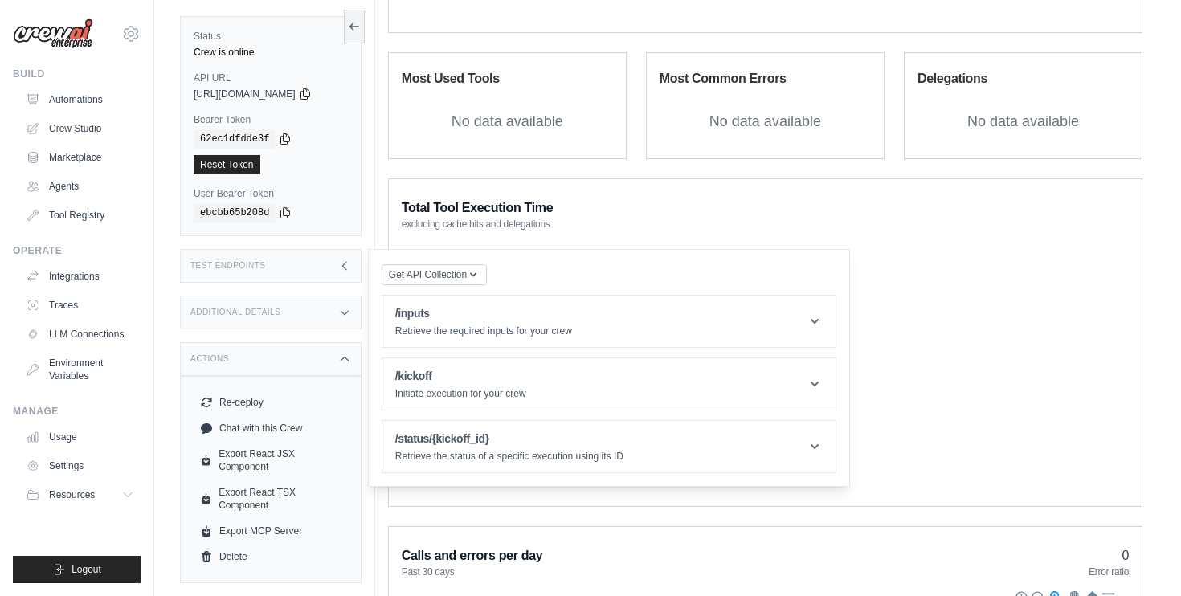
click at [334, 263] on div "Test Endpoints" at bounding box center [270, 266] width 181 height 34
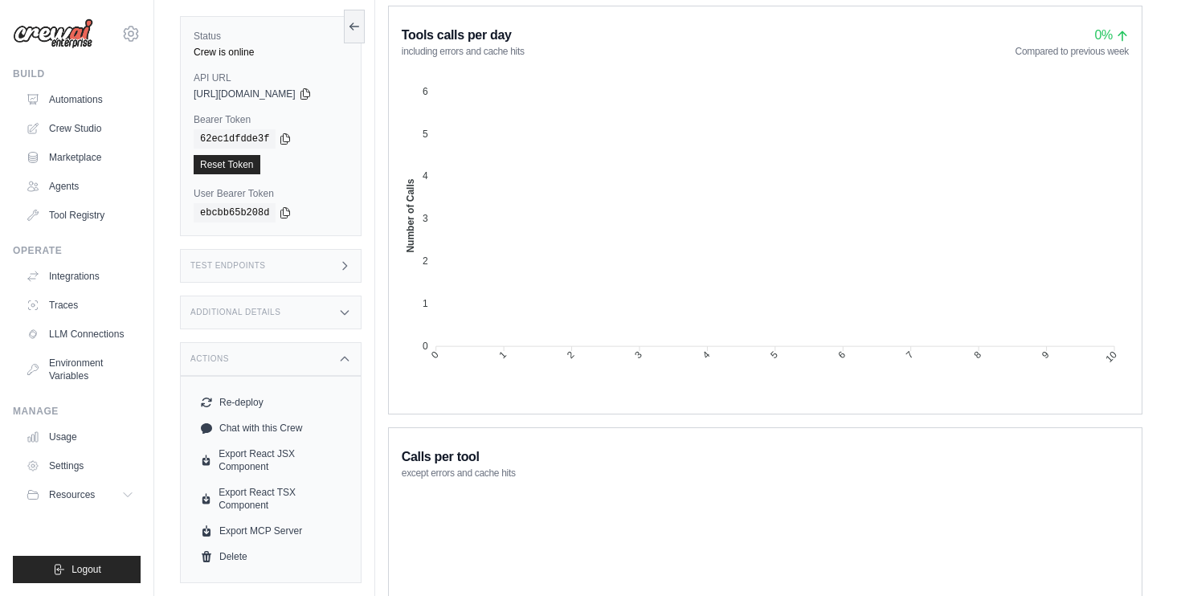
scroll to position [0, 0]
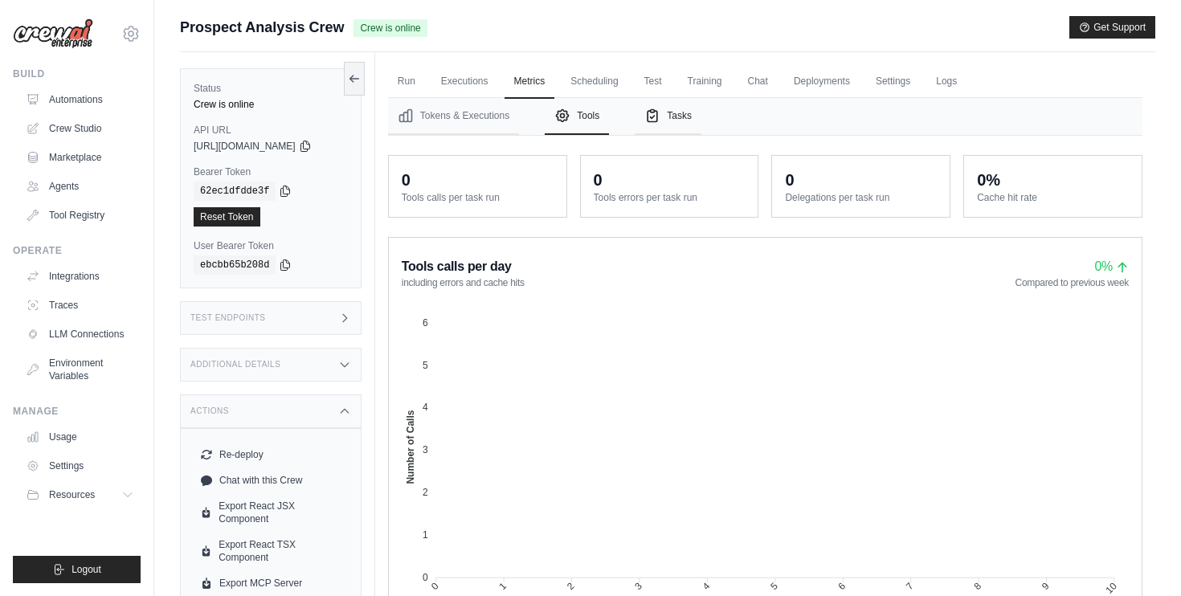
click at [660, 117] on icon "Tabs" at bounding box center [652, 116] width 16 height 16
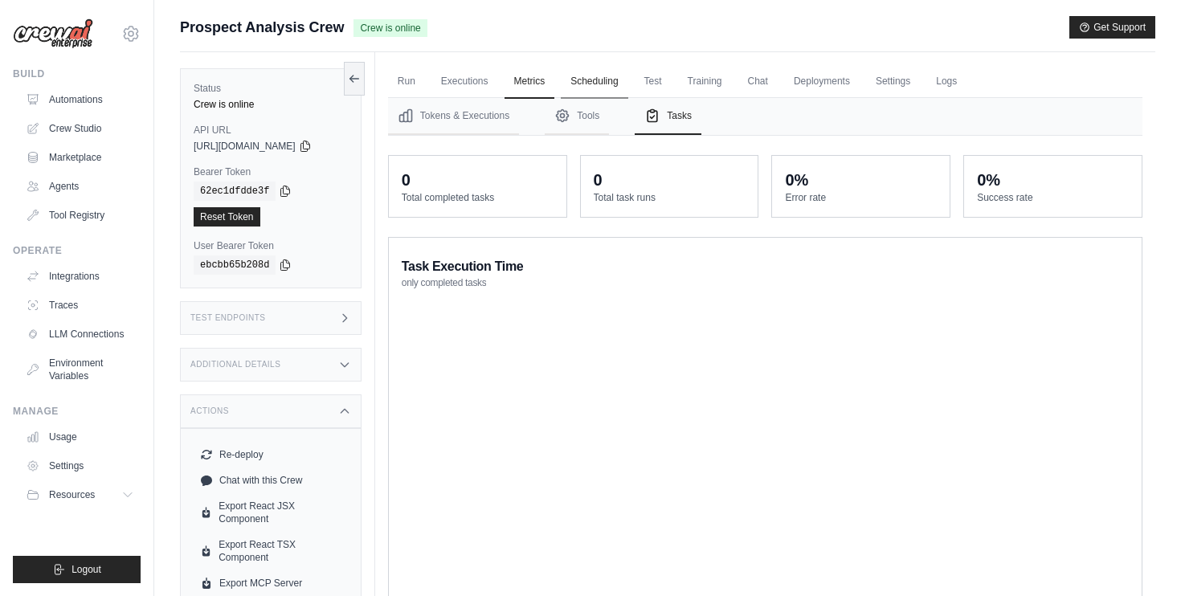
click at [617, 81] on link "Scheduling" at bounding box center [594, 82] width 67 height 34
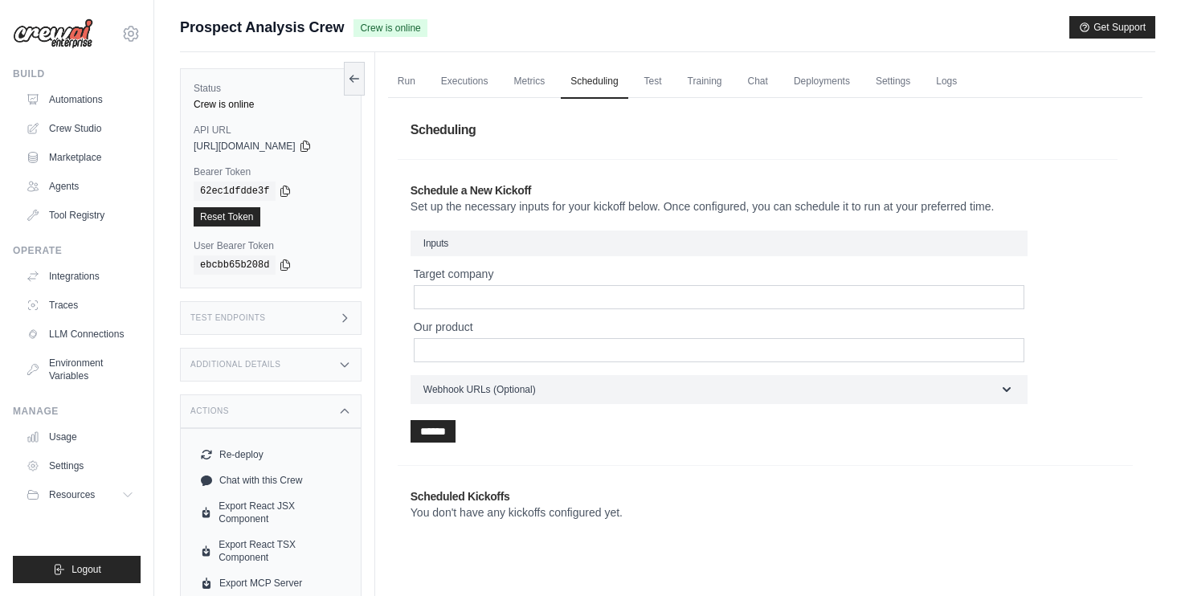
scroll to position [23, 0]
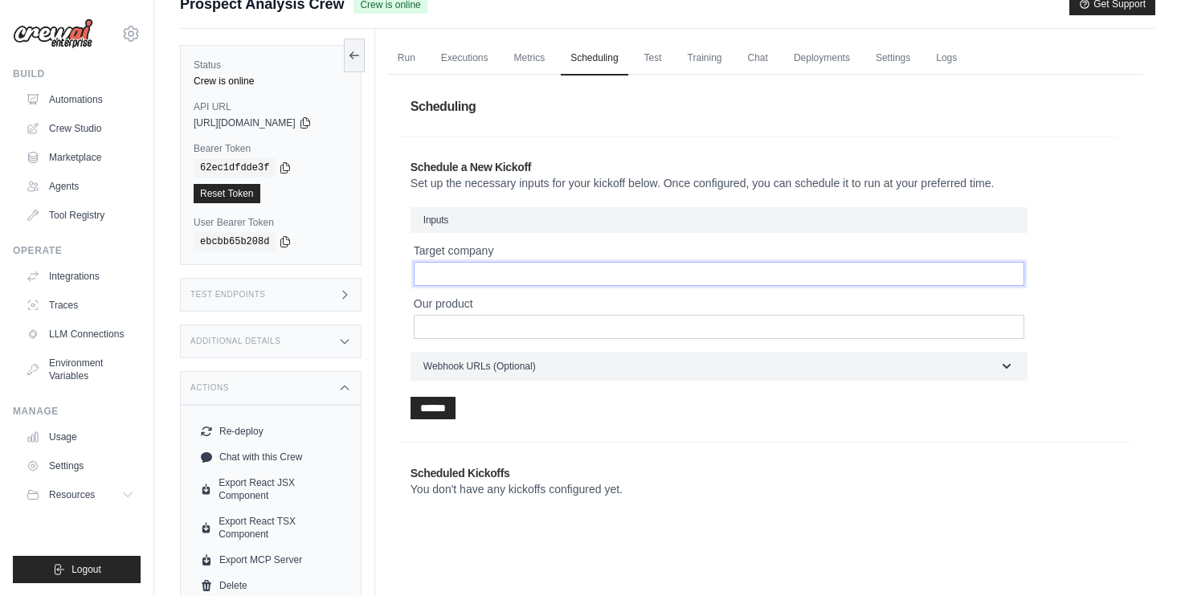
click at [638, 281] on input "Target company" at bounding box center [719, 274] width 610 height 24
drag, startPoint x: 420, startPoint y: 181, endPoint x: 977, endPoint y: 186, distance: 557.4
click at [977, 186] on p "Set up the necessary inputs for your kickoff below. Once configured, you can sc…" at bounding box center [757, 183] width 694 height 16
drag, startPoint x: 1013, startPoint y: 185, endPoint x: 414, endPoint y: 181, distance: 598.3
click at [414, 181] on div "Schedule a New Kickoff Set up the necessary inputs for your kickoff below. Once…" at bounding box center [758, 289] width 720 height 286
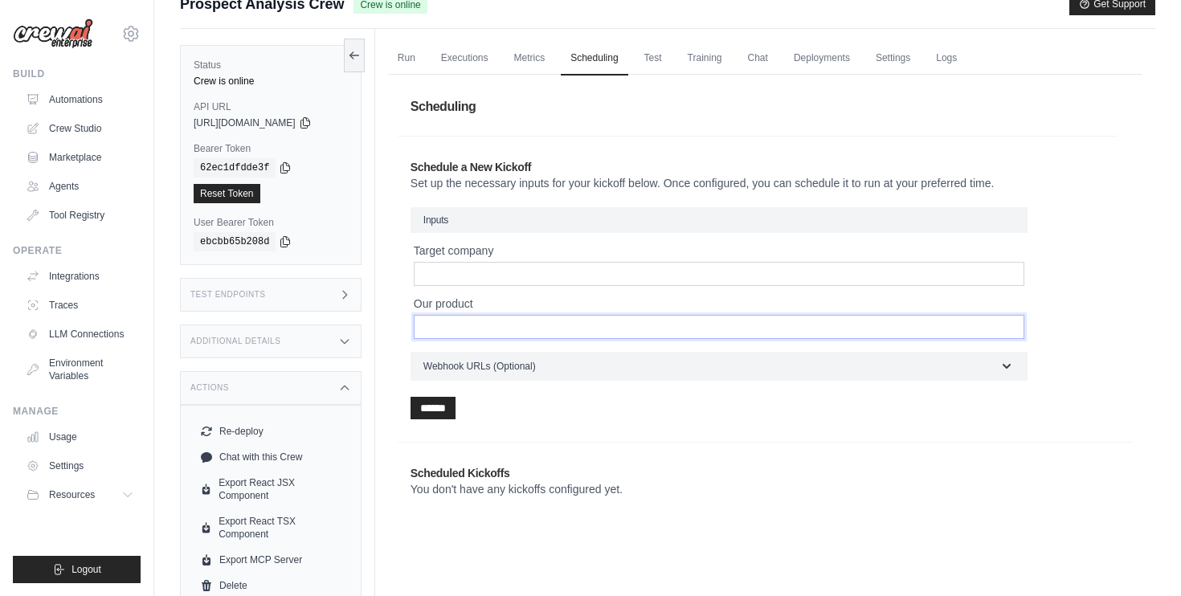
click at [960, 332] on input "Our product" at bounding box center [719, 327] width 610 height 24
click at [1137, 266] on div "Scheduling Schedule a New Kickoff Set up the necessary inputs for your kickoff …" at bounding box center [765, 302] width 754 height 455
click at [595, 279] on input "Target company" at bounding box center [719, 274] width 610 height 24
click at [871, 320] on input "Our product" at bounding box center [719, 327] width 610 height 24
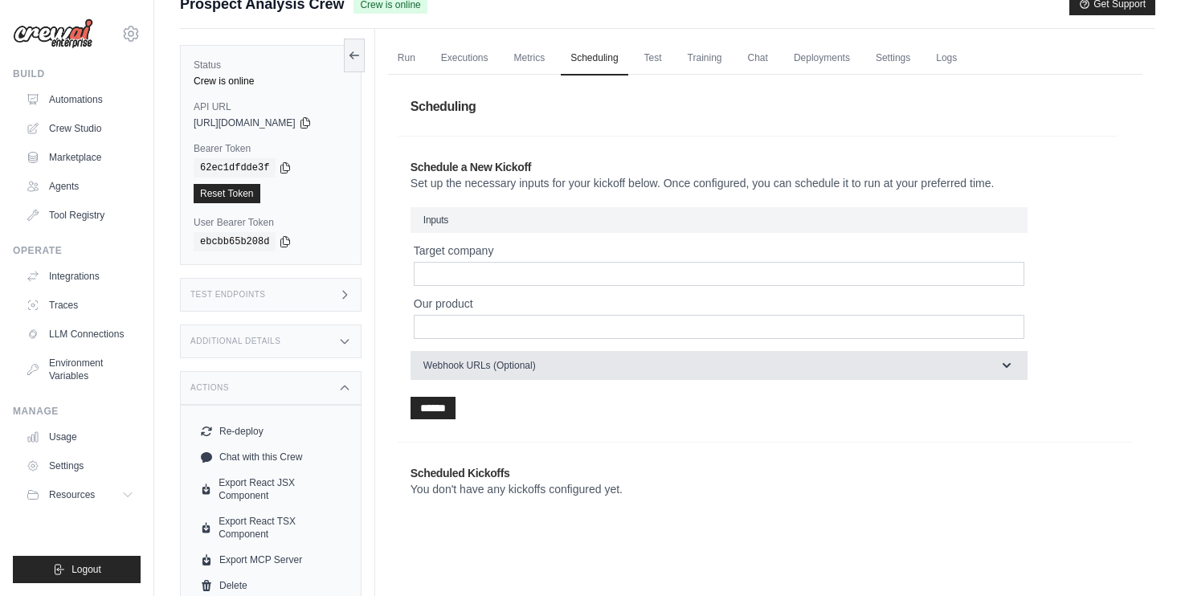
click at [837, 365] on button "Webhook URLs (Optional)" at bounding box center [718, 365] width 617 height 29
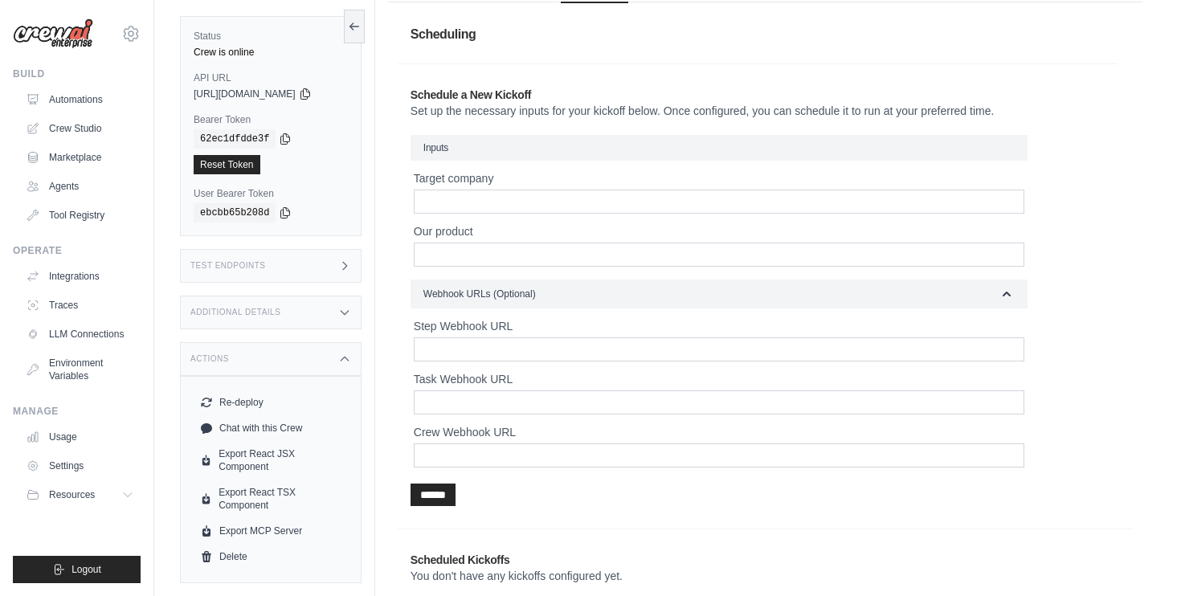
scroll to position [96, 0]
click at [715, 364] on div "Step Webhook URL Task Webhook URL Crew Webhook URL" at bounding box center [718, 391] width 617 height 149
click at [704, 405] on input "Task Webhook URL" at bounding box center [719, 401] width 610 height 24
click at [704, 458] on input "Crew Webhook URL" at bounding box center [719, 454] width 610 height 24
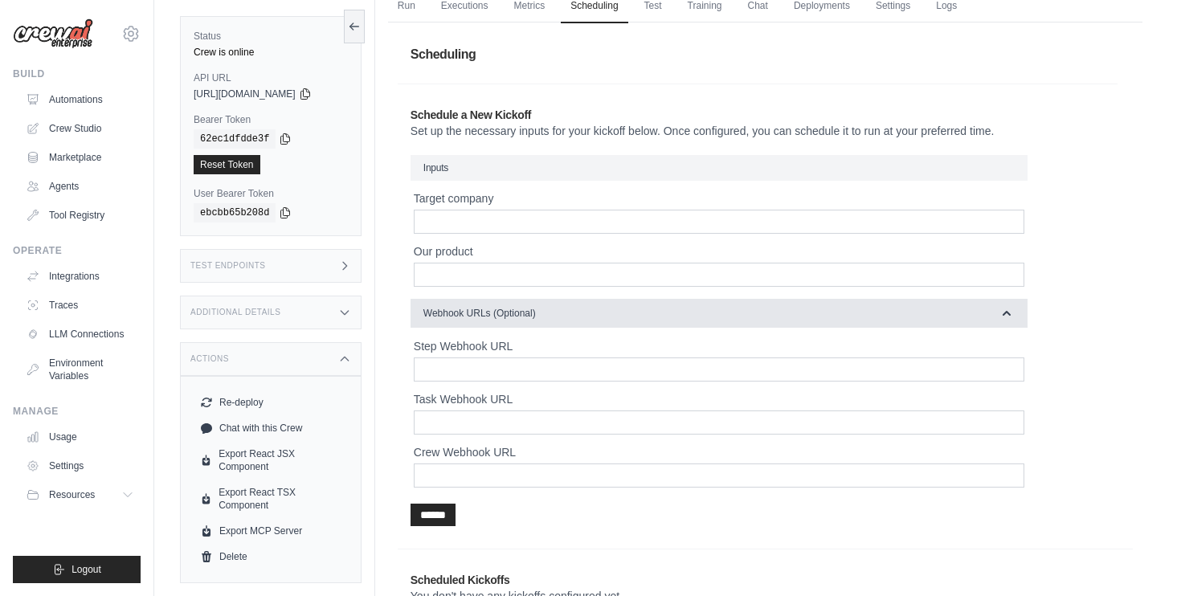
click at [802, 309] on button "Webhook URLs (Optional)" at bounding box center [718, 313] width 617 height 29
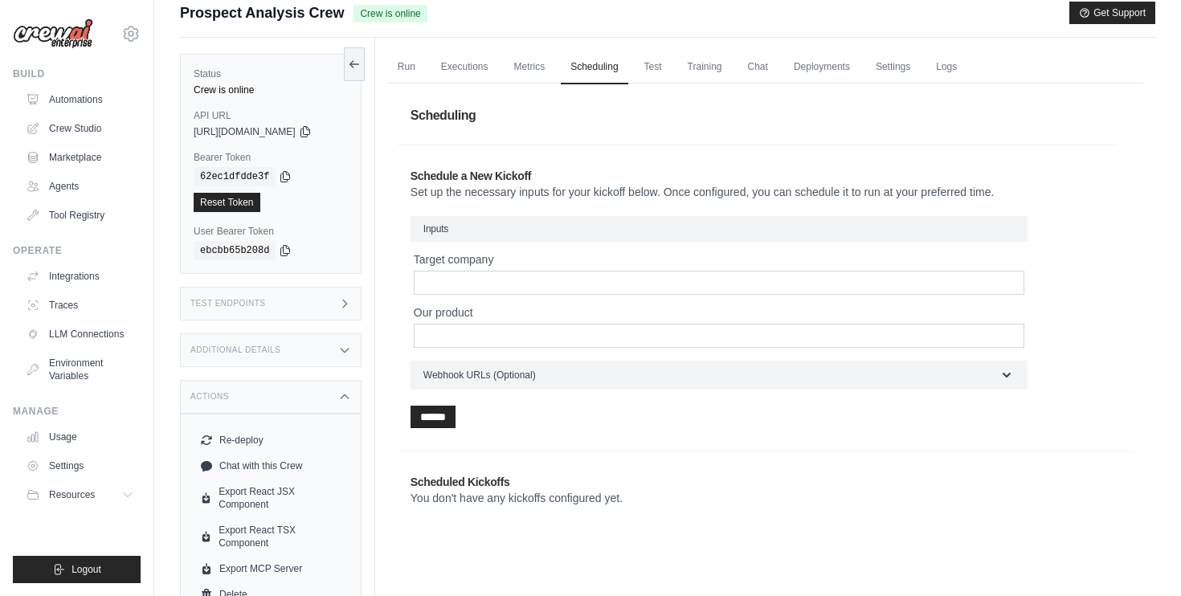
scroll to position [0, 0]
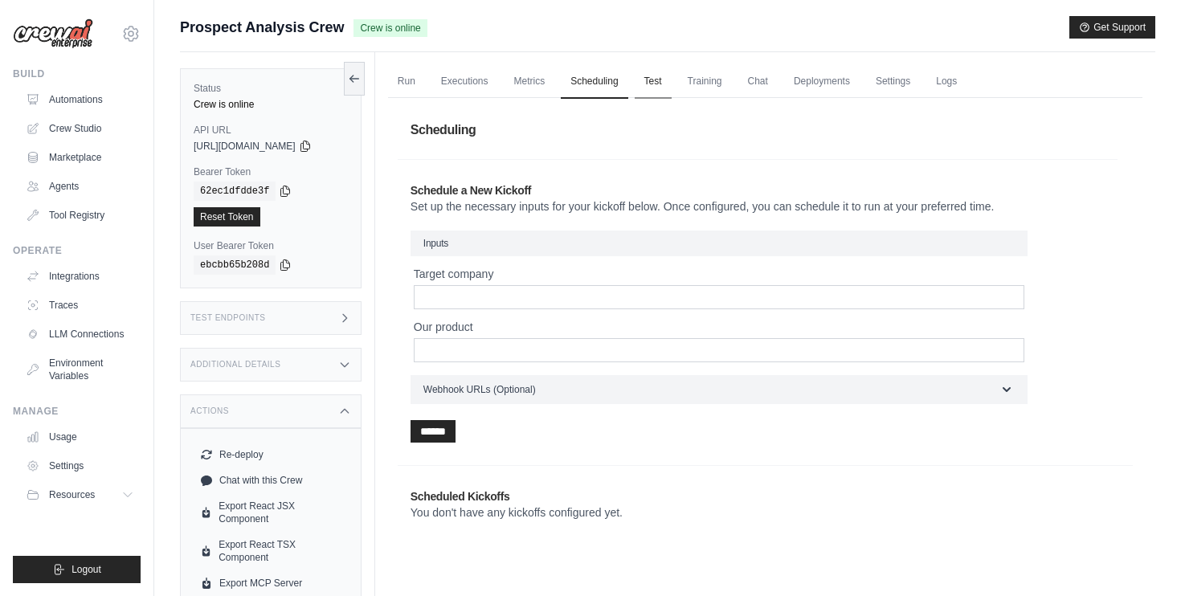
click at [665, 82] on link "Test" at bounding box center [652, 82] width 37 height 34
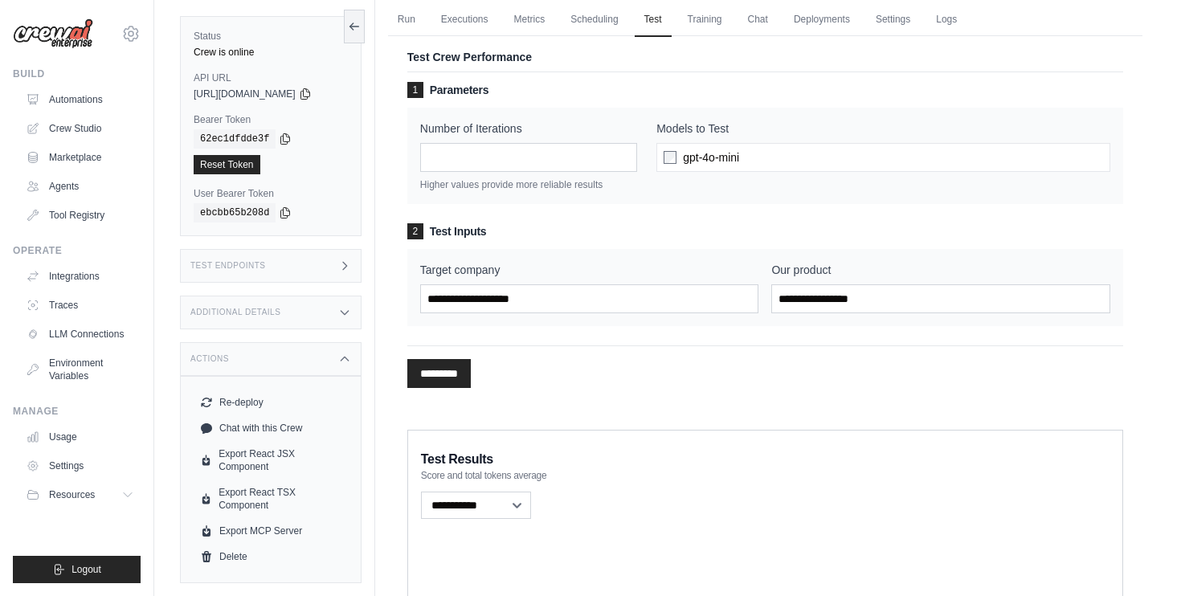
scroll to position [63, 0]
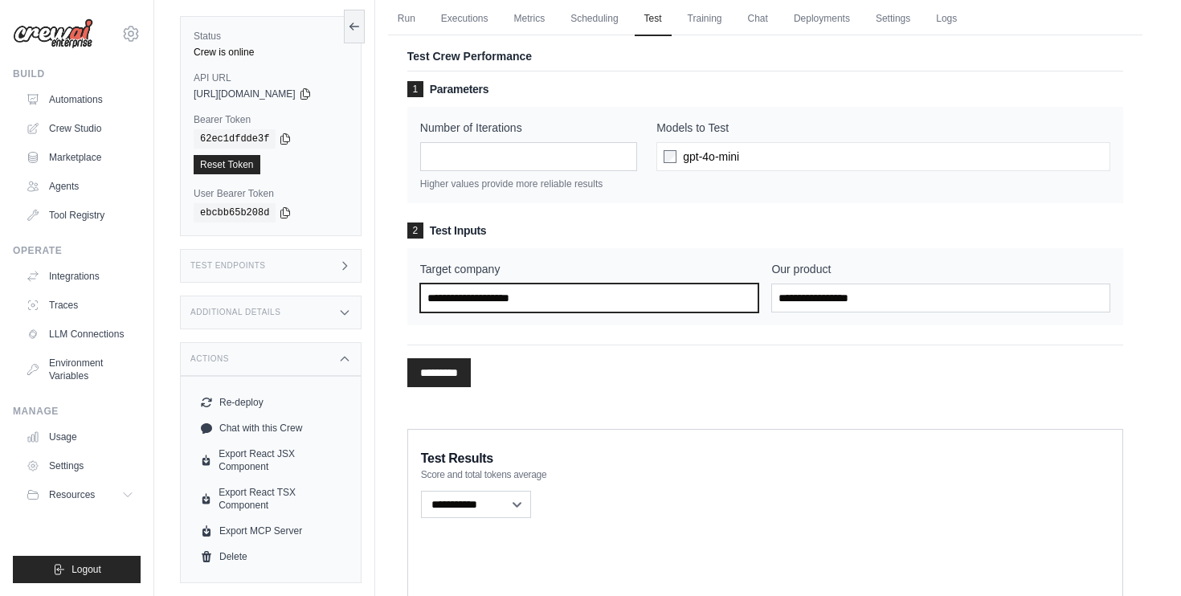
click at [699, 297] on input "Target company" at bounding box center [589, 297] width 339 height 29
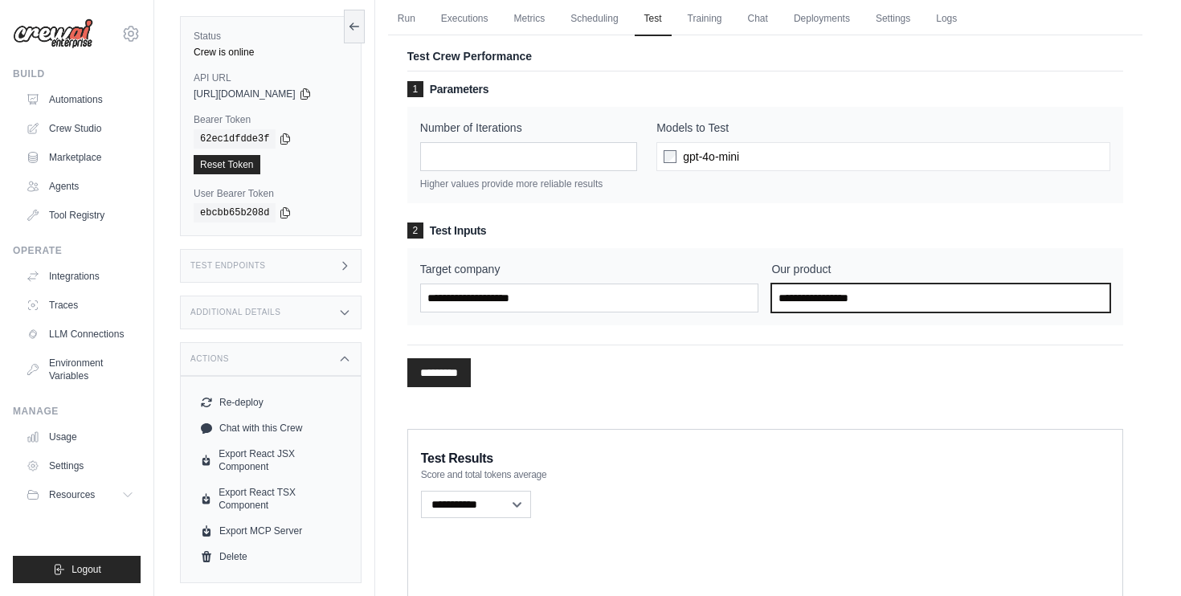
click at [940, 295] on input "Our product" at bounding box center [940, 297] width 339 height 29
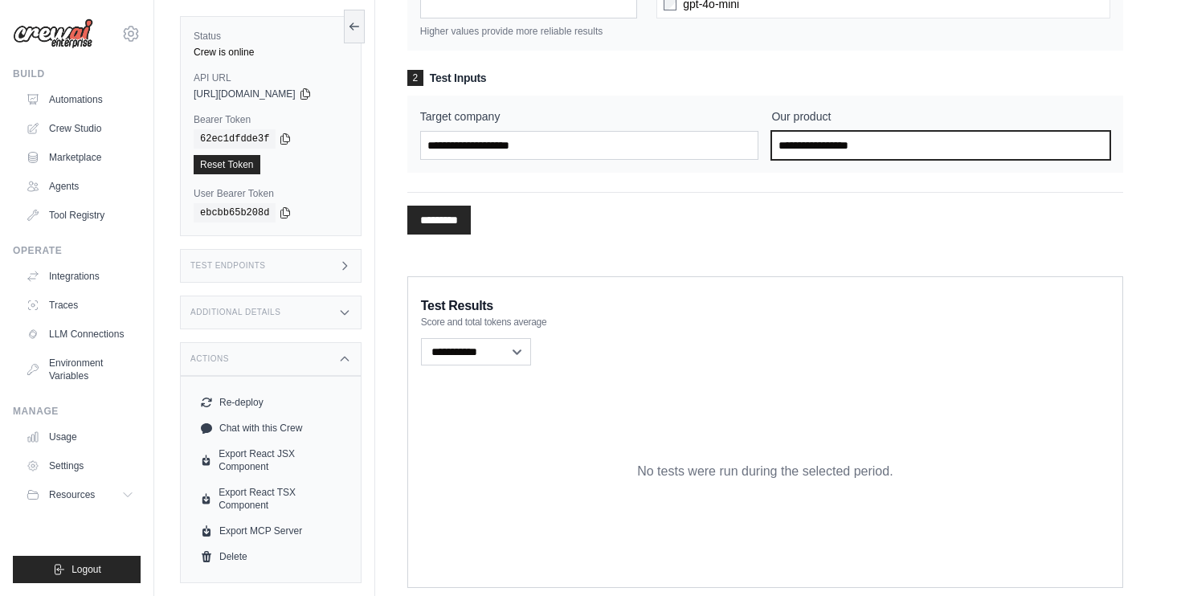
scroll to position [243, 0]
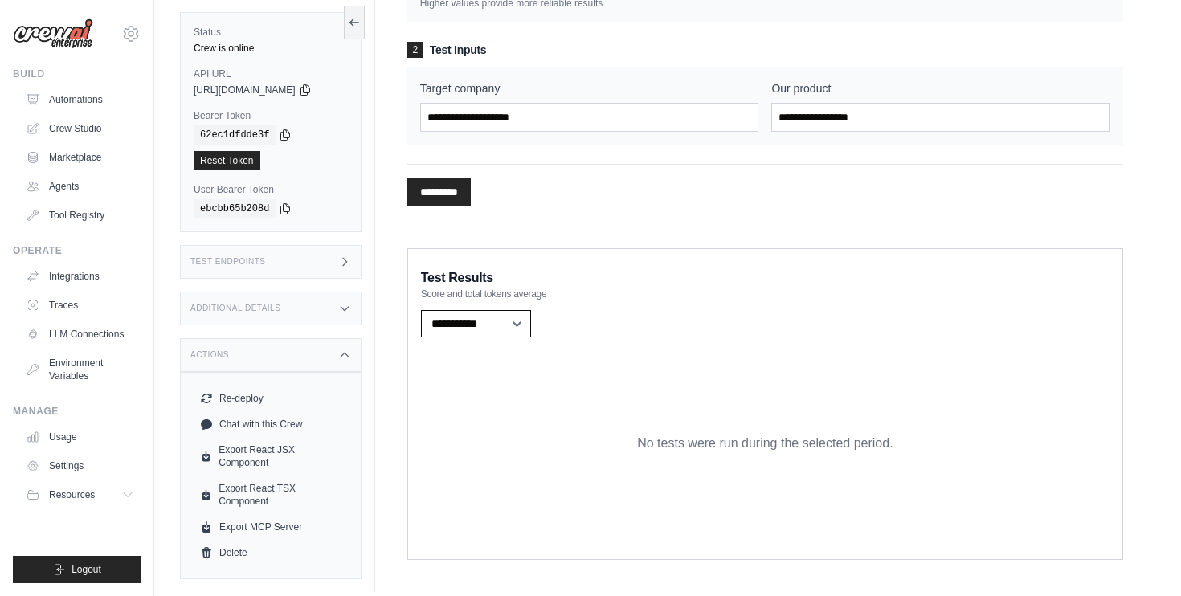
click at [511, 327] on select "**********" at bounding box center [476, 323] width 111 height 27
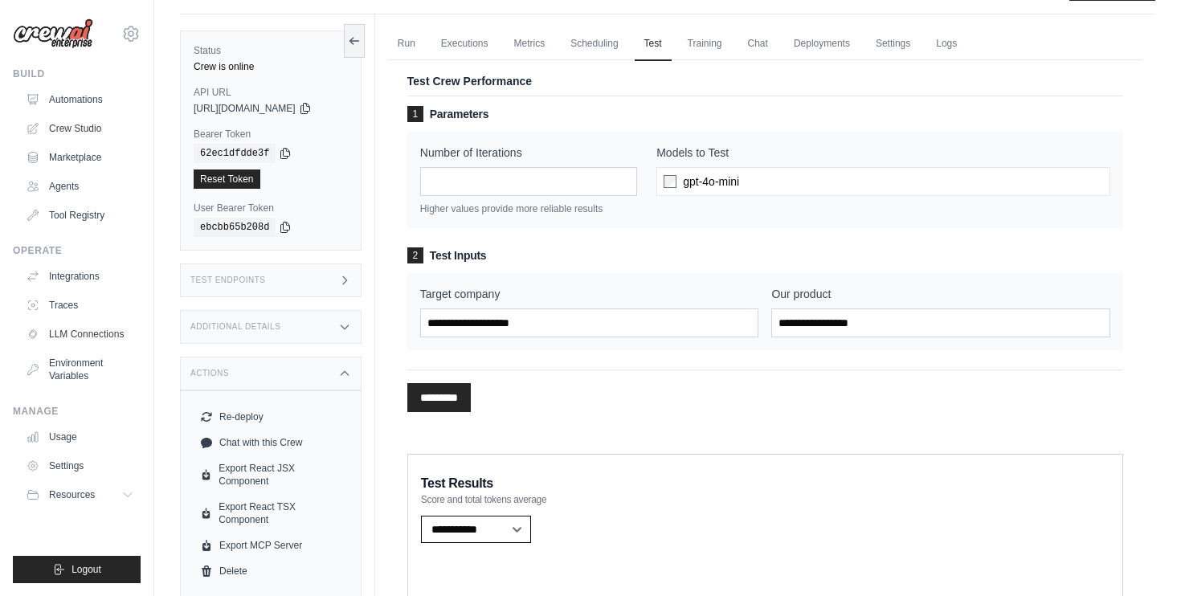
scroll to position [0, 0]
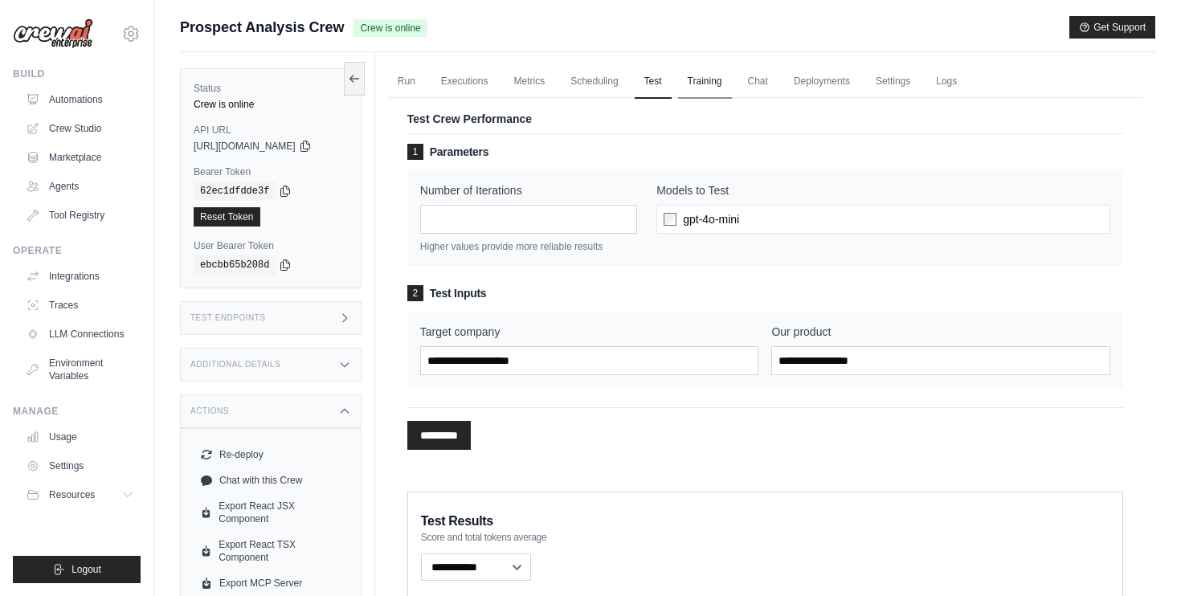
click at [696, 78] on link "Training" at bounding box center [705, 82] width 54 height 34
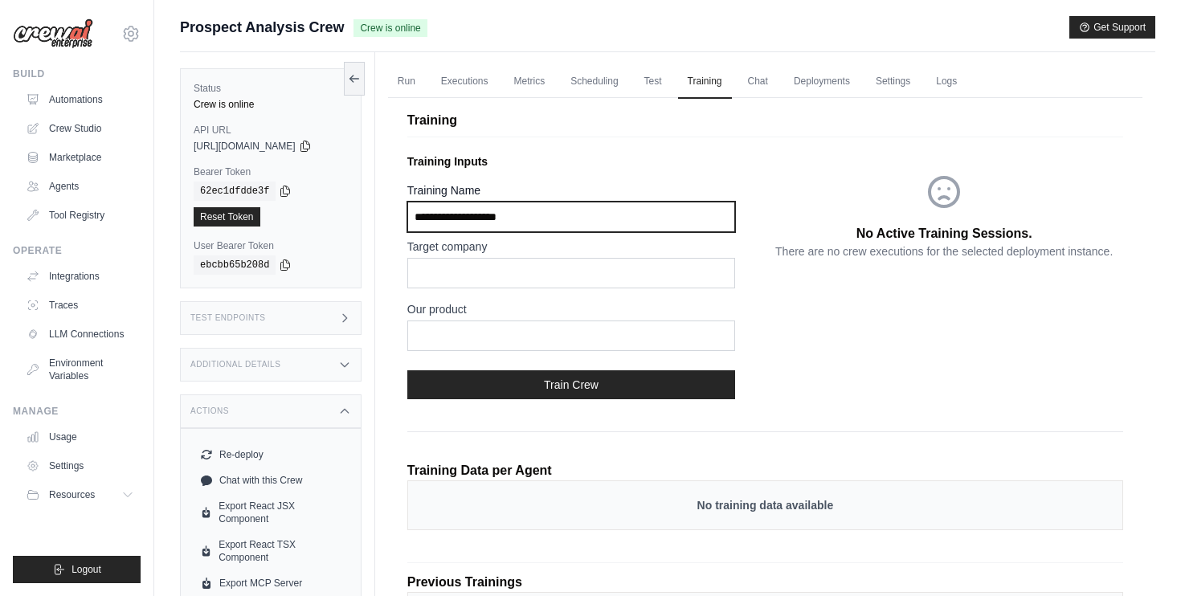
click at [652, 218] on input "Training Name" at bounding box center [571, 217] width 328 height 31
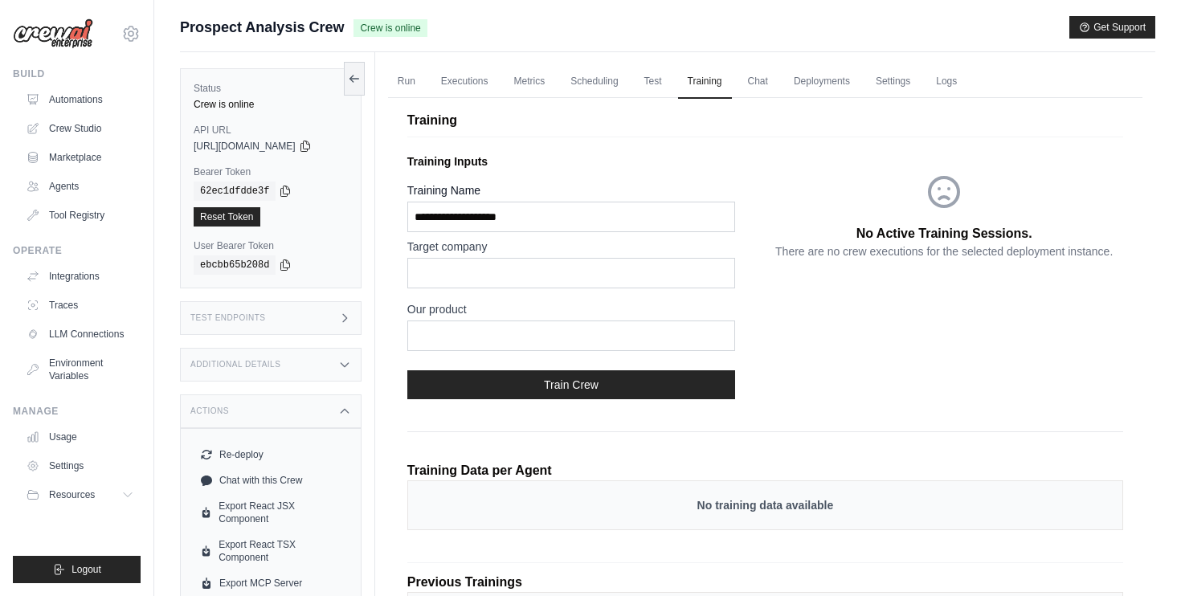
click at [649, 254] on label "Target company" at bounding box center [571, 247] width 328 height 16
click at [646, 273] on input "text" at bounding box center [571, 273] width 328 height 31
click at [651, 316] on label "Our product" at bounding box center [571, 309] width 328 height 16
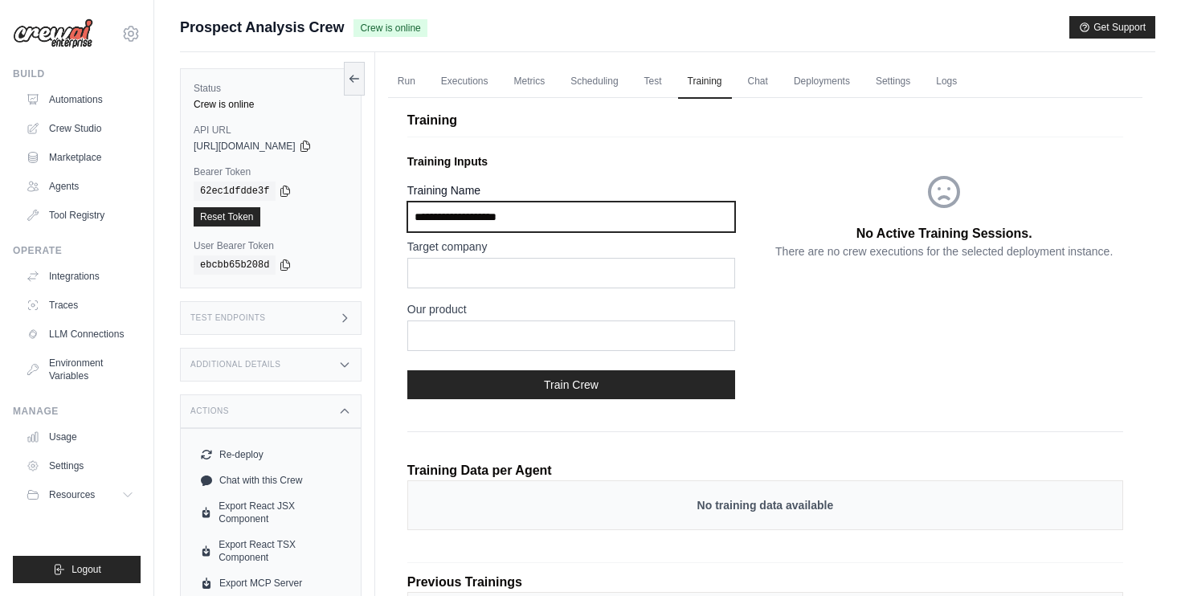
click at [585, 212] on input "Training Name" at bounding box center [571, 217] width 328 height 31
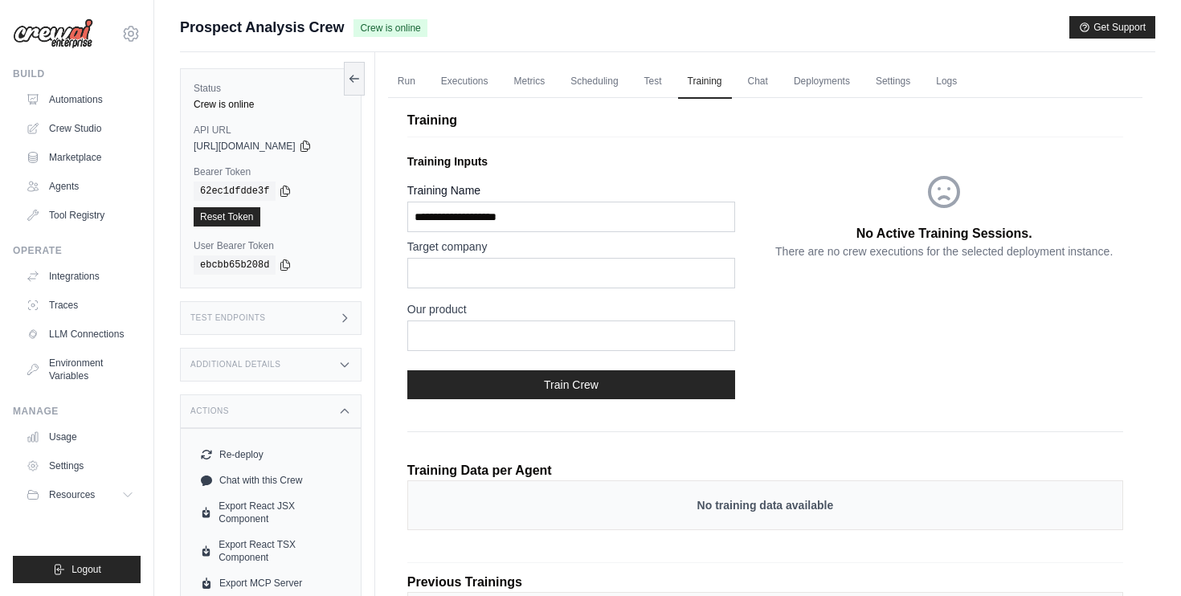
click at [827, 300] on div "No Active Training Sessions. There are no crew executions for the selected depl…" at bounding box center [944, 279] width 358 height 265
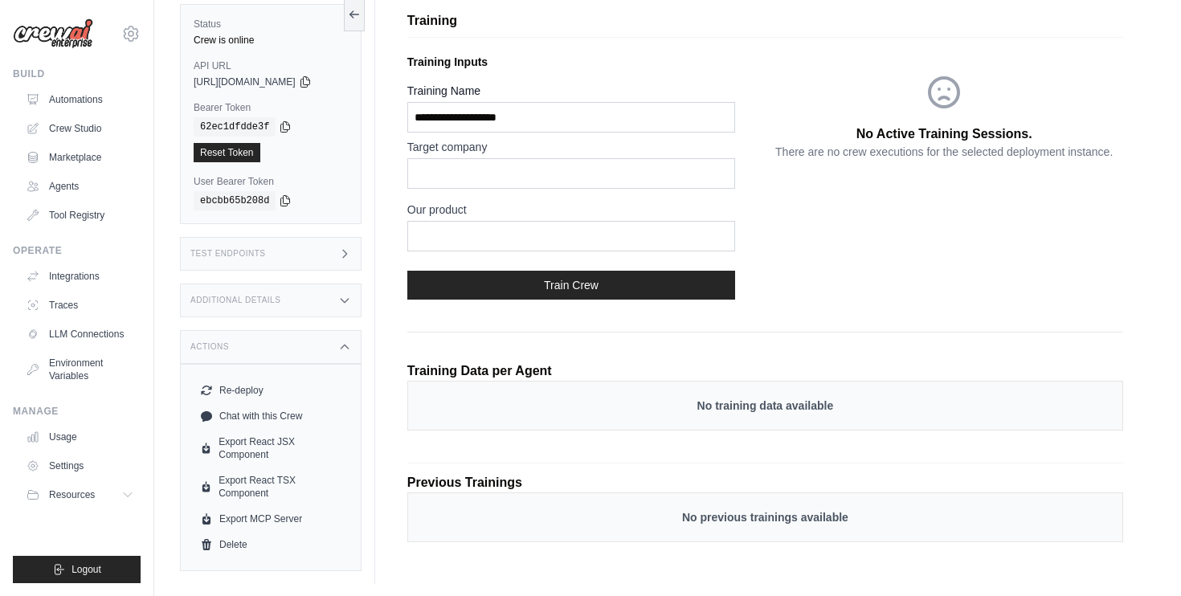
scroll to position [104, 0]
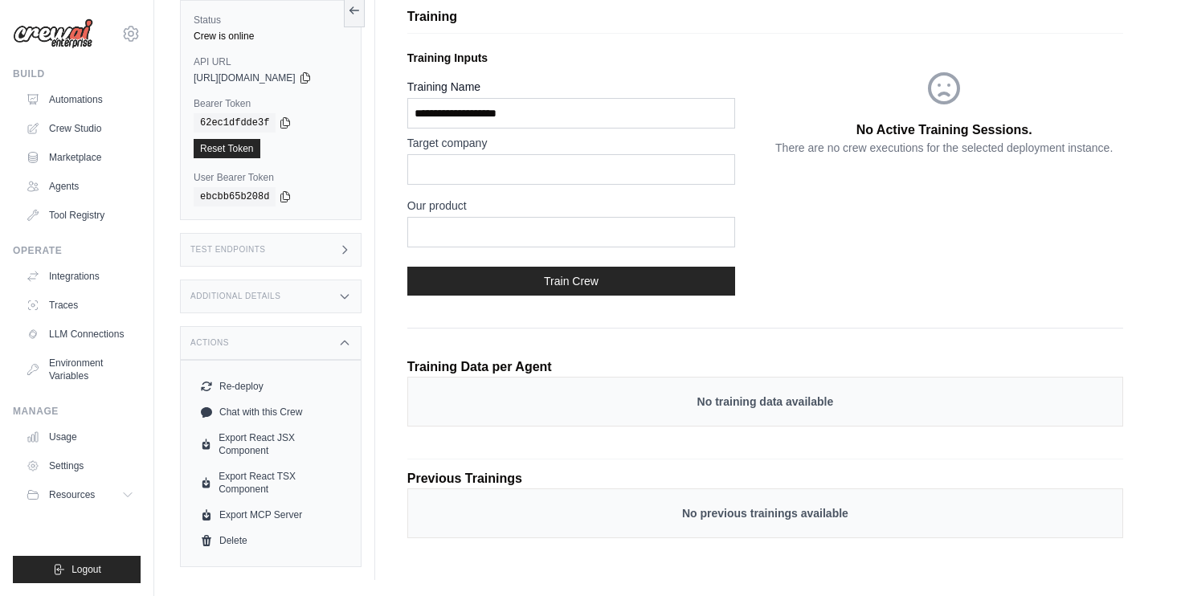
drag, startPoint x: 662, startPoint y: 523, endPoint x: 752, endPoint y: 523, distance: 89.9
click at [752, 523] on div "No previous trainings available" at bounding box center [765, 513] width 716 height 50
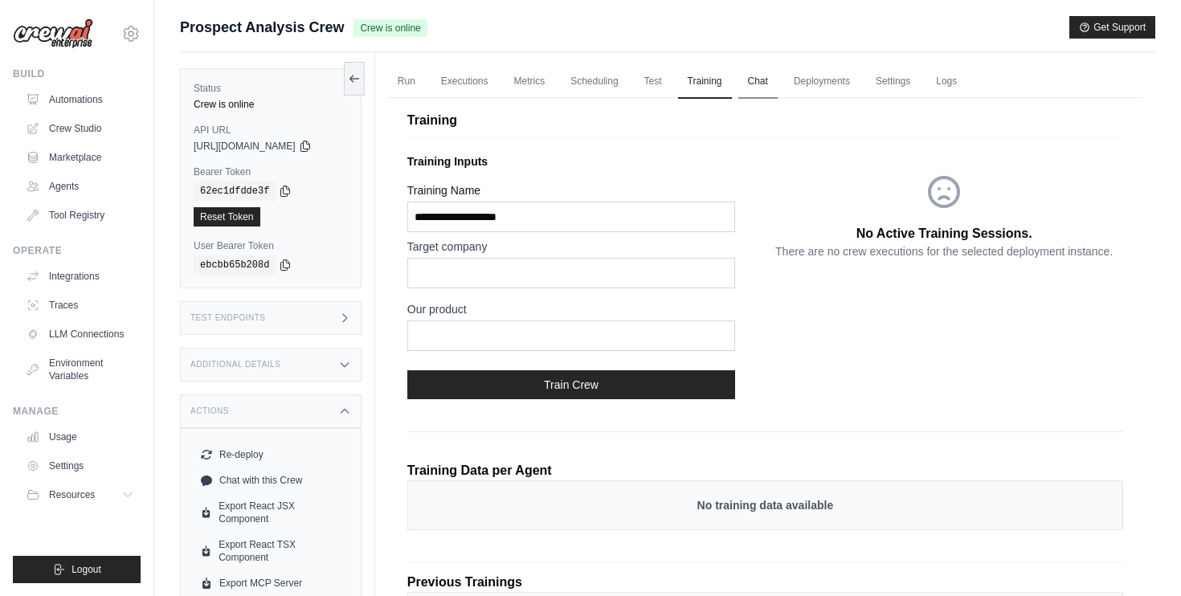
click at [756, 79] on link "Chat" at bounding box center [757, 82] width 39 height 34
click at [840, 88] on link "Deployments" at bounding box center [821, 82] width 75 height 34
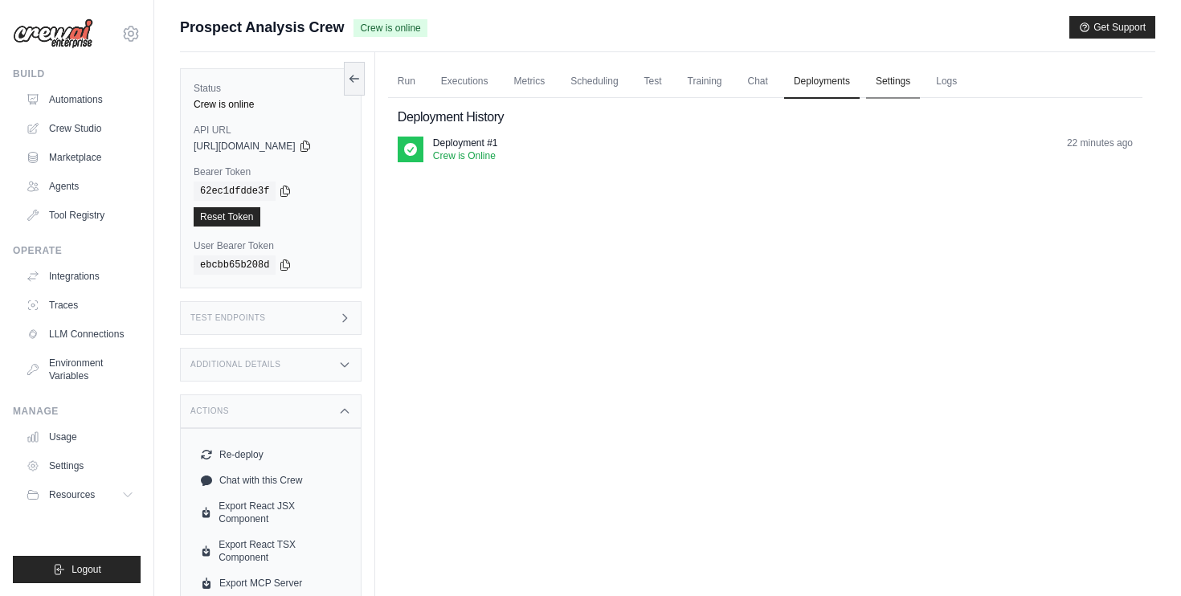
click at [906, 85] on link "Settings" at bounding box center [893, 82] width 54 height 34
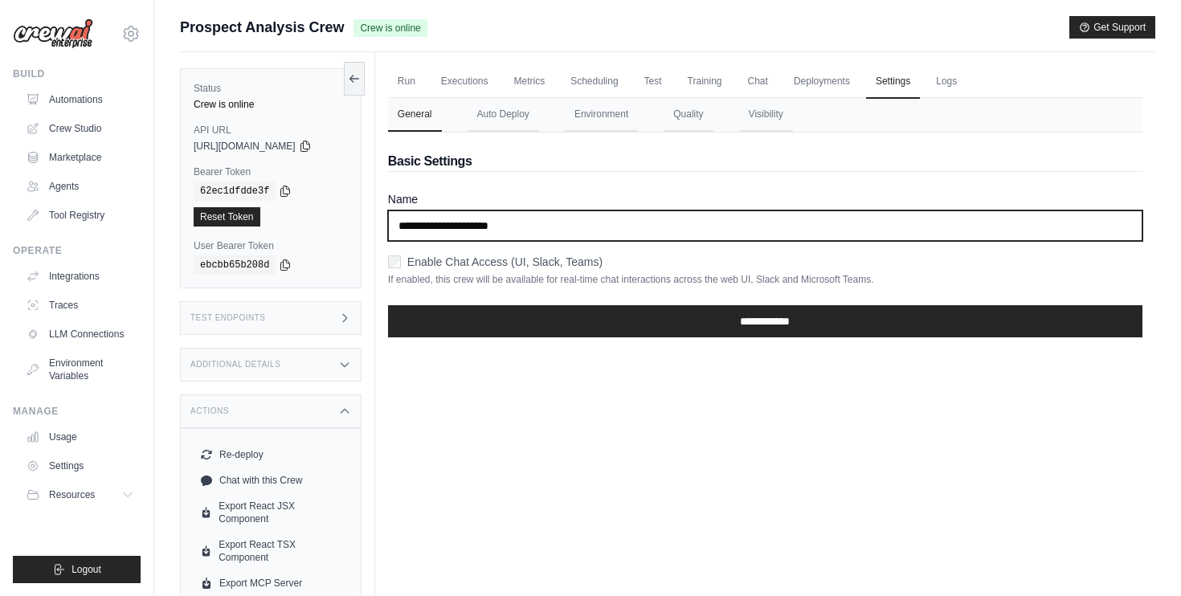
click at [546, 226] on input "**********" at bounding box center [765, 225] width 754 height 31
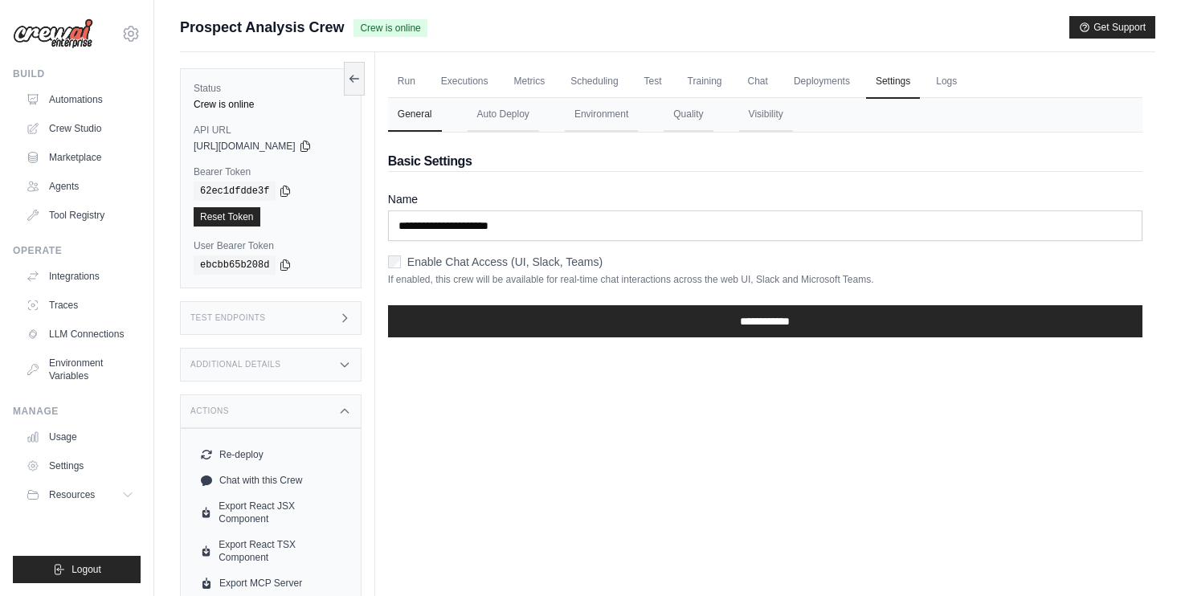
click at [581, 485] on div "Run Executions Metrics Scheduling Test Training Chat Deployments Settings Logs …" at bounding box center [765, 350] width 780 height 596
click at [506, 116] on button "Auto Deploy" at bounding box center [502, 115] width 71 height 34
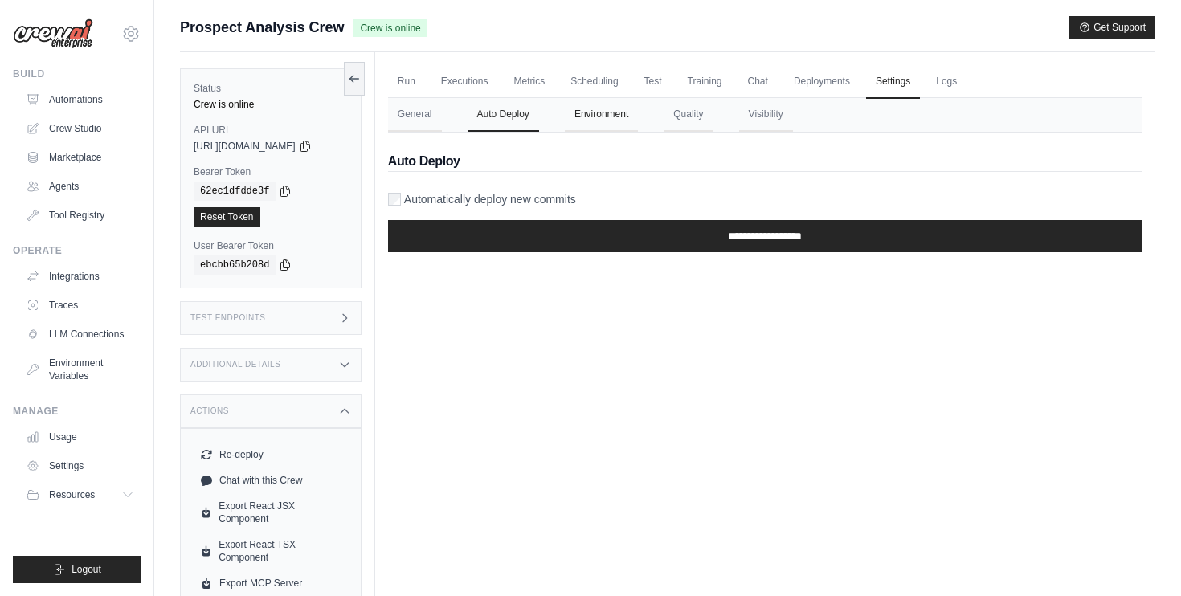
click at [591, 116] on button "Environment" at bounding box center [601, 115] width 73 height 34
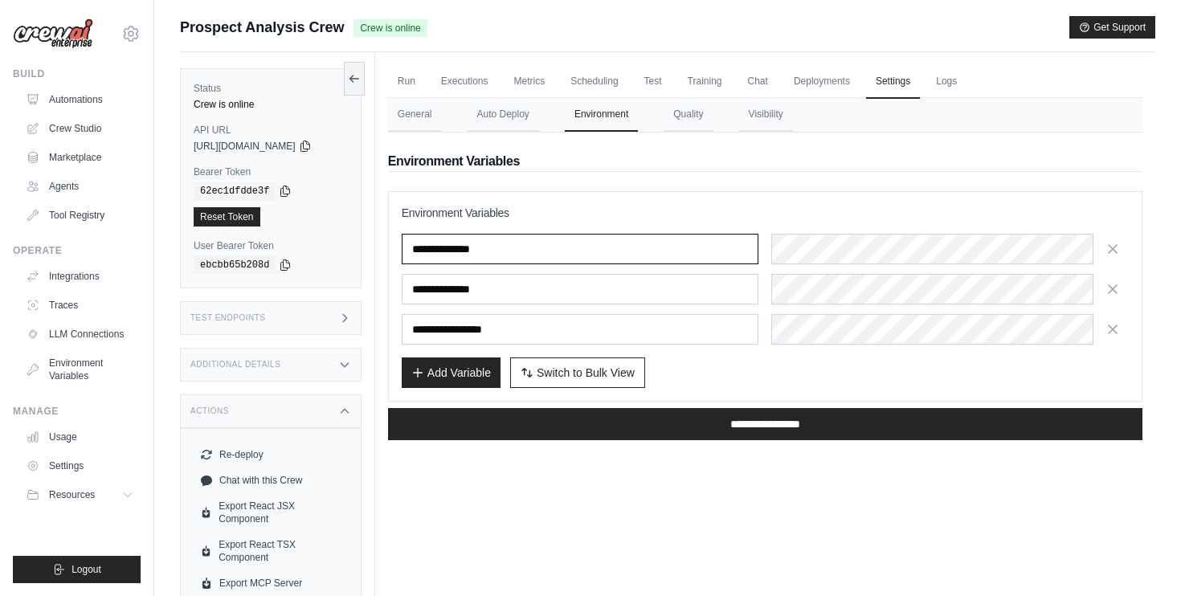
drag, startPoint x: 524, startPoint y: 254, endPoint x: 399, endPoint y: 247, distance: 124.7
click at [399, 247] on div "**********" at bounding box center [765, 296] width 754 height 210
drag, startPoint x: 552, startPoint y: 295, endPoint x: 408, endPoint y: 271, distance: 145.6
click at [408, 271] on div "**********" at bounding box center [765, 289] width 727 height 111
drag, startPoint x: 553, startPoint y: 324, endPoint x: 388, endPoint y: 312, distance: 165.9
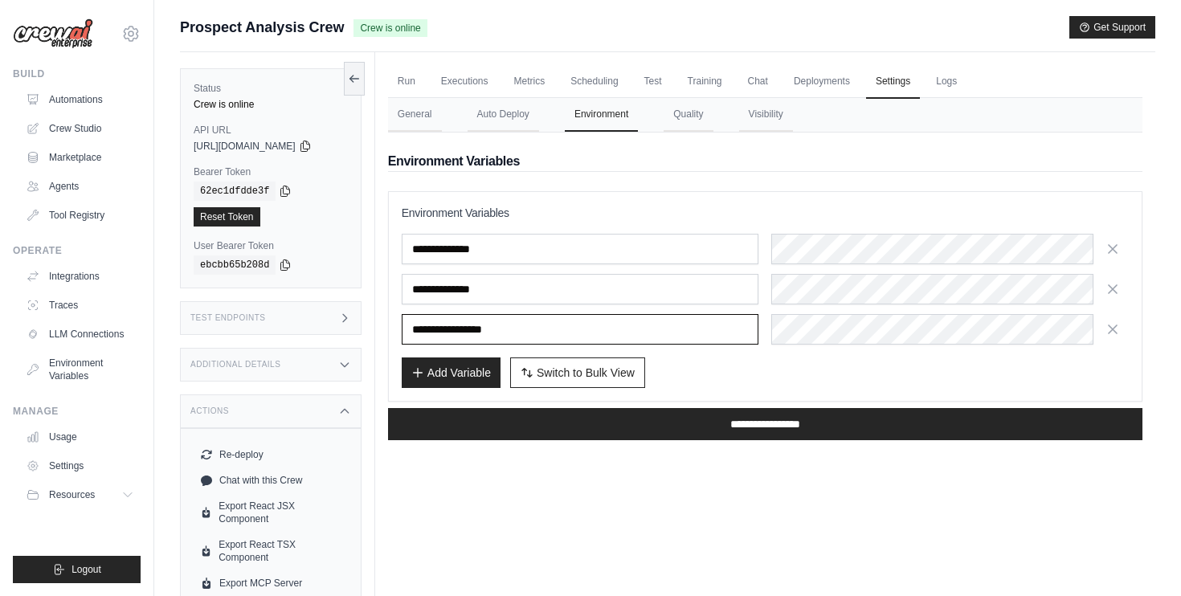
click at [388, 312] on div "Run Executions Metrics Scheduling Test Training Chat Deployments Settings Logs …" at bounding box center [765, 350] width 780 height 596
click at [793, 175] on div "**********" at bounding box center [765, 293] width 754 height 320
click at [728, 153] on h2 "Environment Variables" at bounding box center [765, 161] width 754 height 19
click at [764, 133] on div "**********" at bounding box center [765, 293] width 754 height 320
click at [693, 101] on button "Quality" at bounding box center [687, 115] width 49 height 34
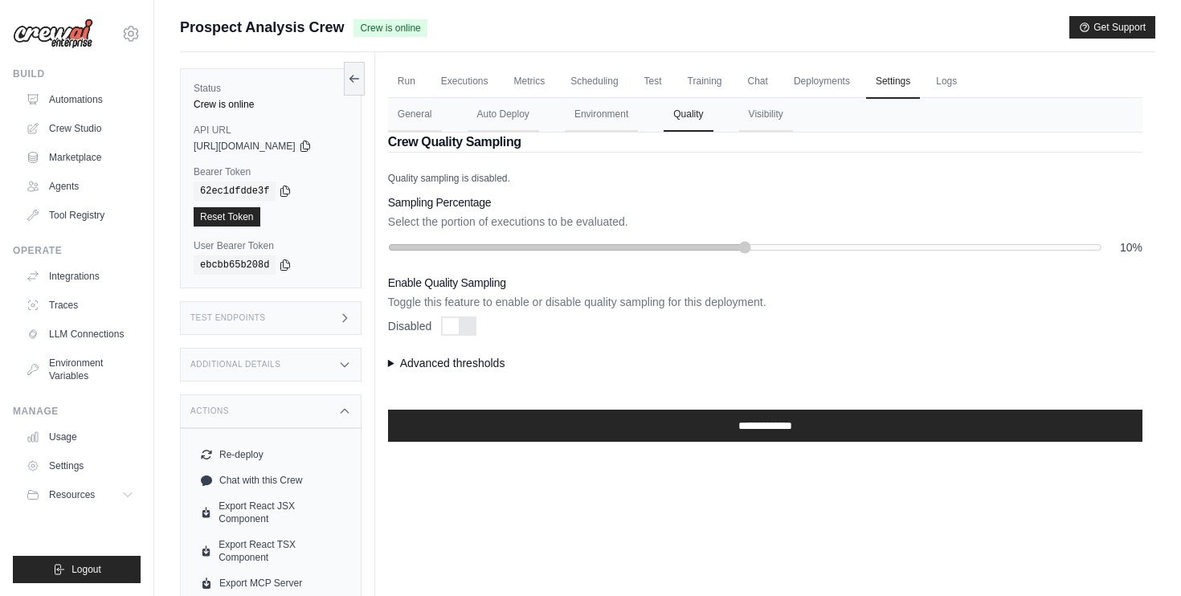
click at [404, 360] on summary "Advanced thresholds" at bounding box center [765, 363] width 754 height 16
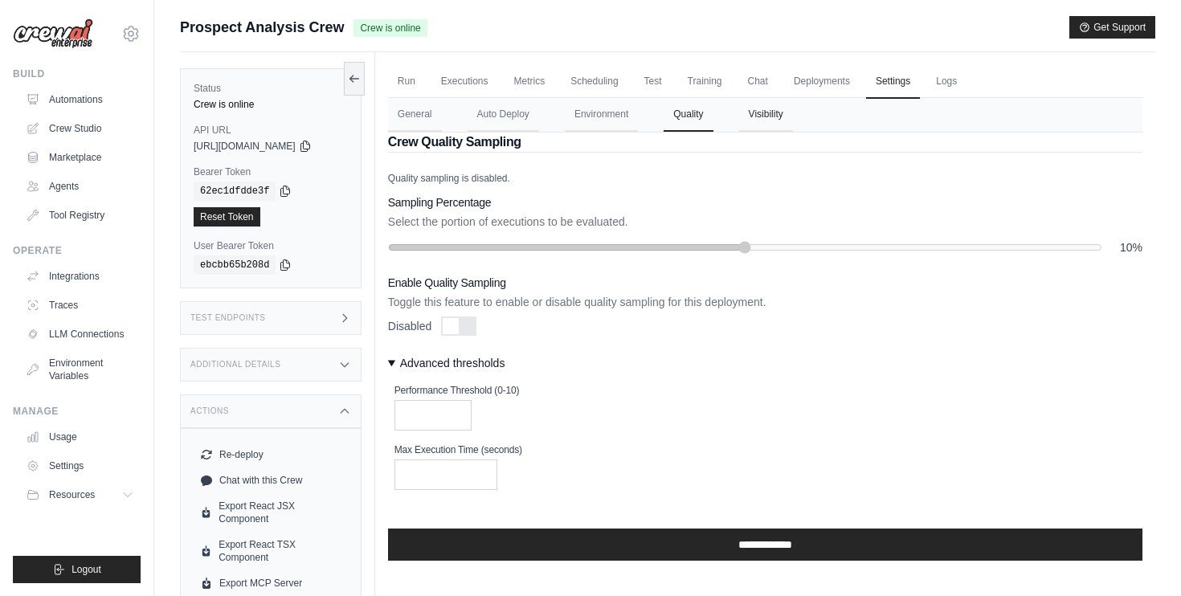
click at [772, 117] on button "Visibility" at bounding box center [766, 115] width 54 height 34
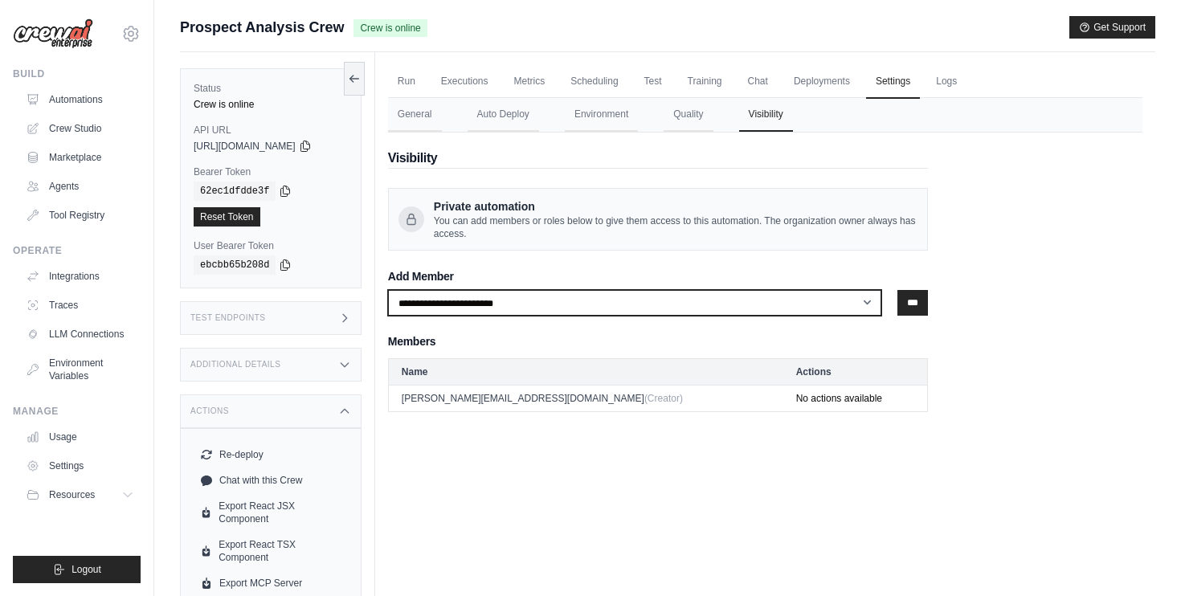
click at [639, 296] on select "**********" at bounding box center [635, 303] width 494 height 26
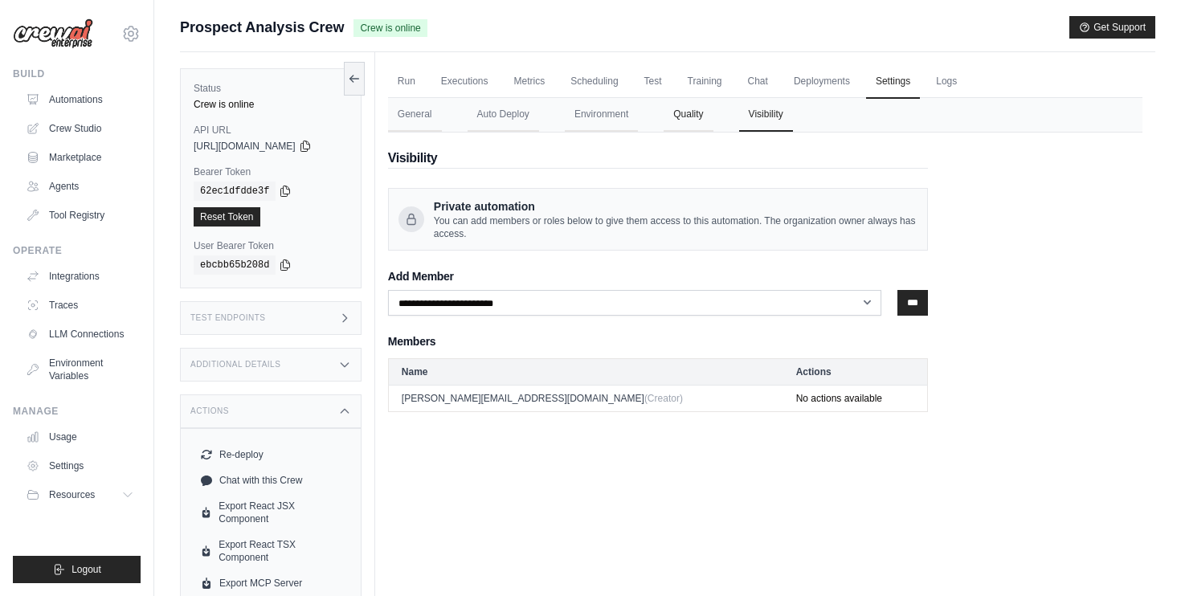
click at [712, 120] on button "Quality" at bounding box center [687, 115] width 49 height 34
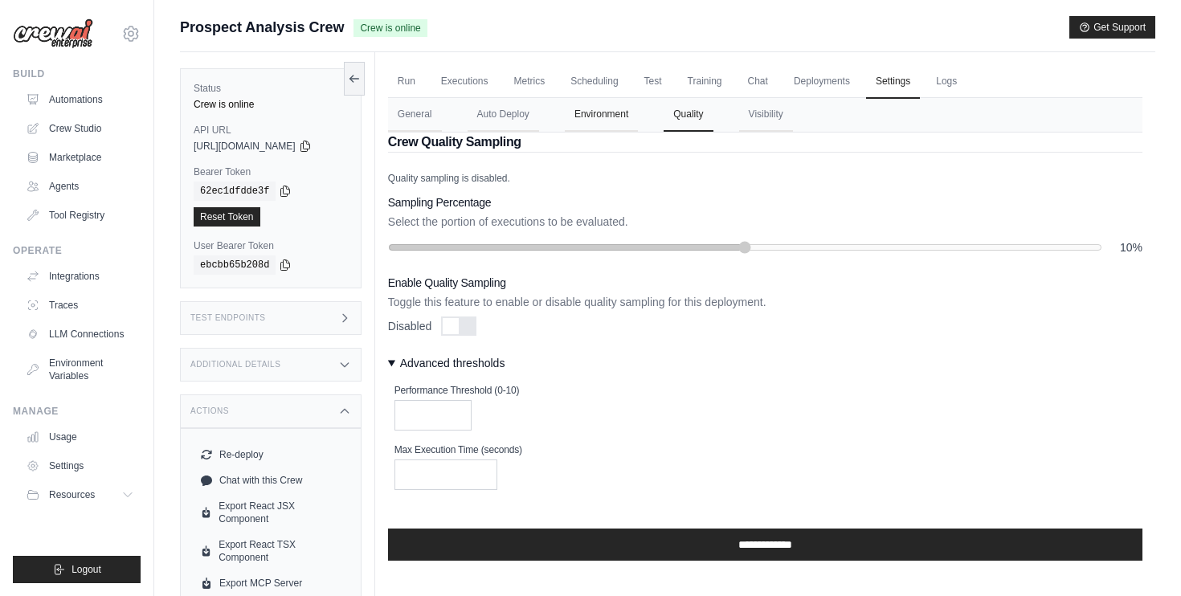
click at [616, 118] on button "Environment" at bounding box center [601, 115] width 73 height 34
